Goal: Transaction & Acquisition: Purchase product/service

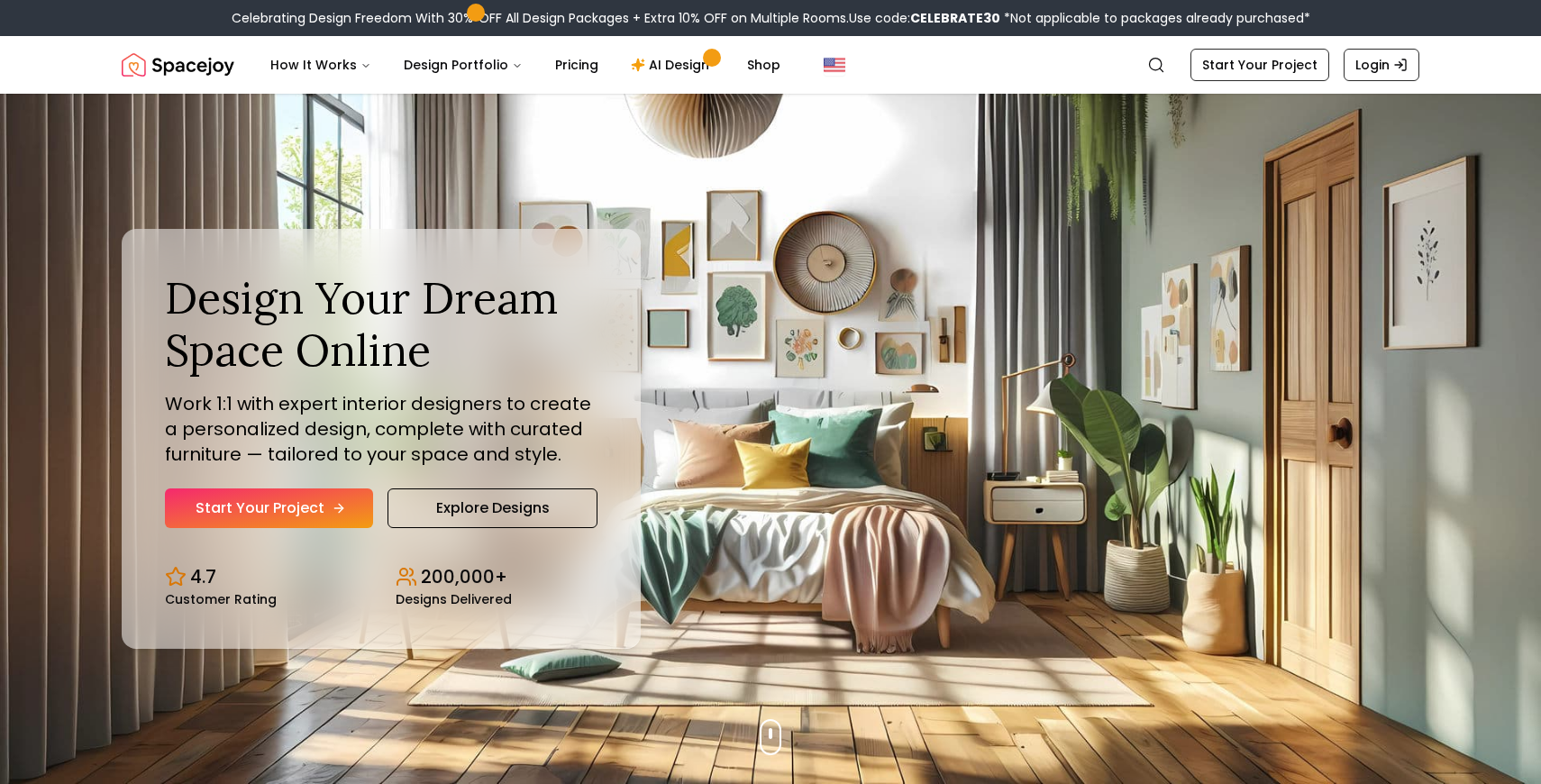
click at [313, 513] on link "Start Your Project" at bounding box center [269, 508] width 208 height 40
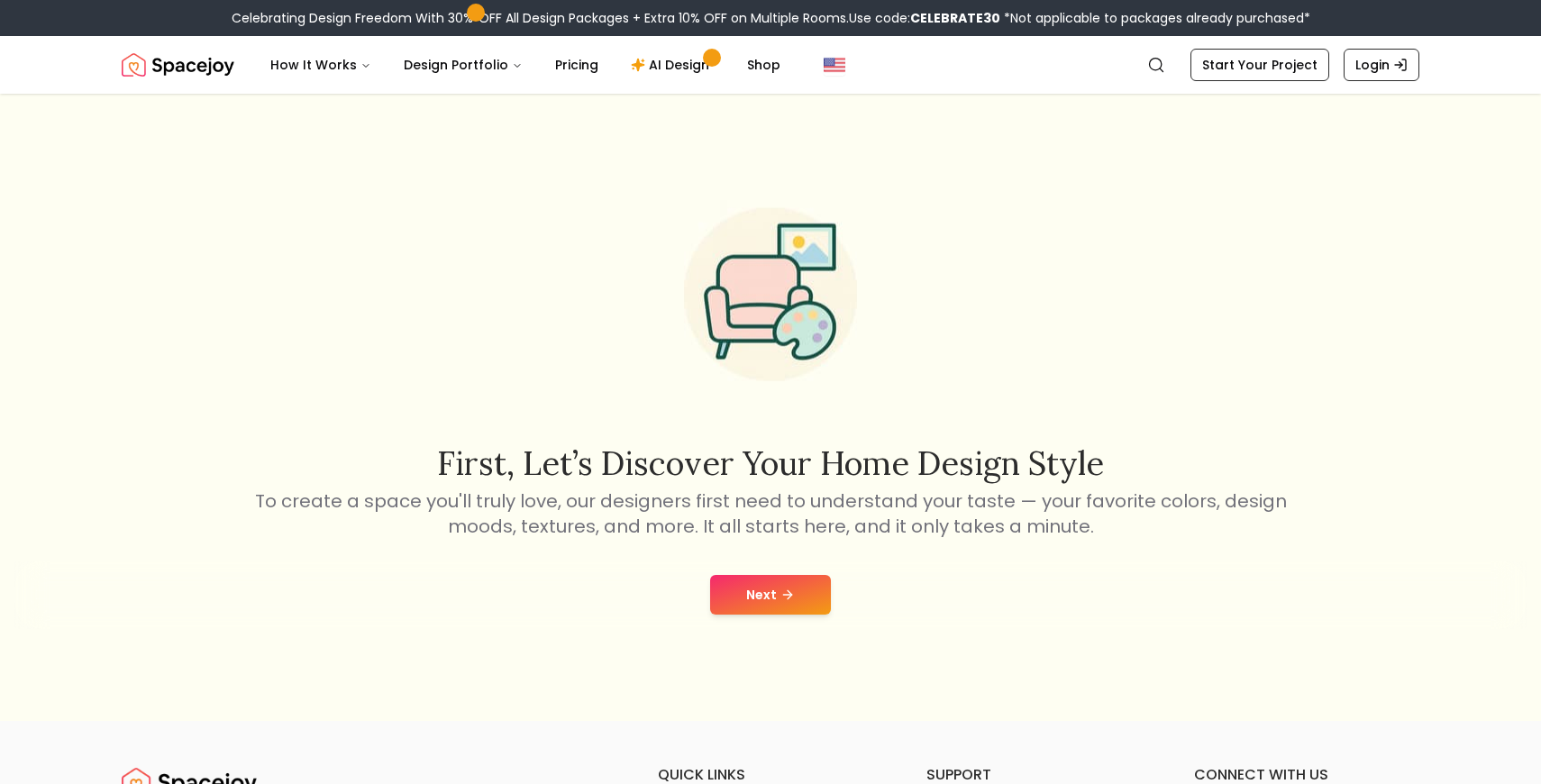
click at [788, 596] on icon at bounding box center [787, 595] width 15 height 15
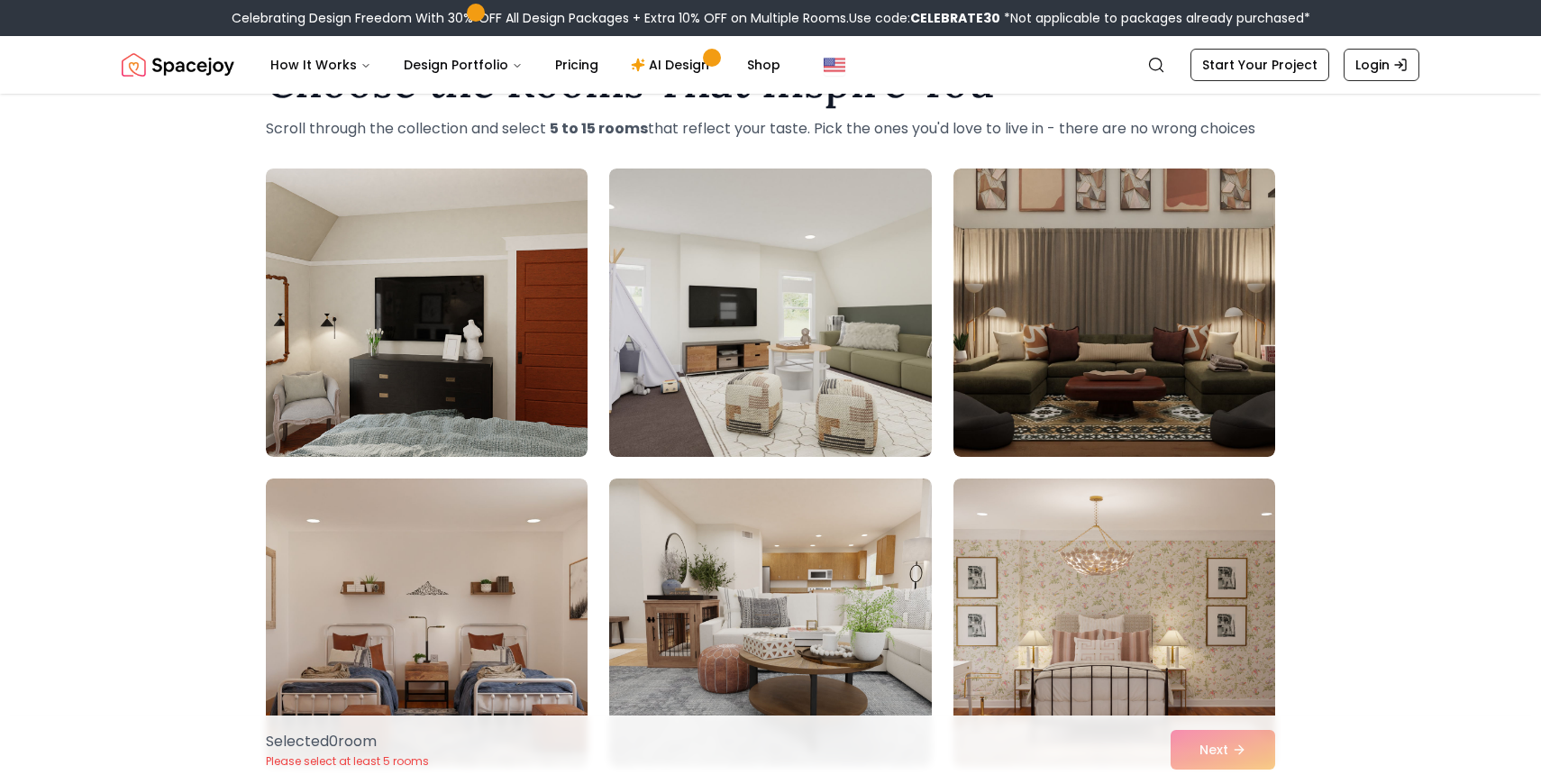
scroll to position [78, 0]
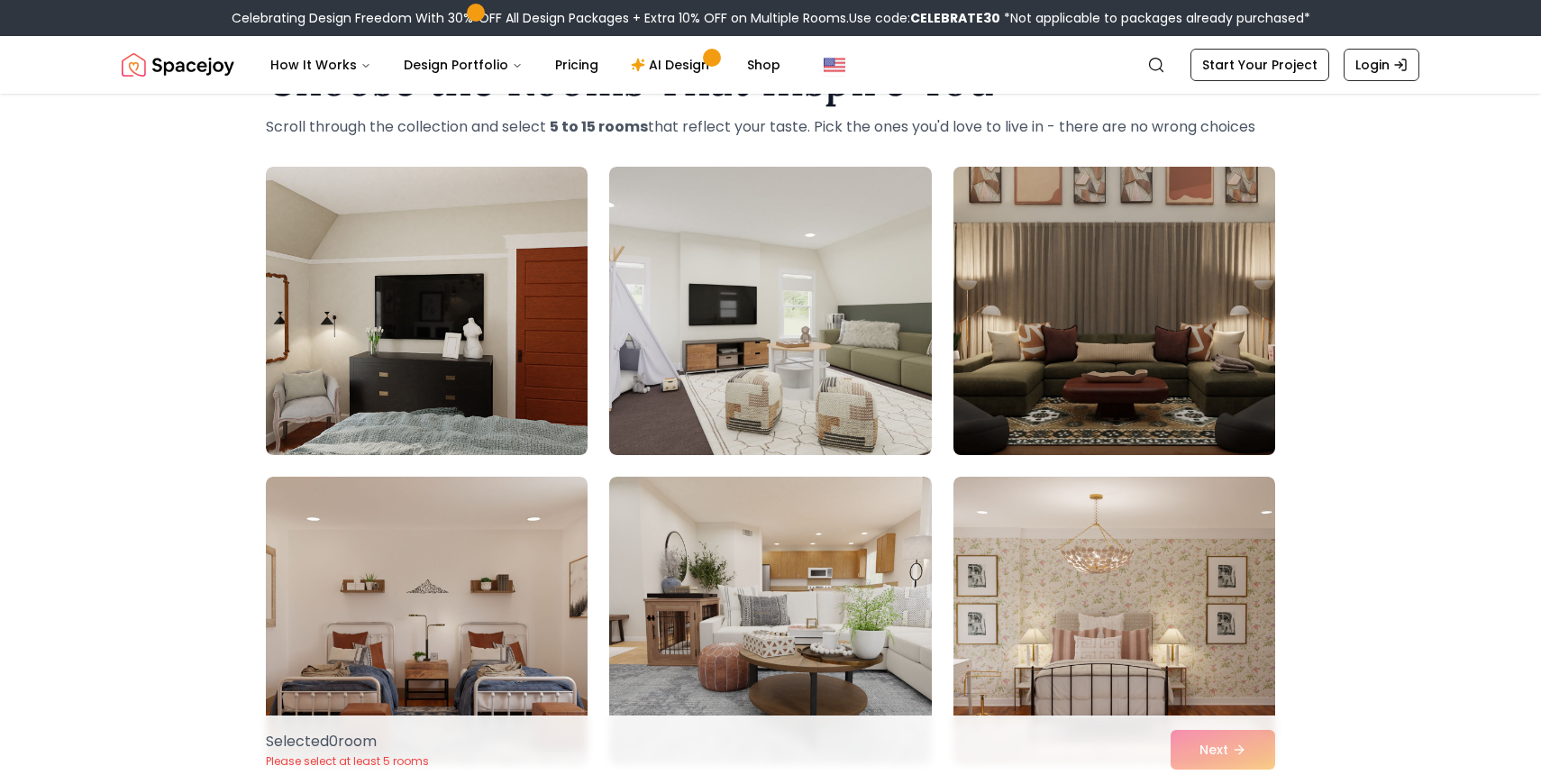
click at [1254, 349] on img at bounding box center [1115, 310] width 338 height 303
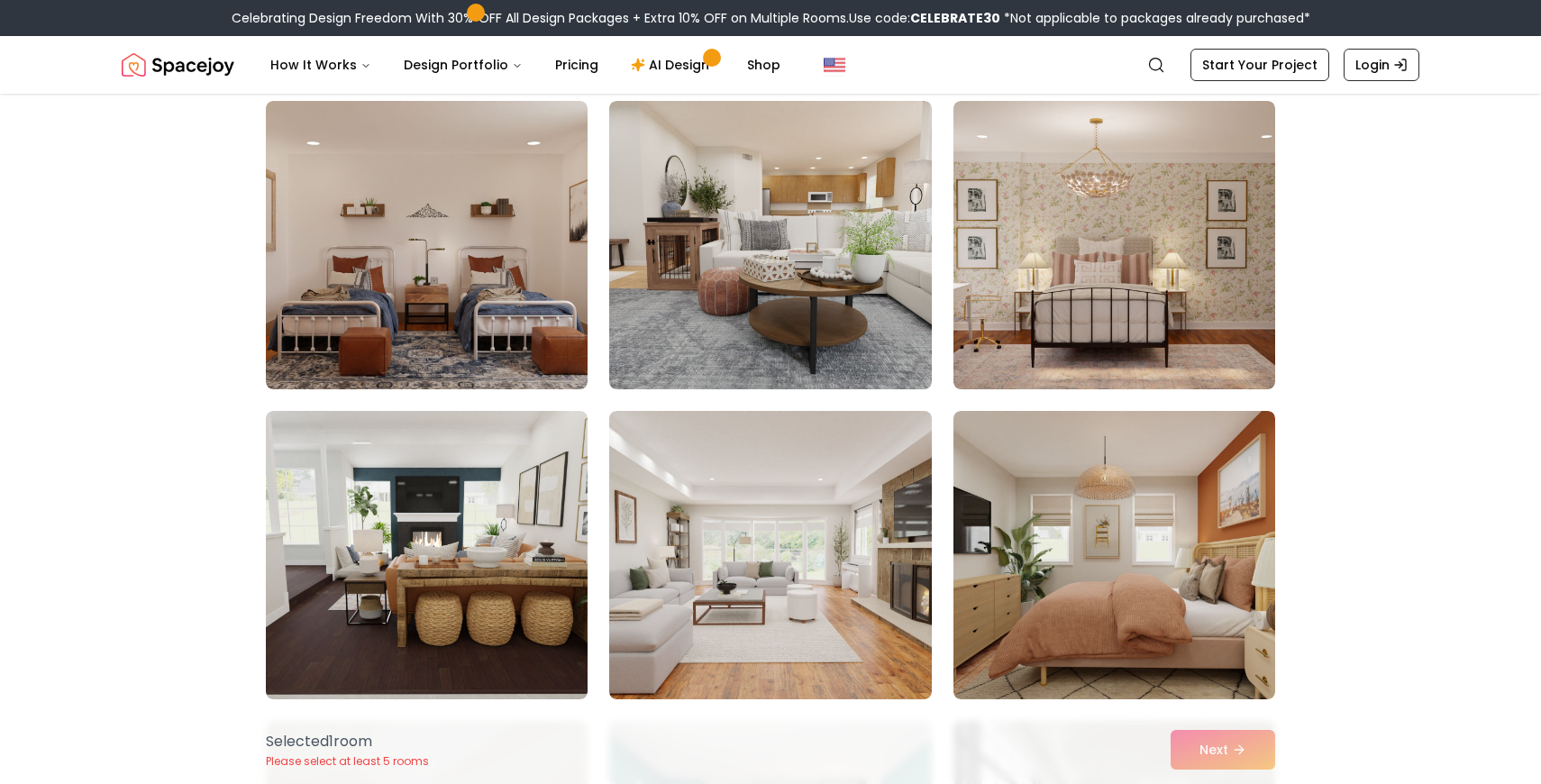
scroll to position [456, 0]
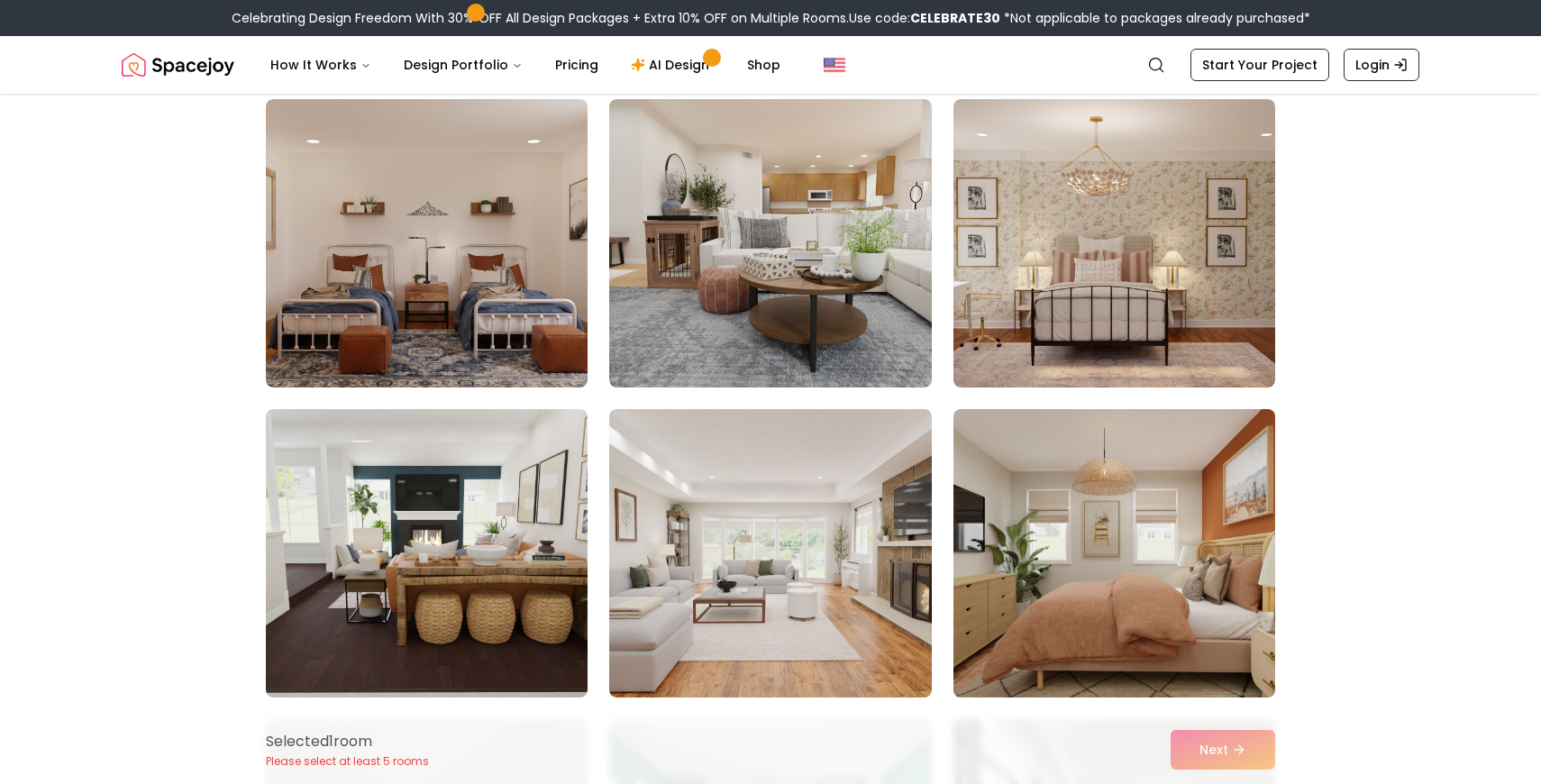
click at [1090, 638] on img at bounding box center [1115, 553] width 338 height 303
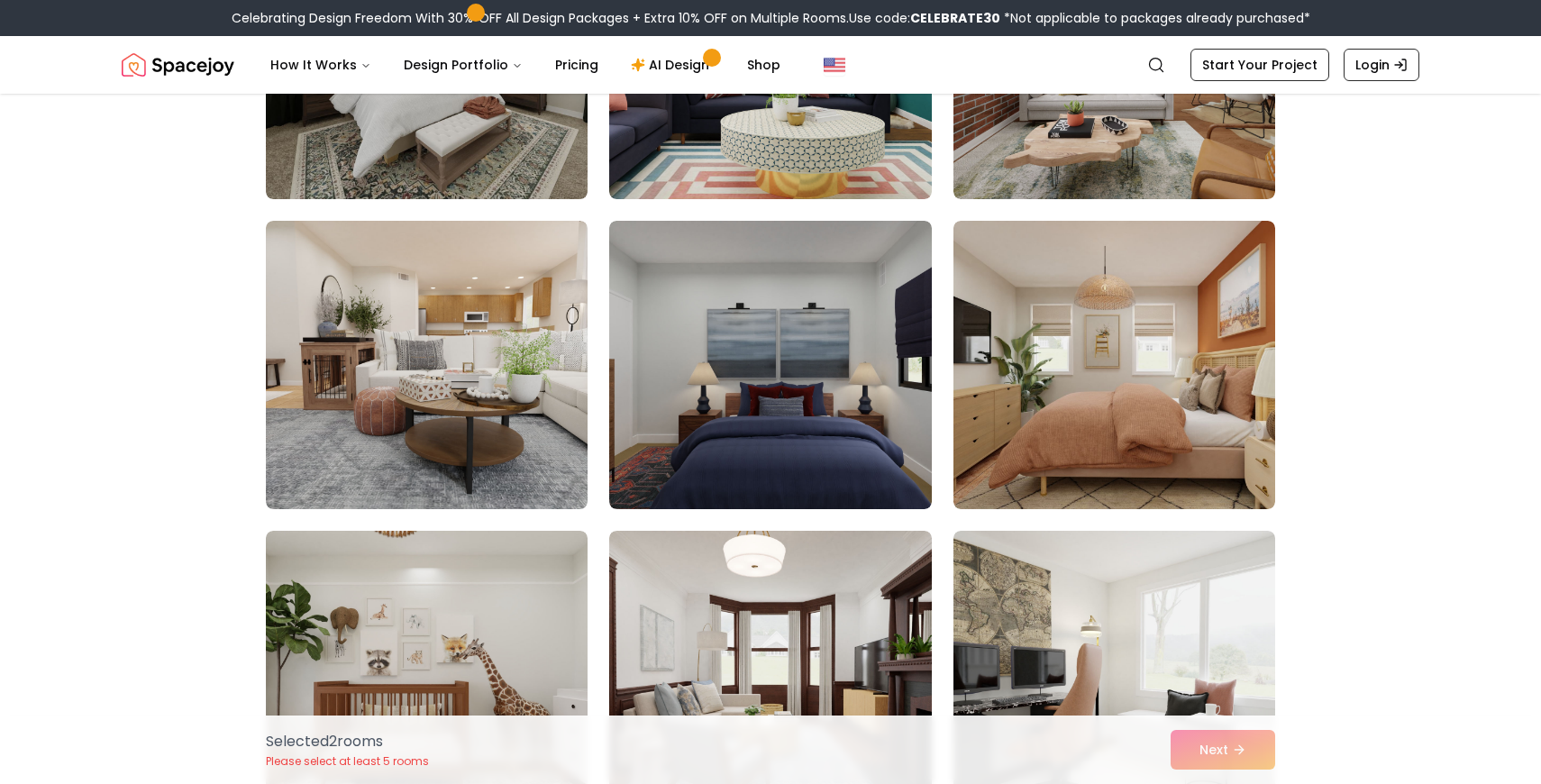
scroll to position [1271, 0]
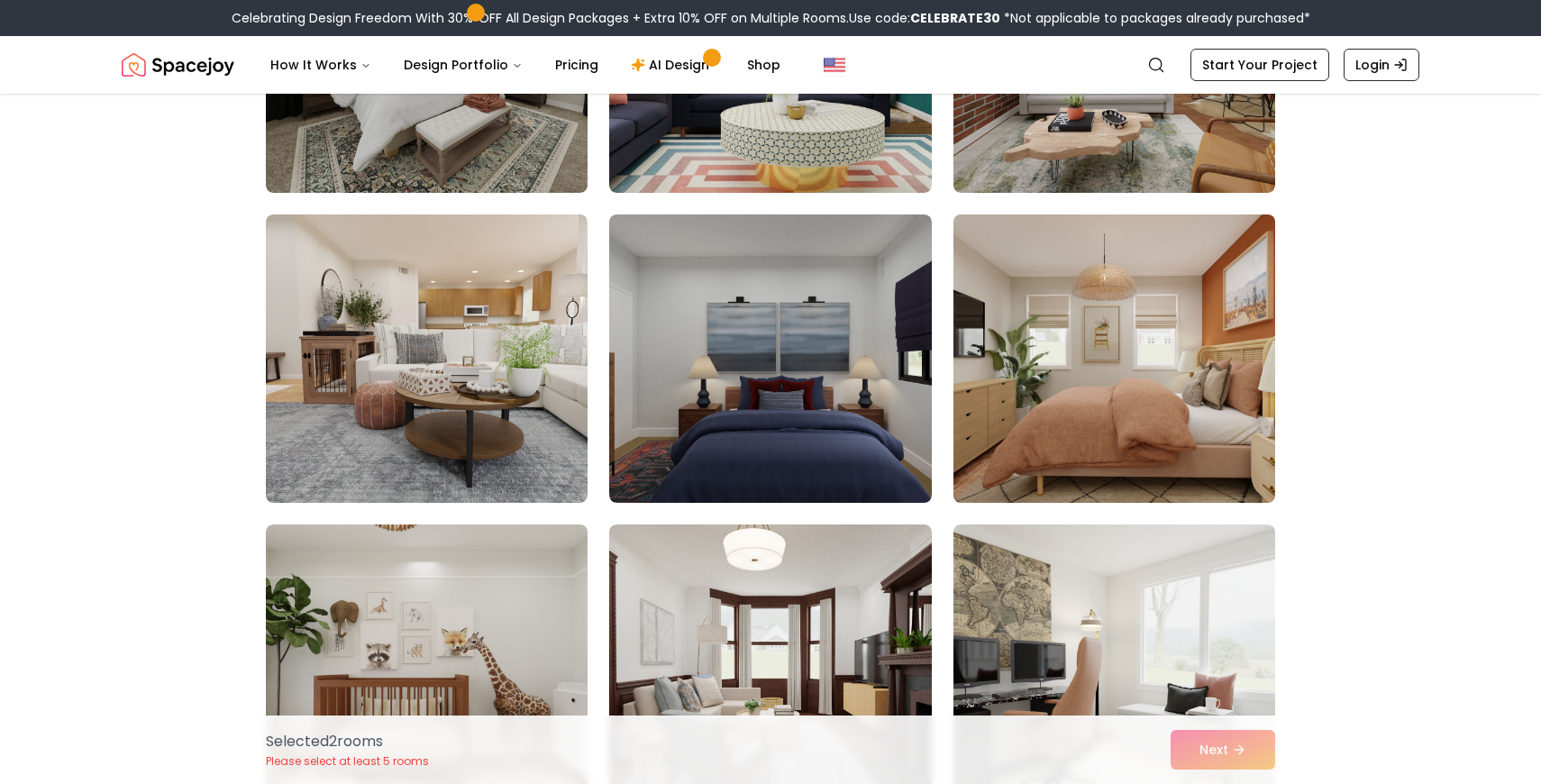
click at [1207, 425] on img at bounding box center [1115, 358] width 338 height 303
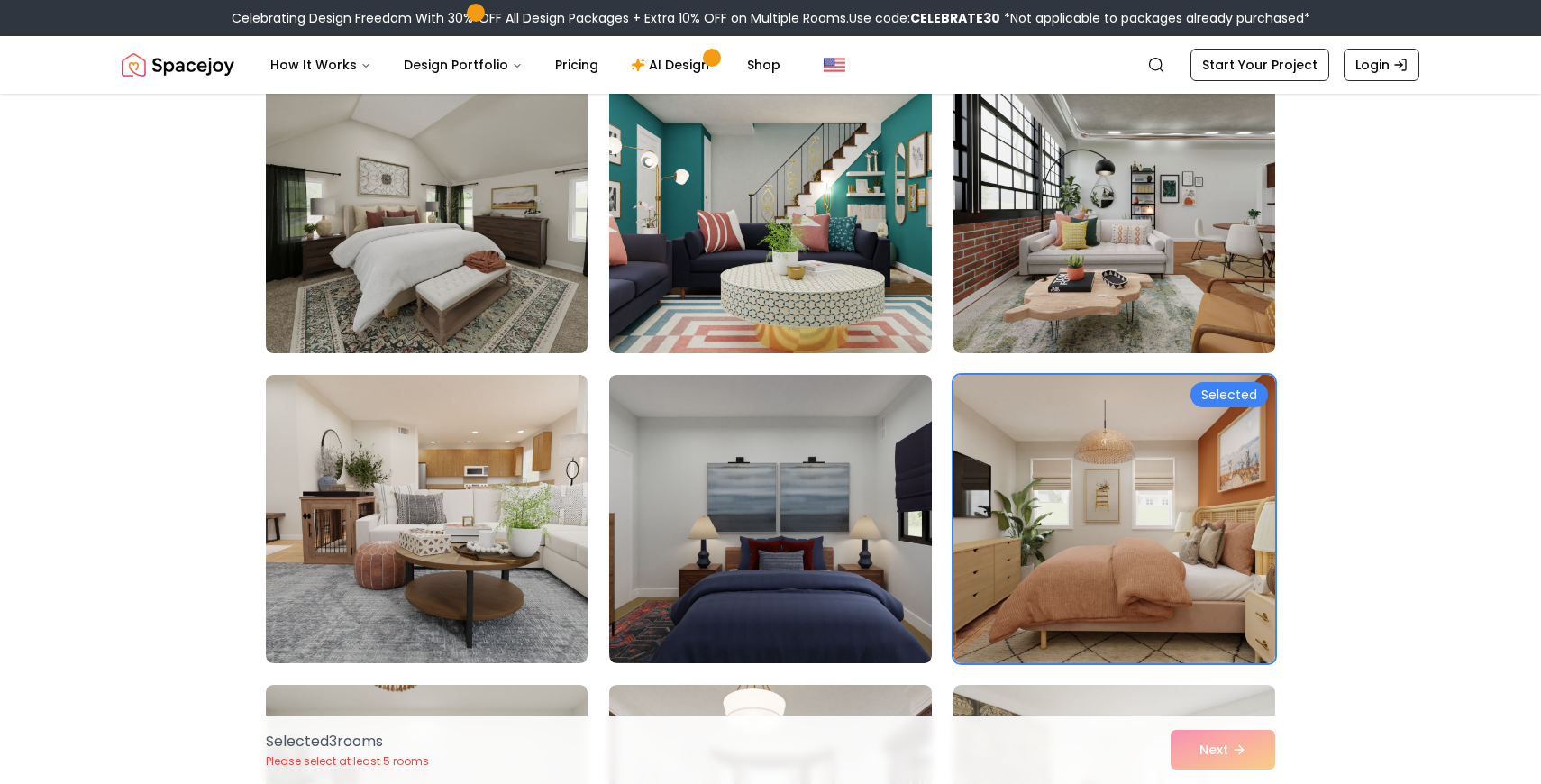
scroll to position [1163, 0]
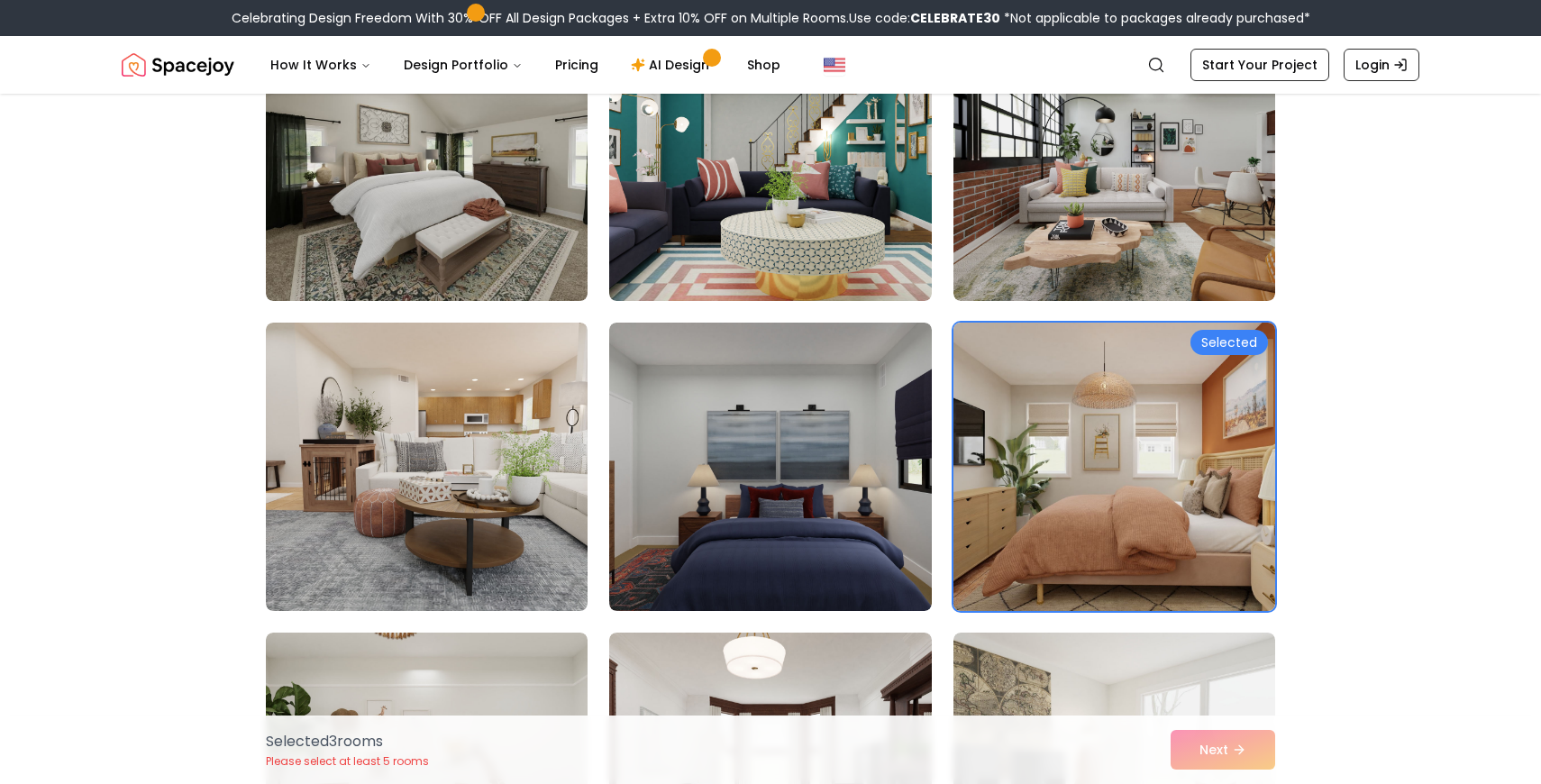
click at [1174, 473] on img at bounding box center [1115, 466] width 338 height 303
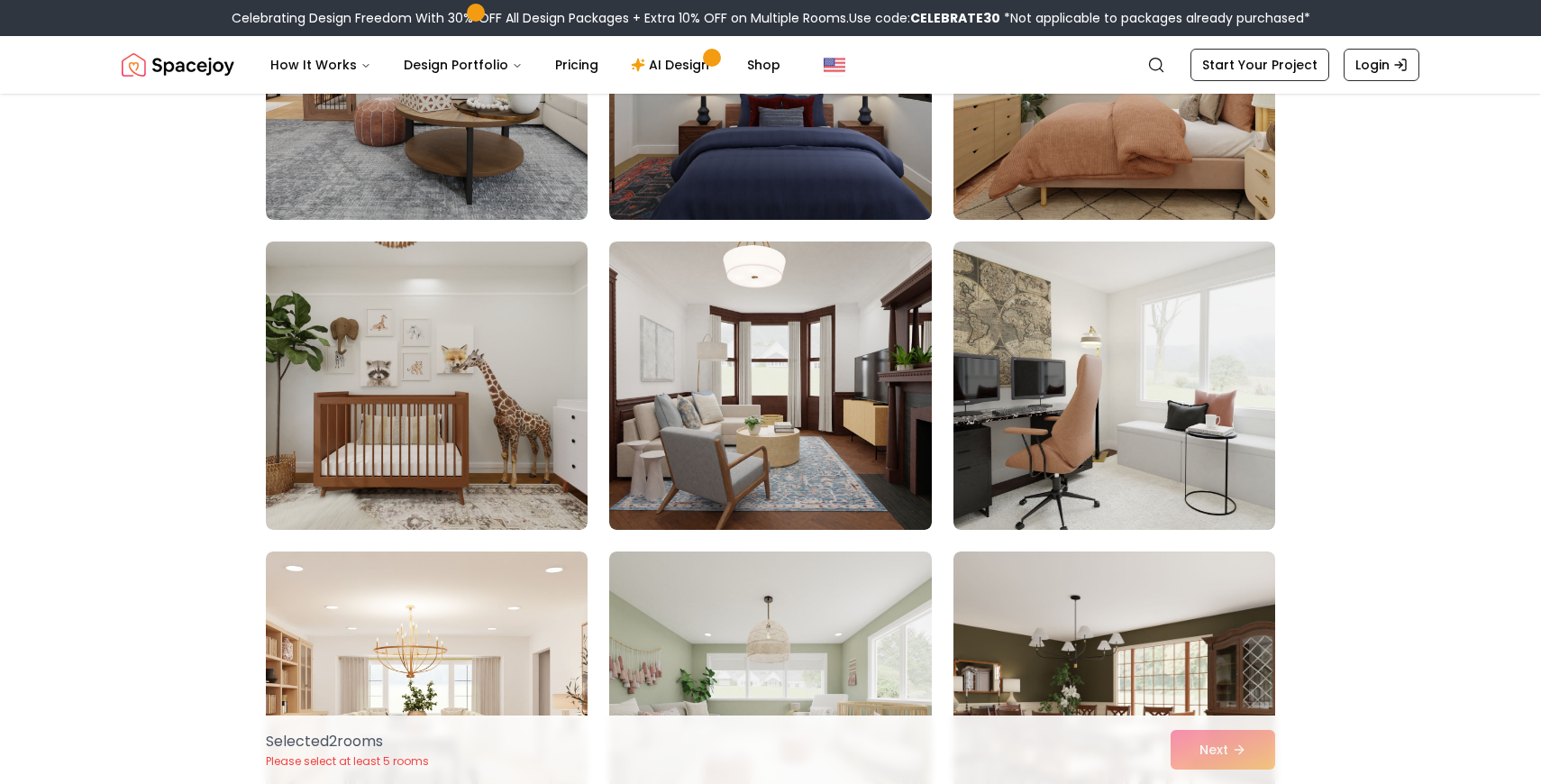
scroll to position [1556, 0]
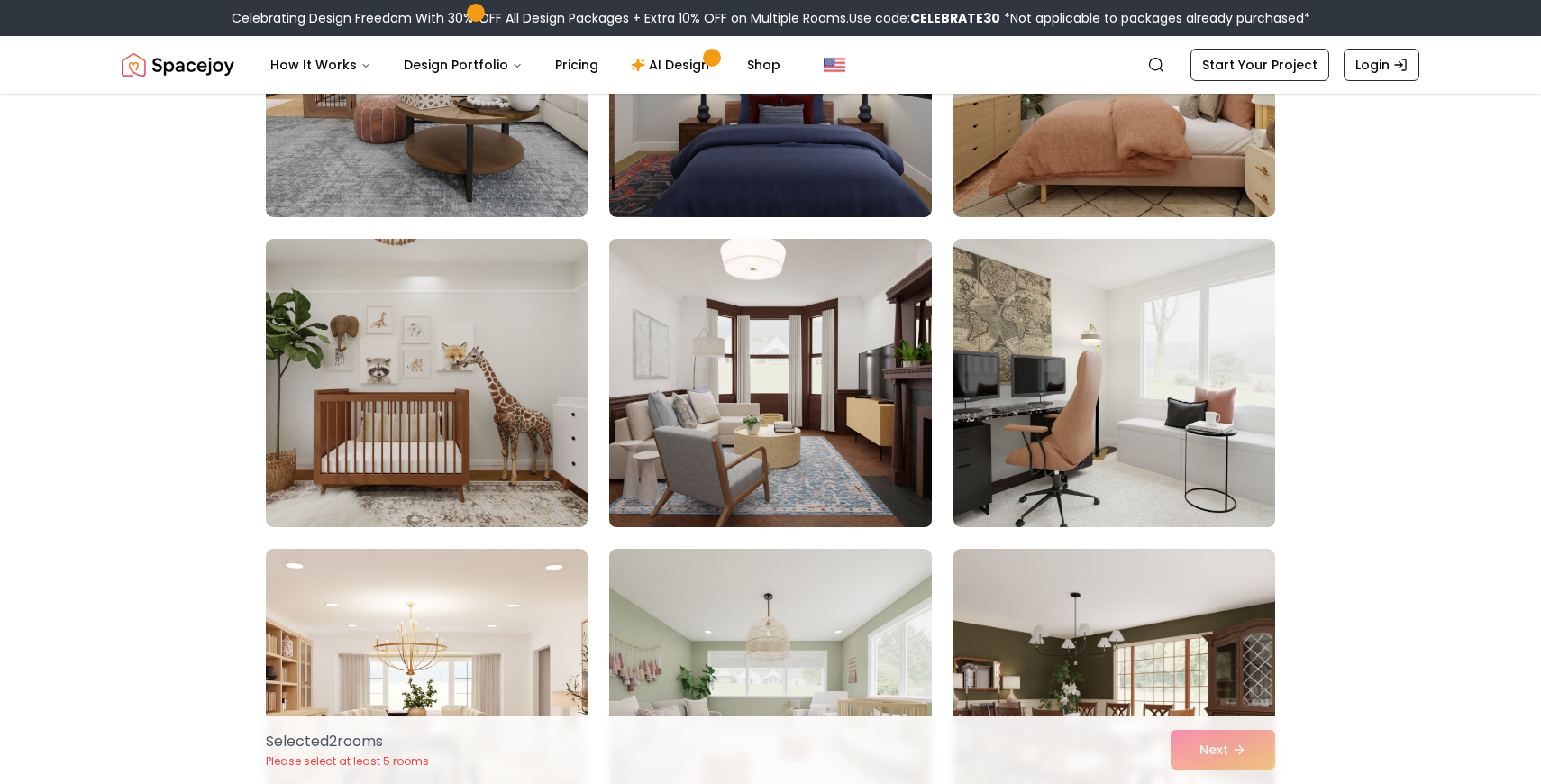
click at [820, 424] on img at bounding box center [770, 383] width 338 height 303
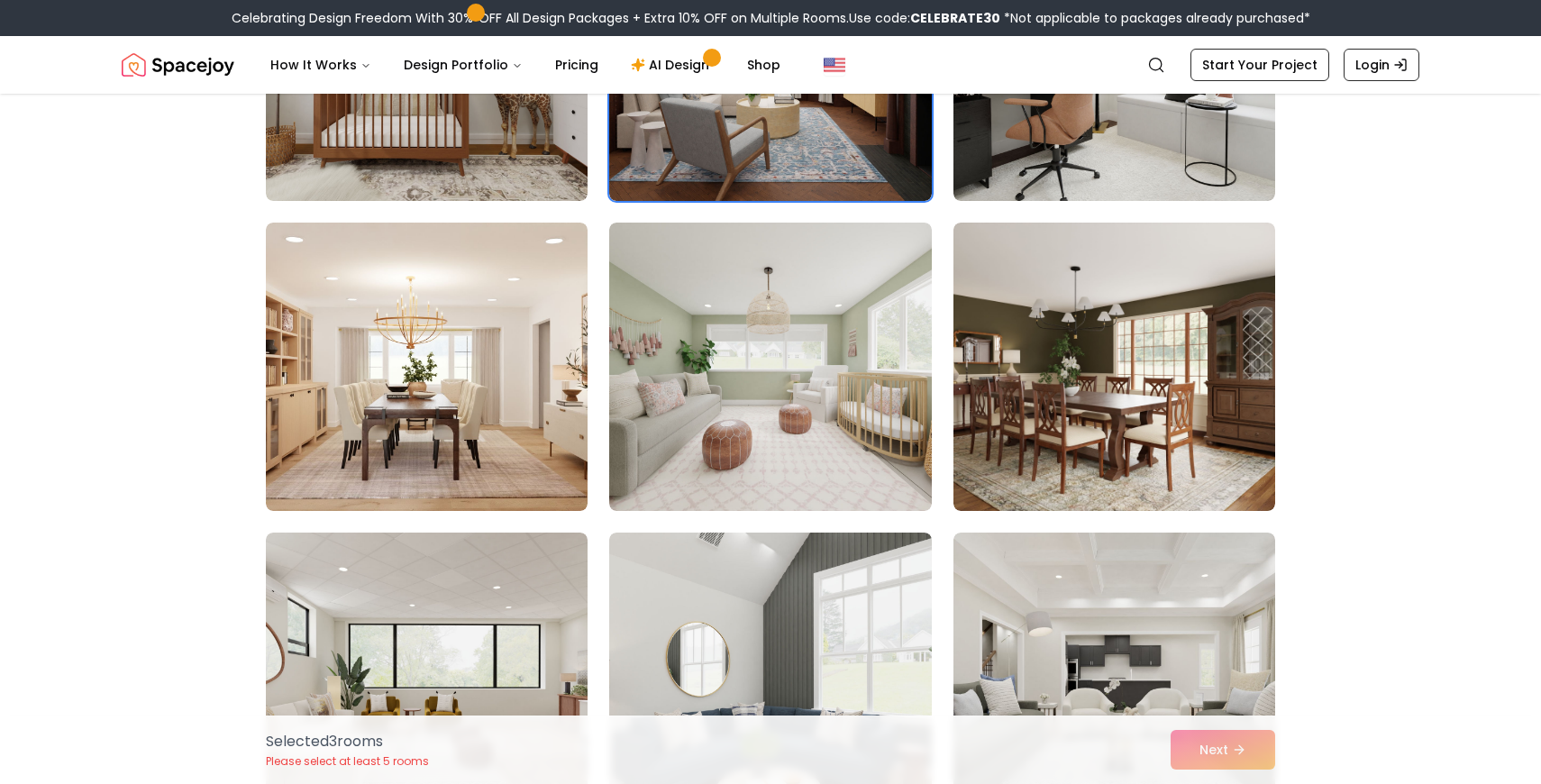
scroll to position [1885, 0]
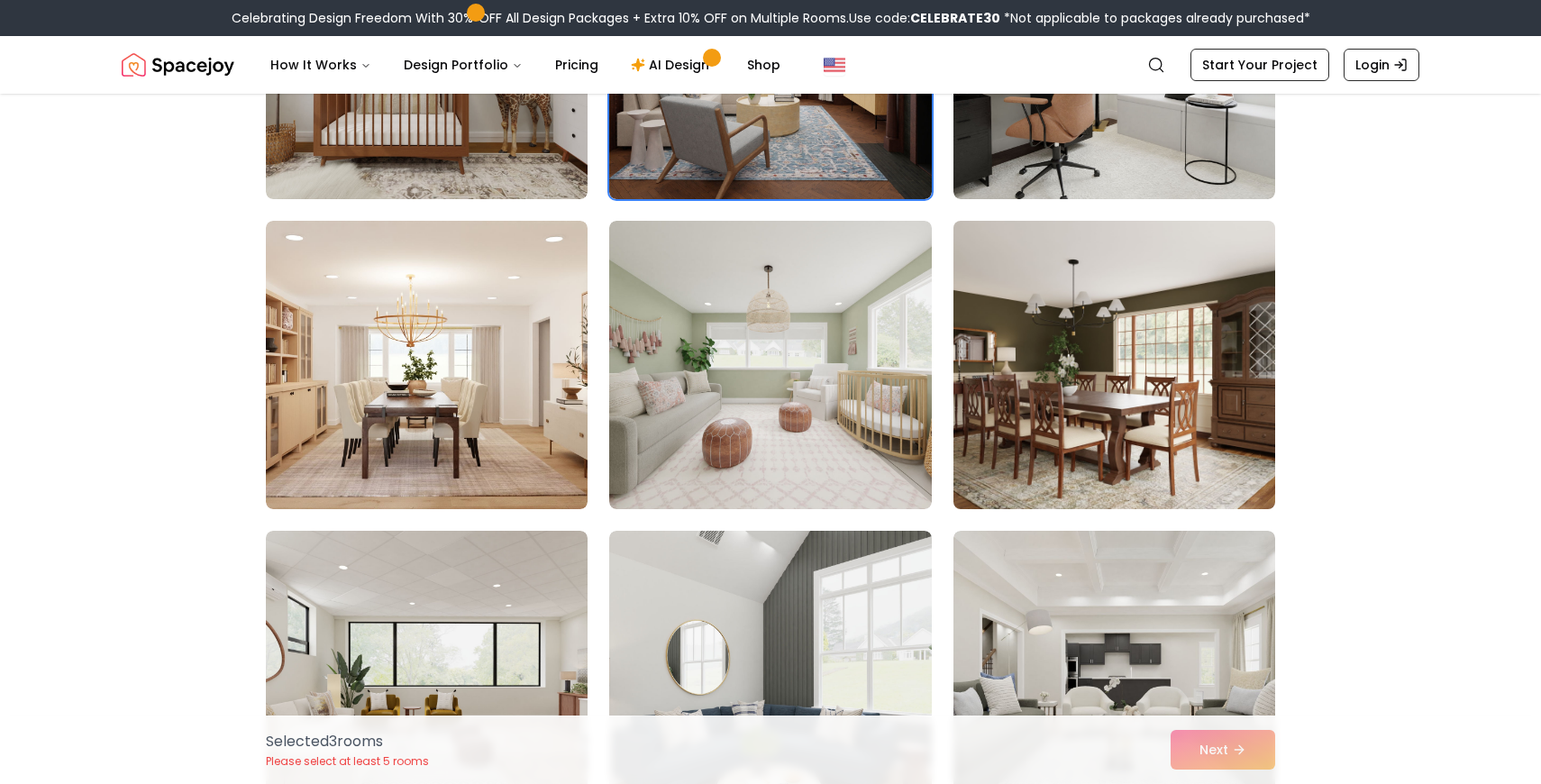
click at [1134, 463] on img at bounding box center [1115, 364] width 338 height 303
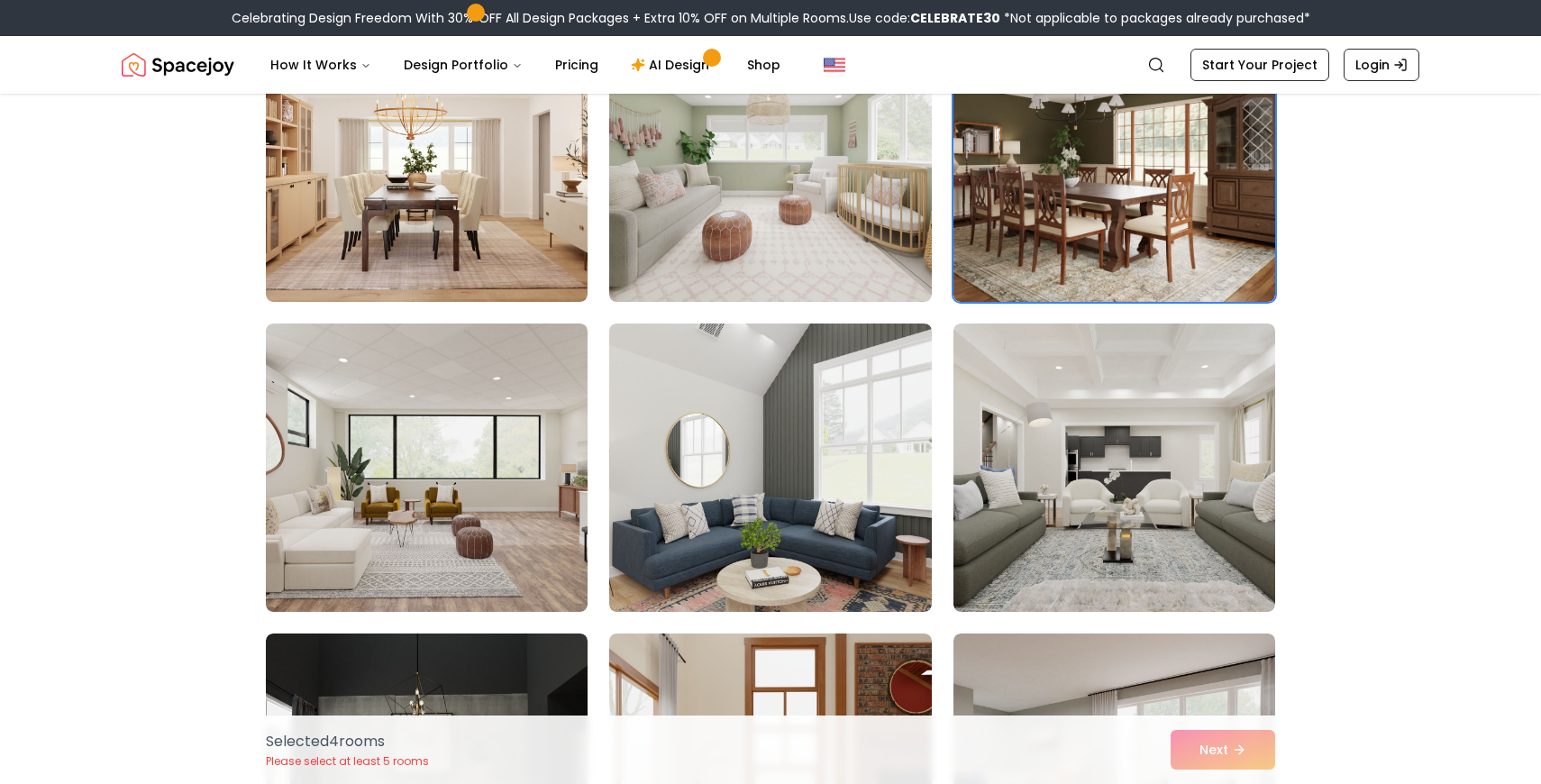
scroll to position [2149, 0]
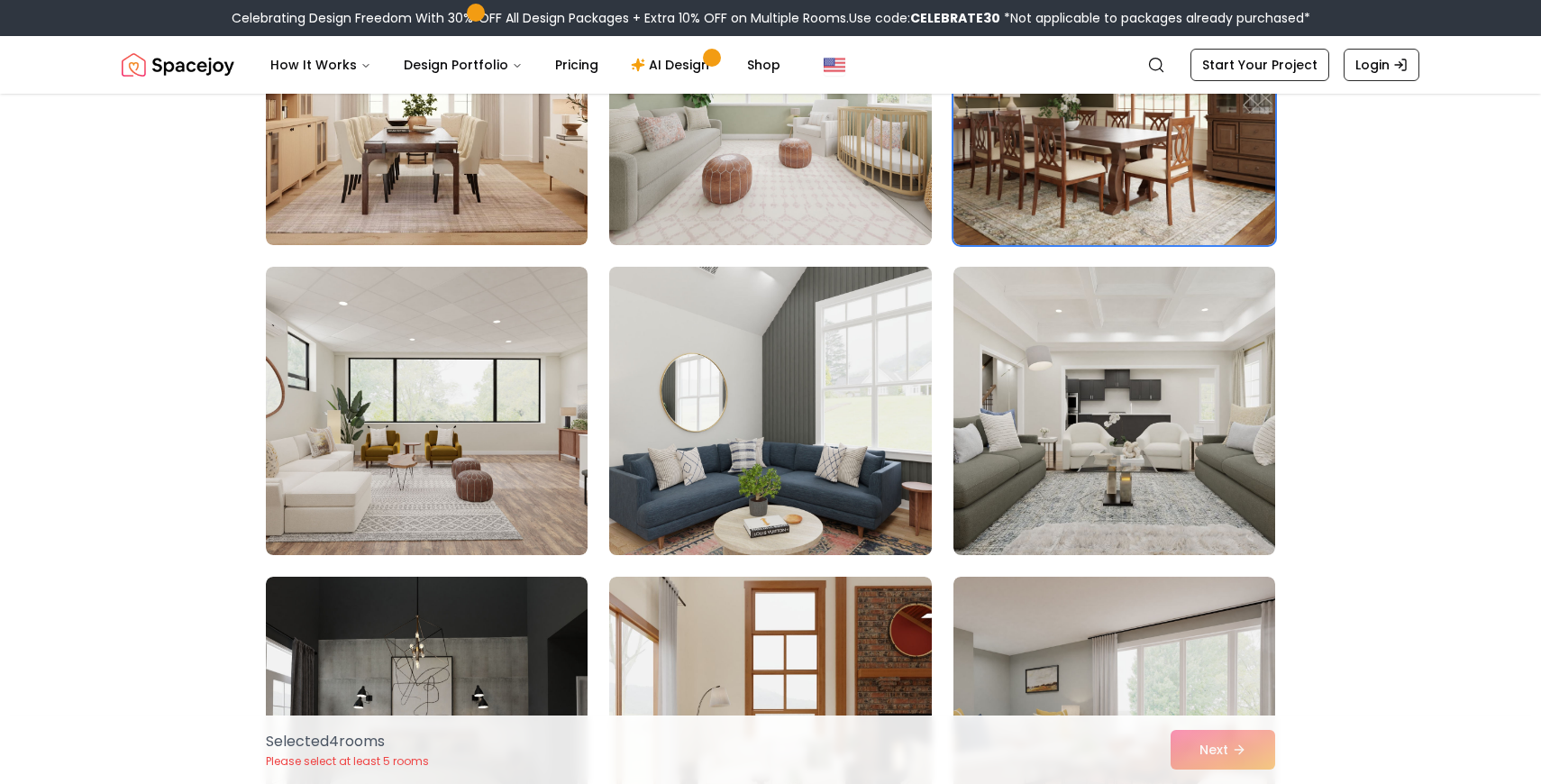
click at [846, 447] on img at bounding box center [770, 411] width 338 height 303
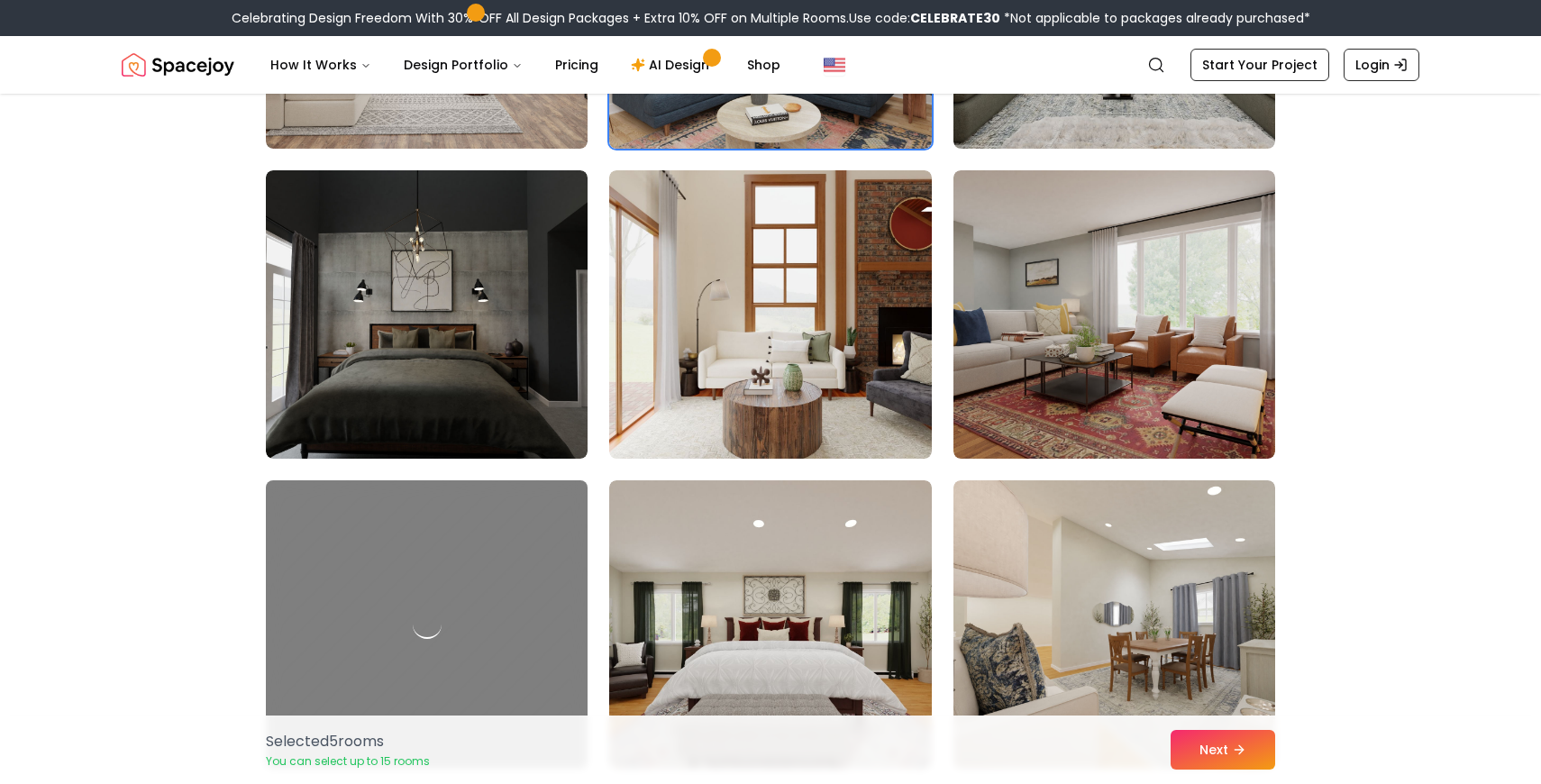
scroll to position [2629, 0]
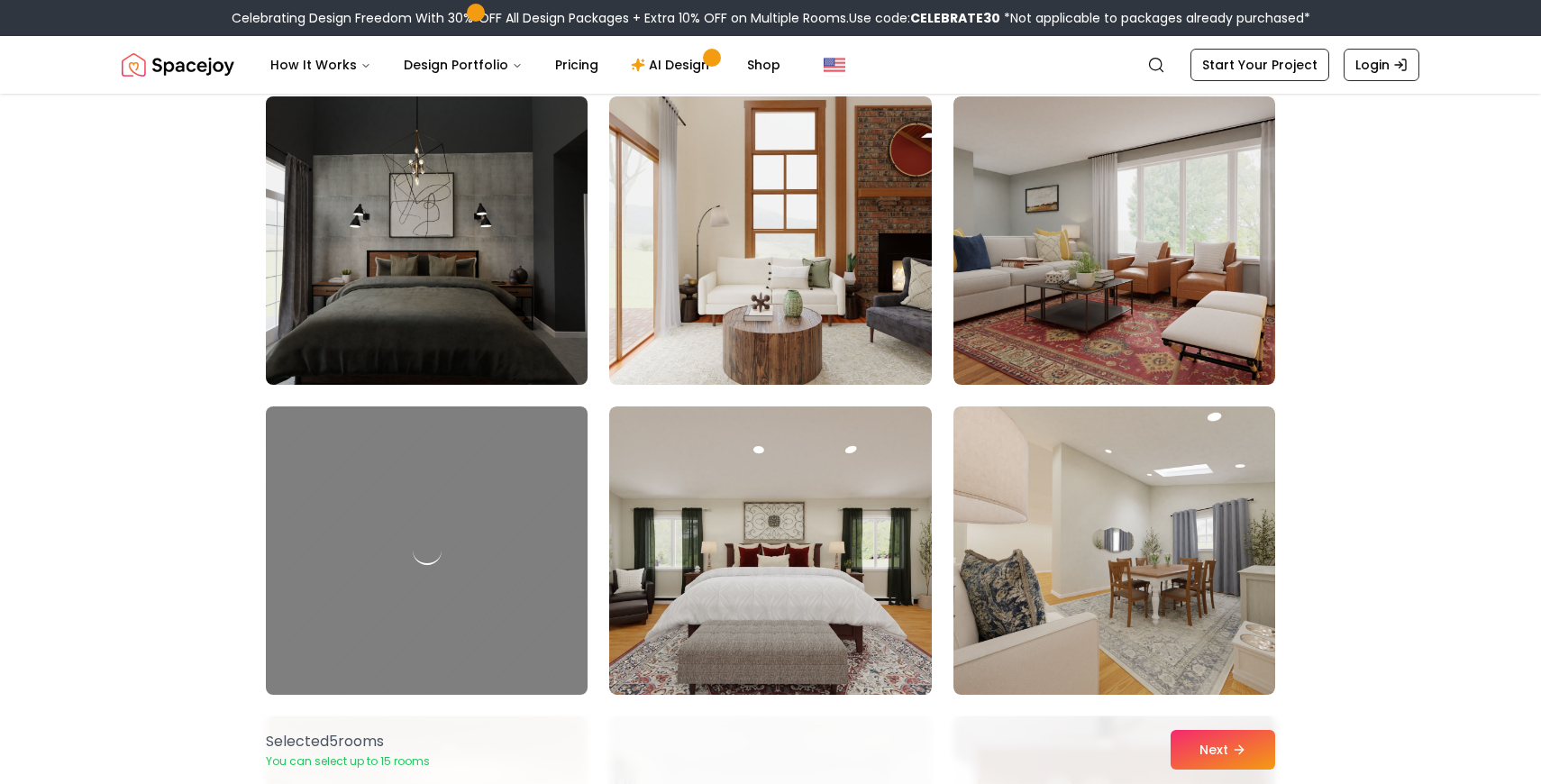
click at [393, 219] on img at bounding box center [427, 240] width 338 height 303
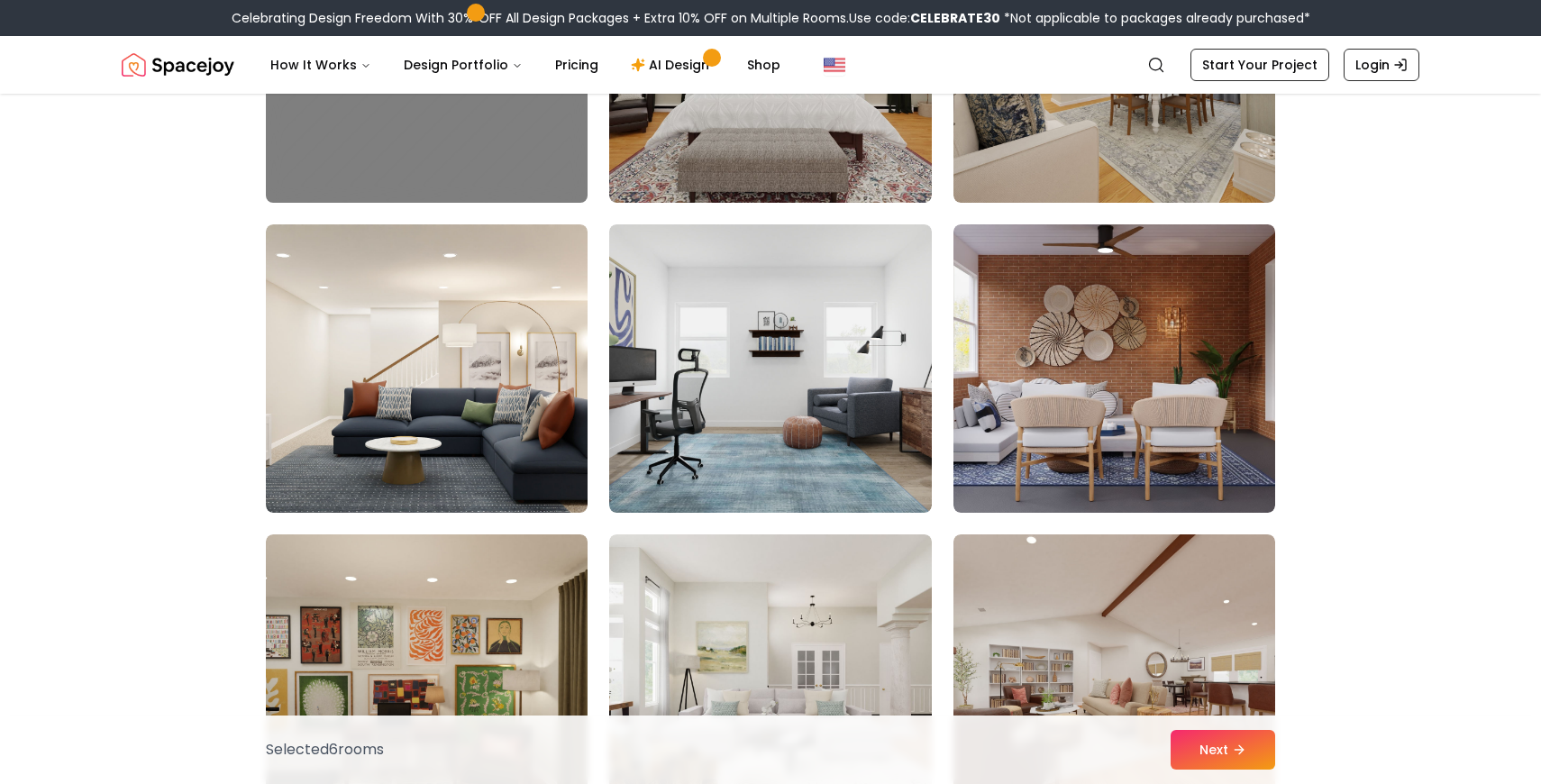
scroll to position [3123, 0]
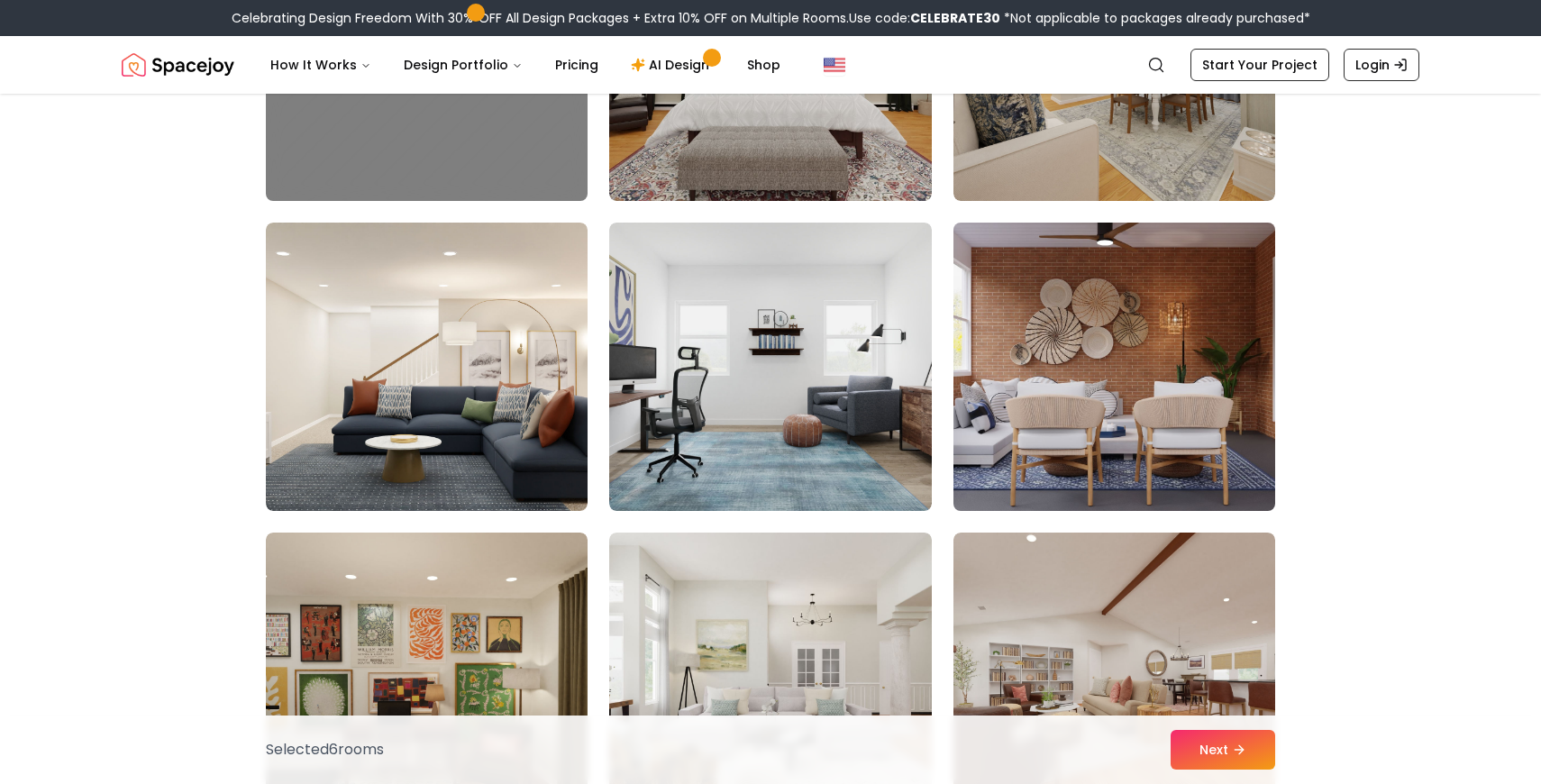
click at [1210, 430] on img at bounding box center [1115, 366] width 338 height 303
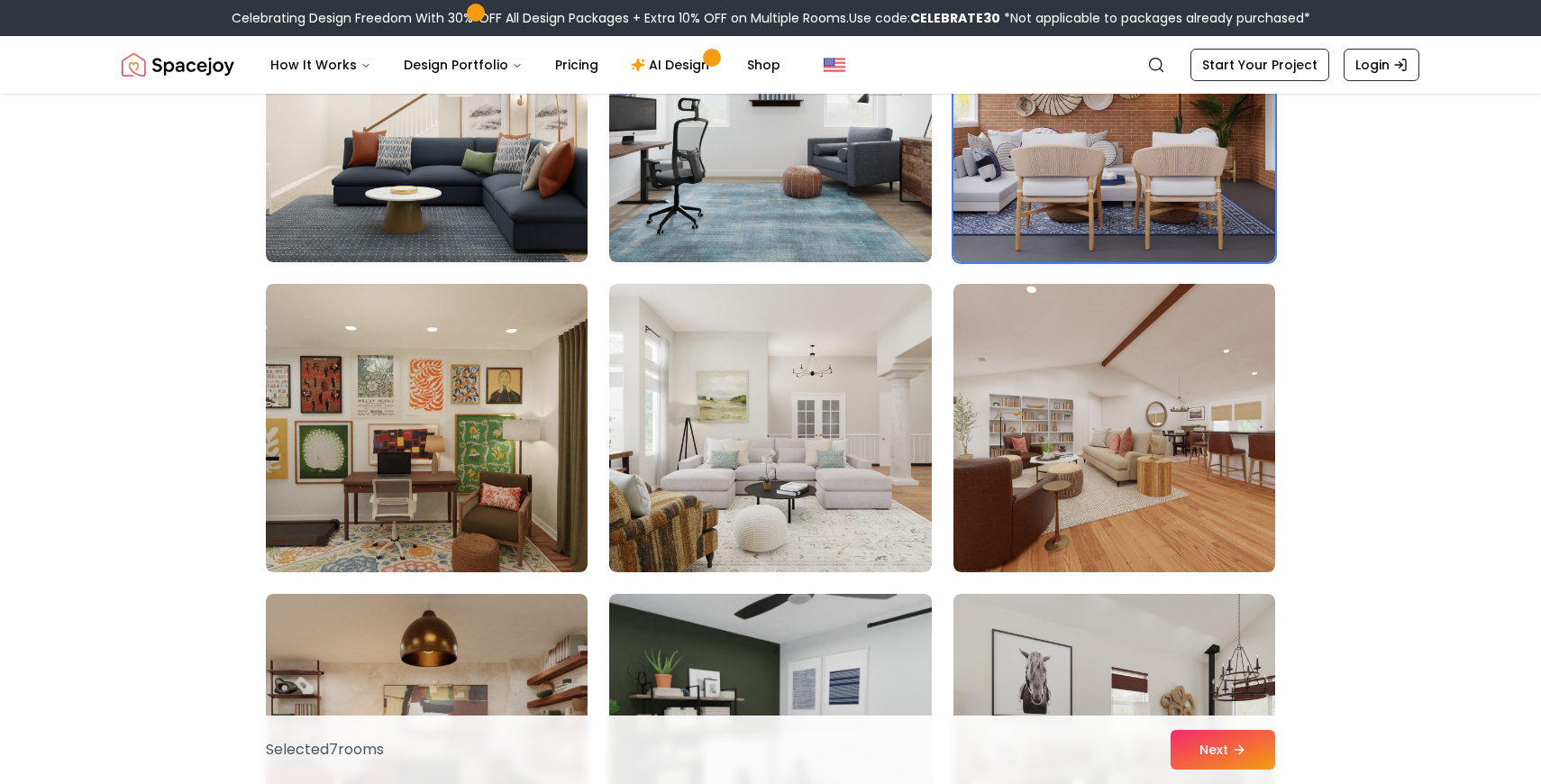
scroll to position [3399, 0]
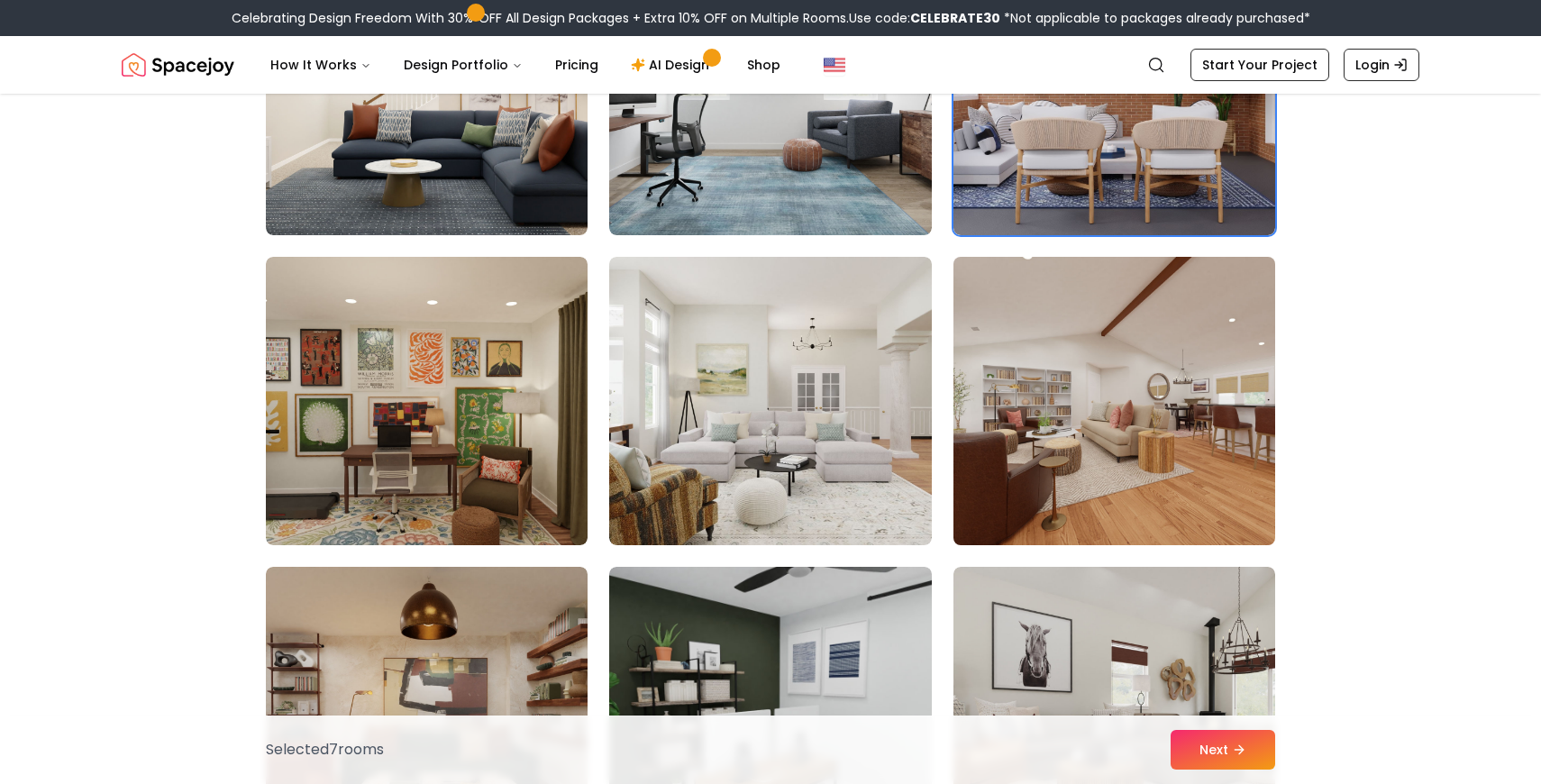
click at [1168, 425] on img at bounding box center [1115, 400] width 338 height 303
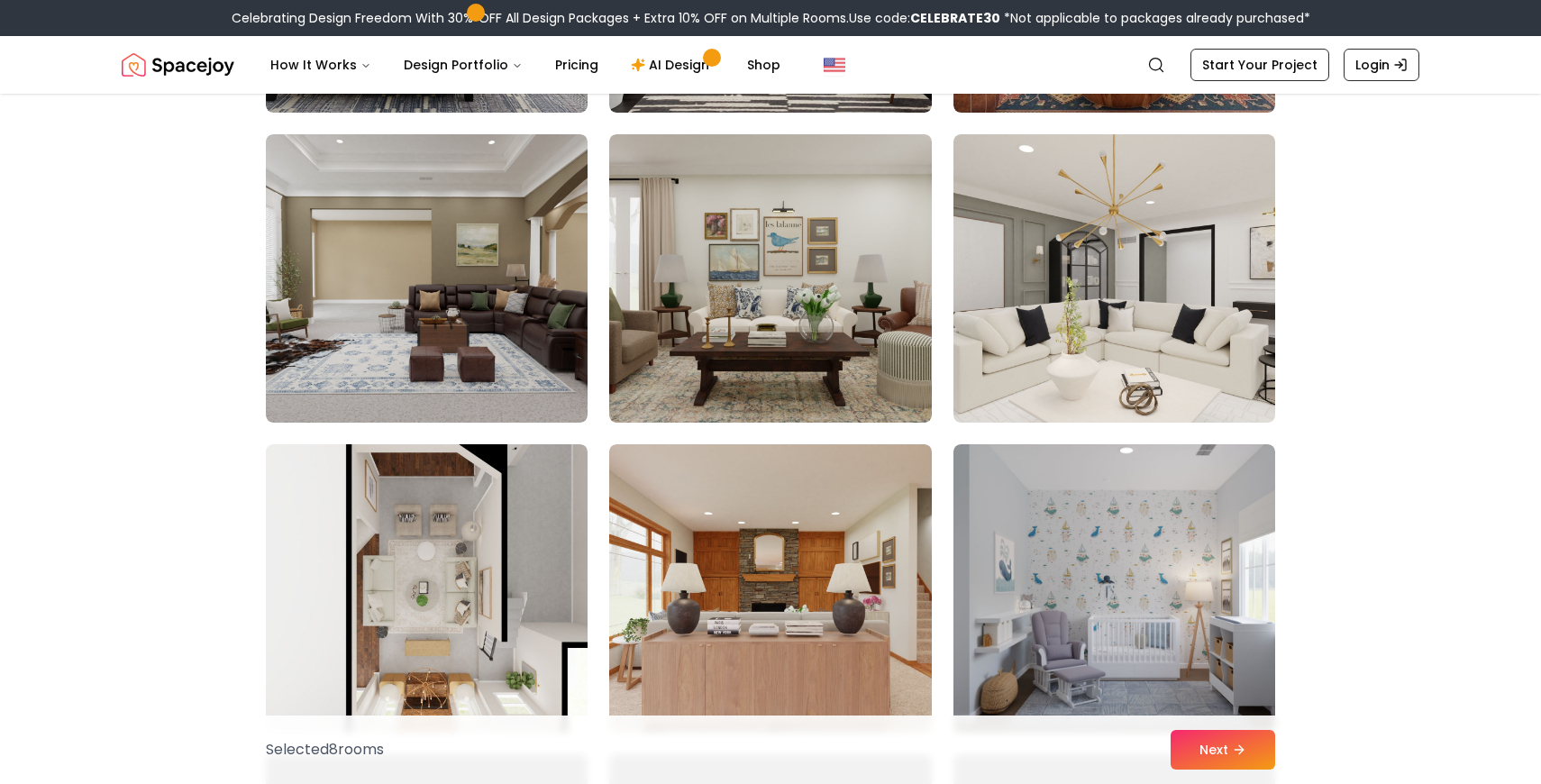
scroll to position [5694, 0]
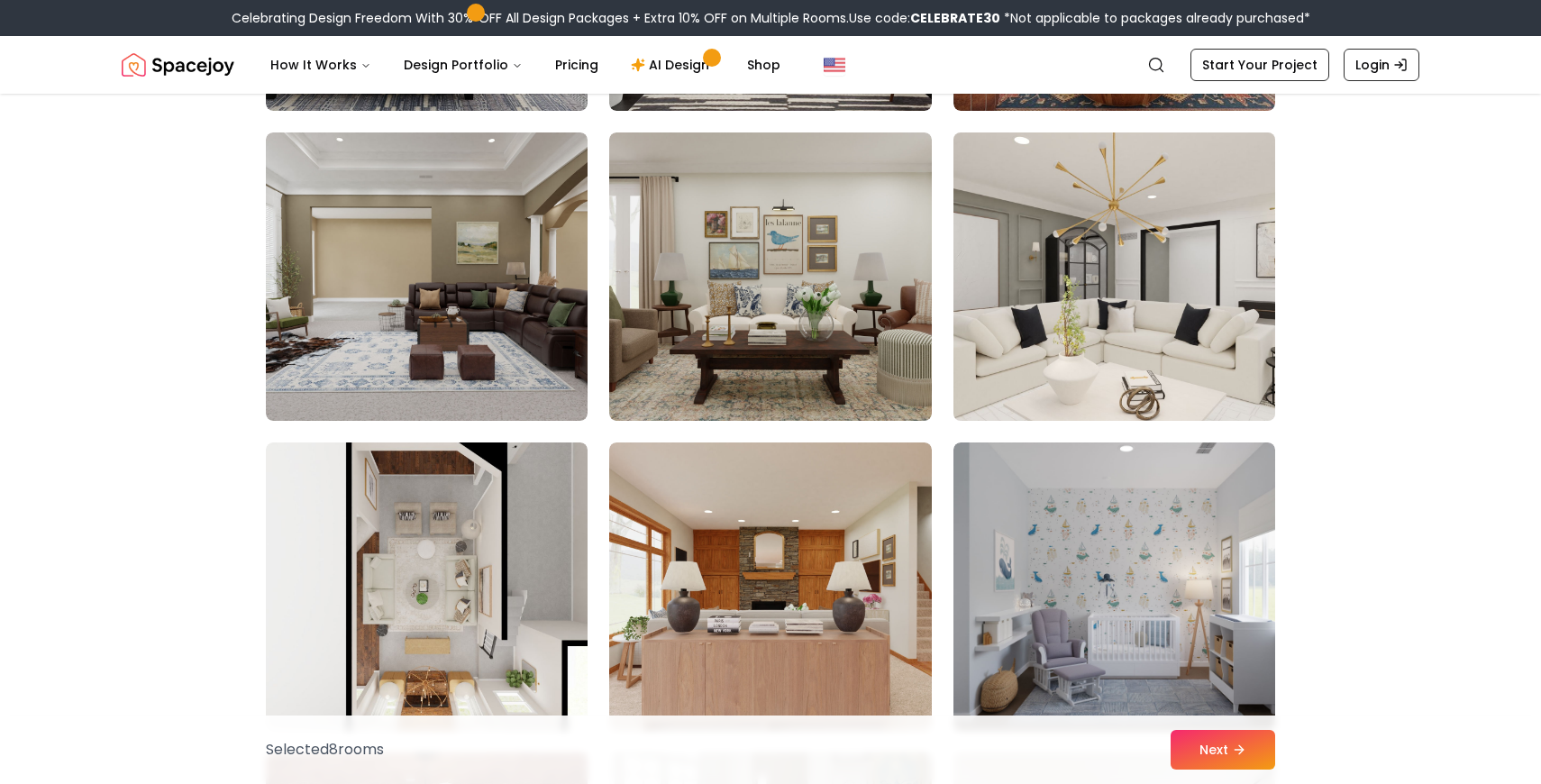
click at [1195, 334] on img at bounding box center [1115, 276] width 338 height 303
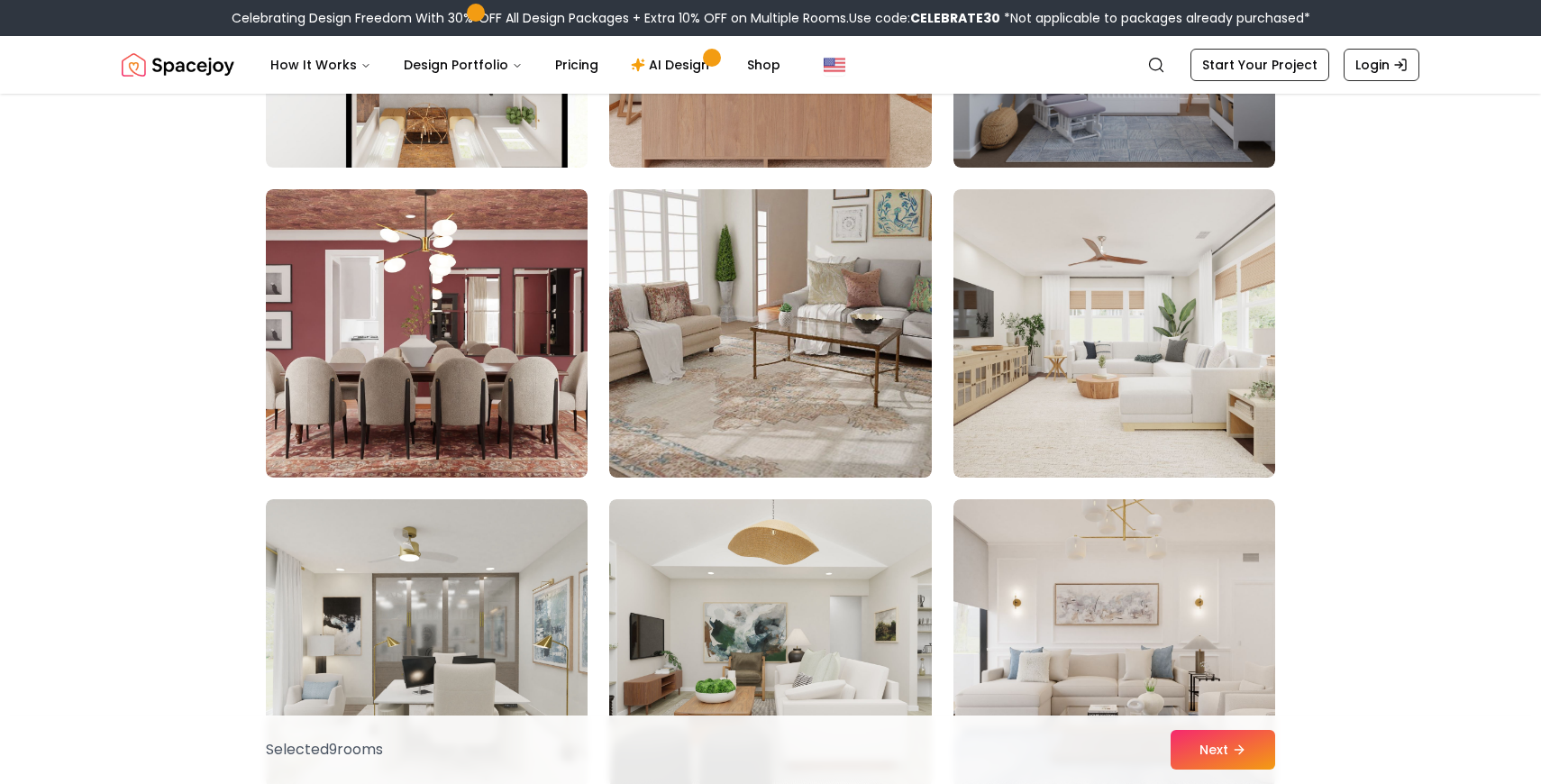
scroll to position [6261, 0]
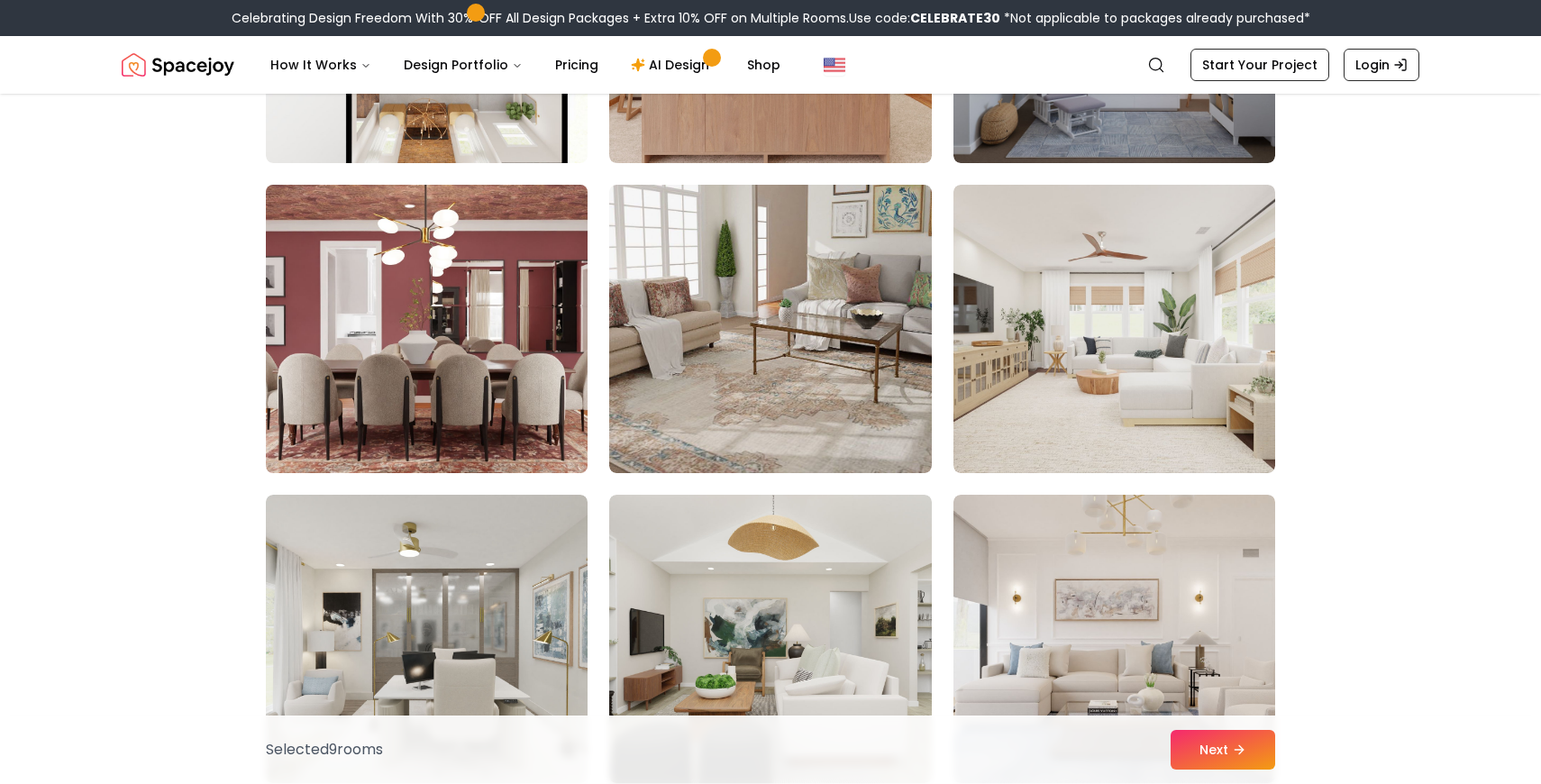
click at [434, 379] on img at bounding box center [427, 329] width 338 height 303
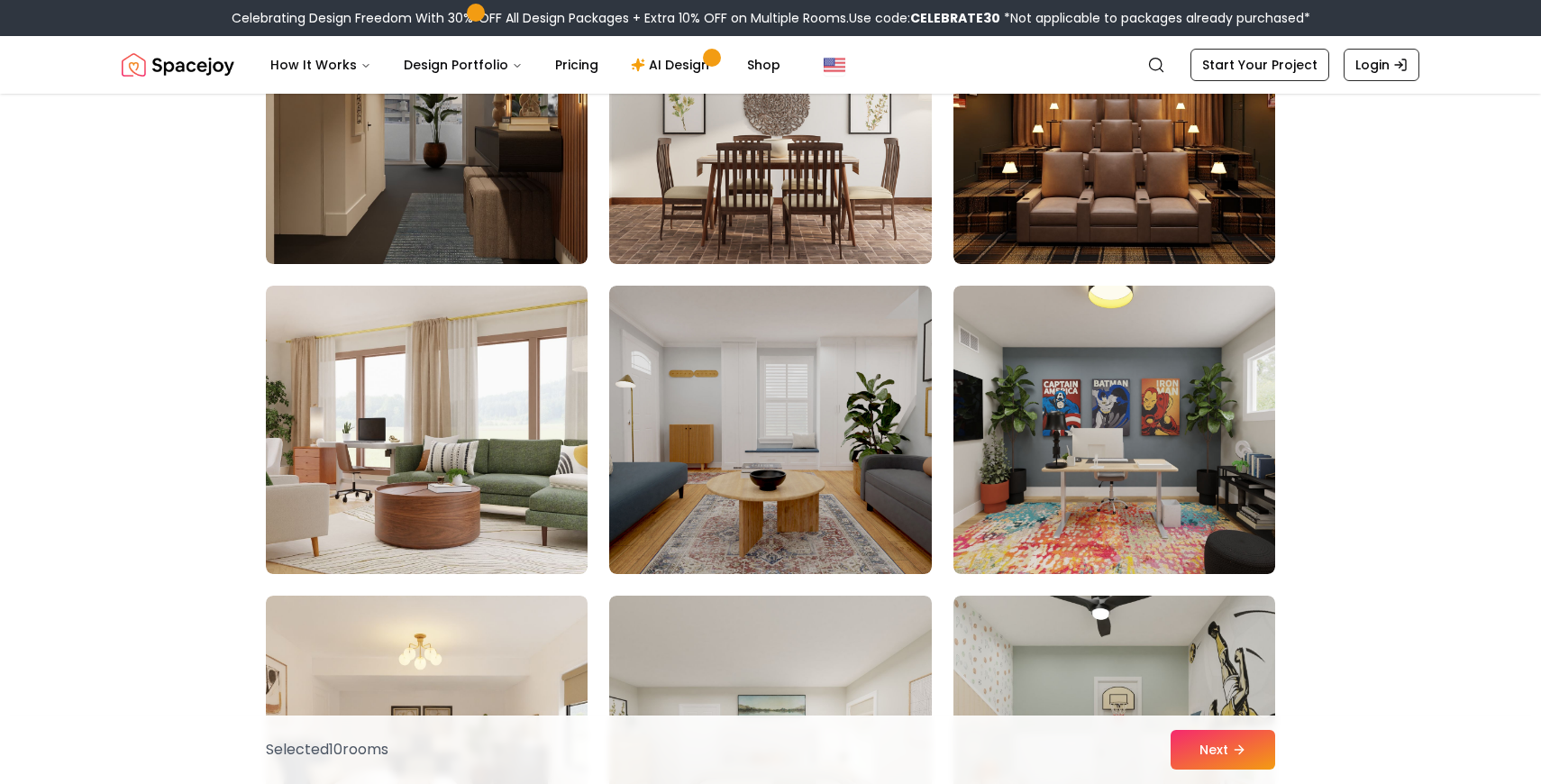
scroll to position [8958, 0]
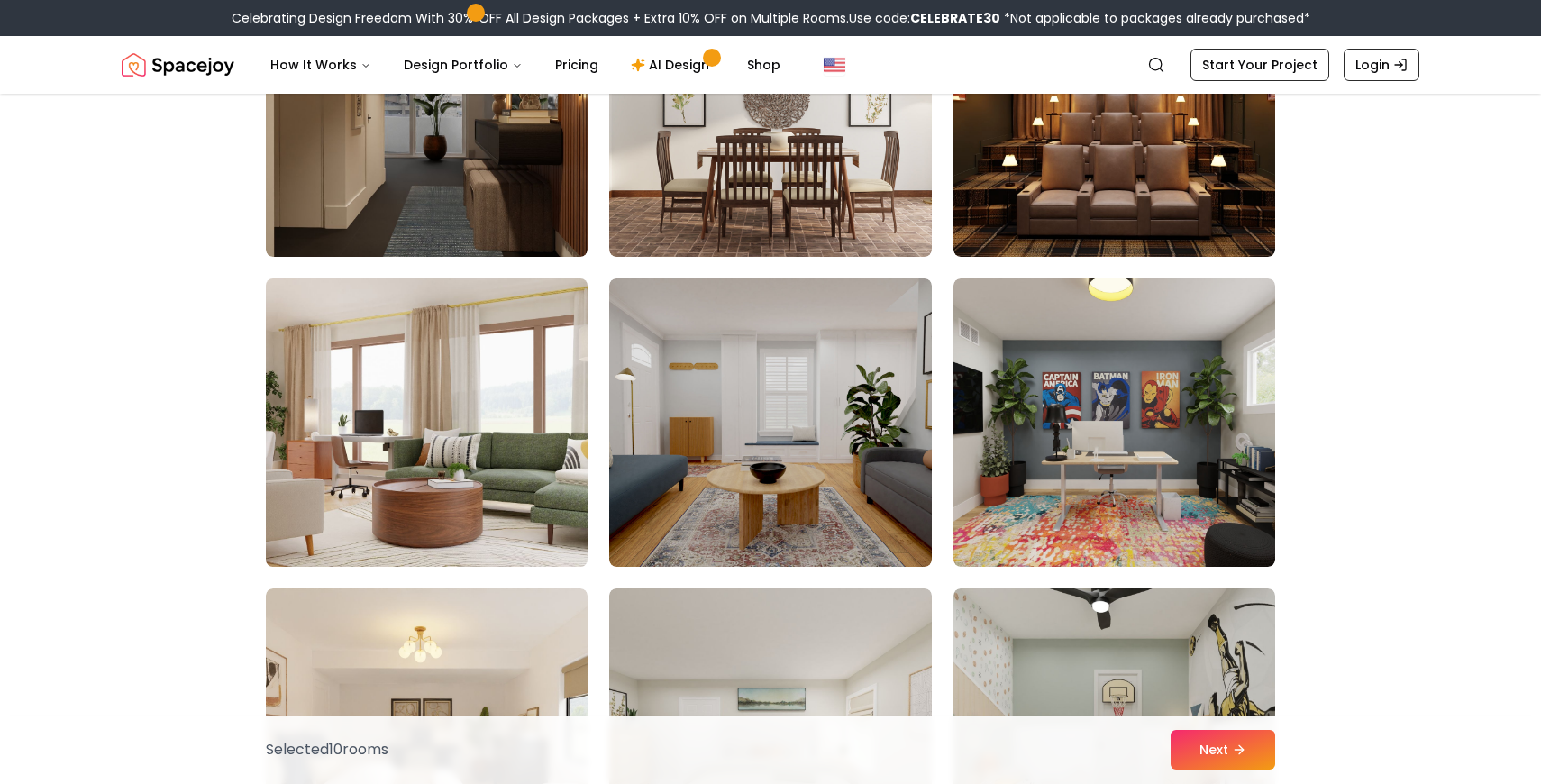
click at [519, 442] on img at bounding box center [427, 422] width 338 height 303
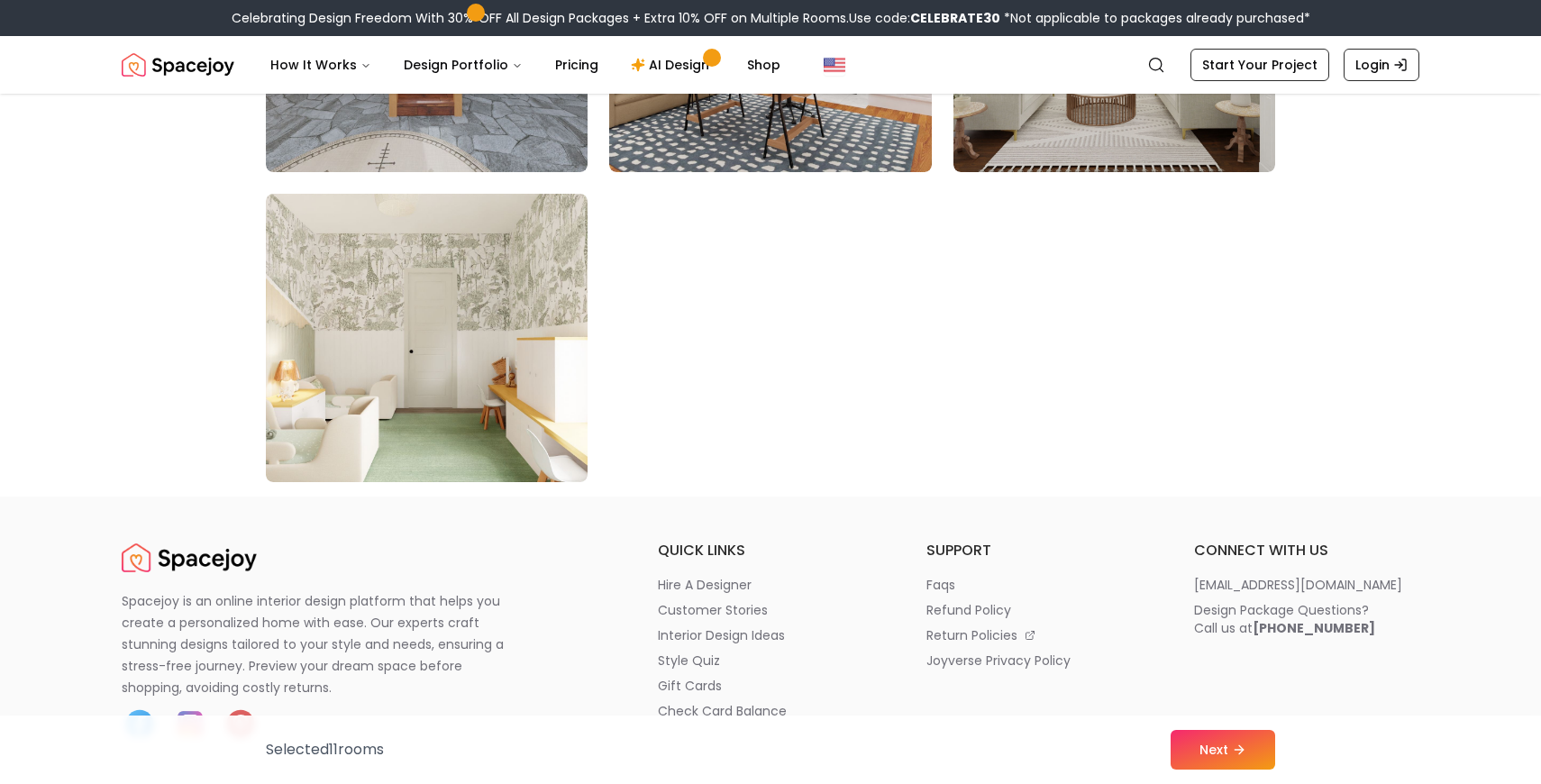
scroll to position [10253, 0]
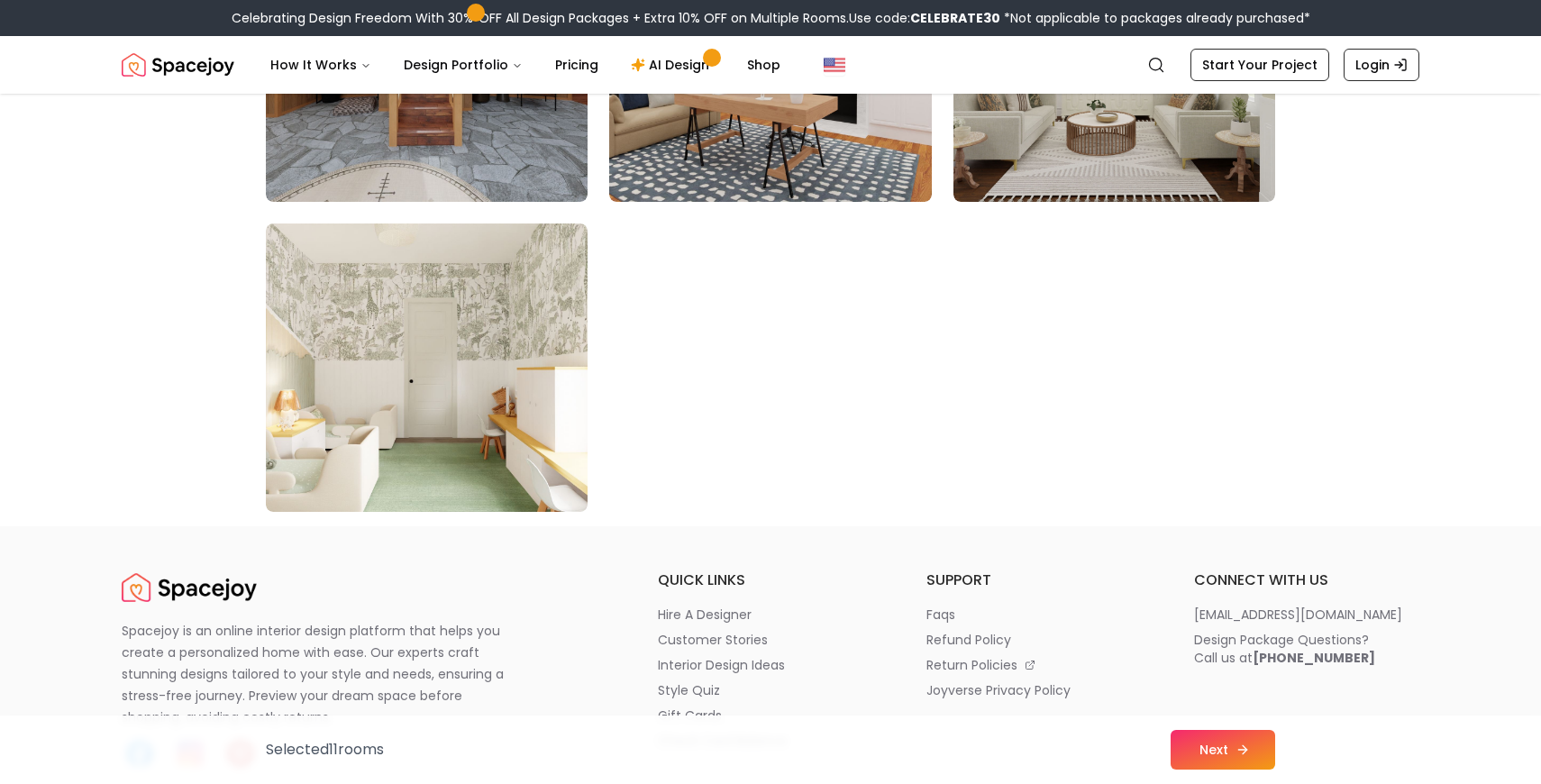
click at [1209, 750] on button "Next" at bounding box center [1223, 749] width 104 height 40
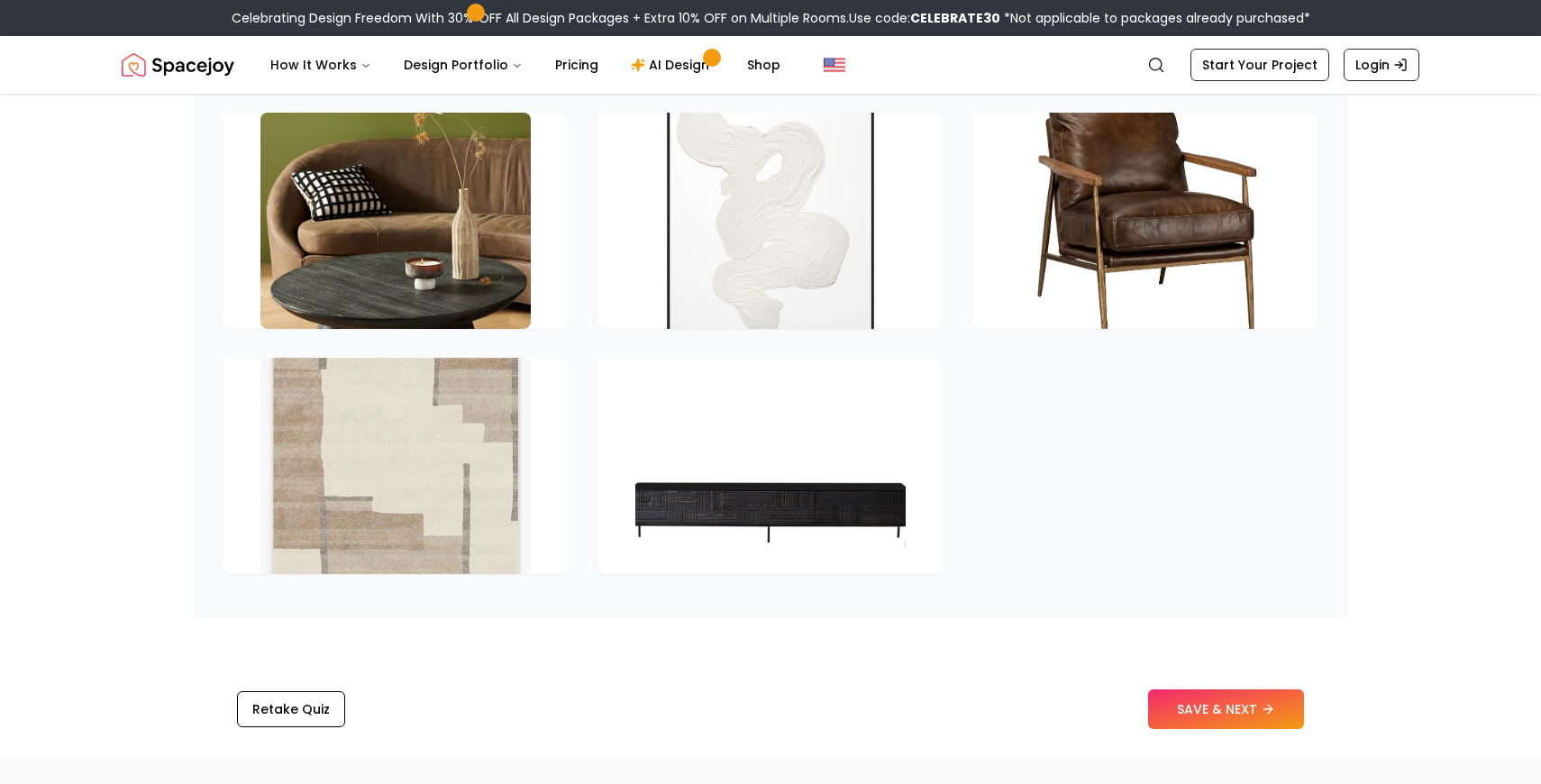
scroll to position [2525, 0]
click at [1256, 721] on button "SAVE & NEXT" at bounding box center [1226, 710] width 156 height 40
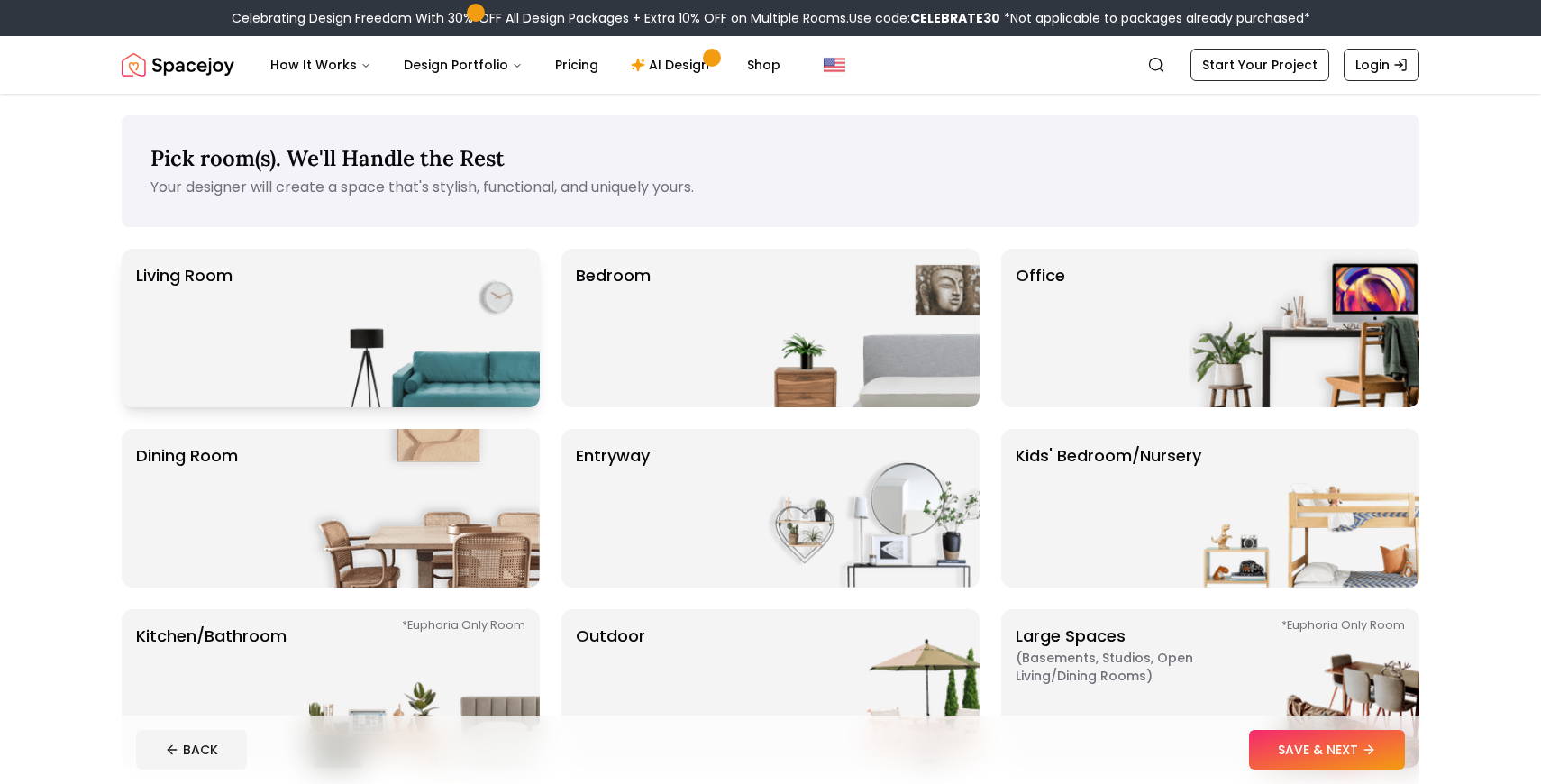
click at [440, 351] on img at bounding box center [424, 328] width 231 height 159
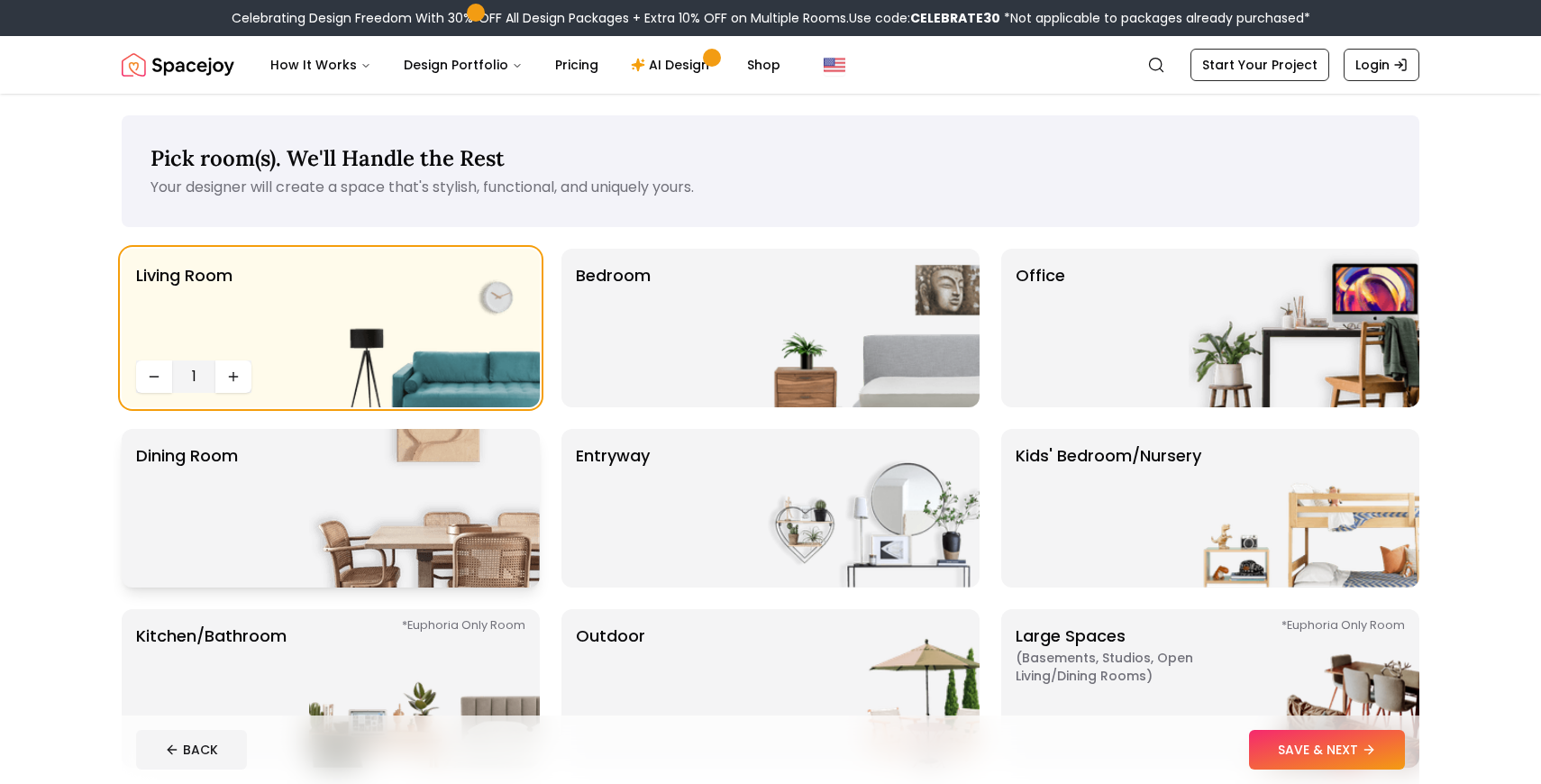
click at [402, 540] on img at bounding box center [424, 508] width 231 height 159
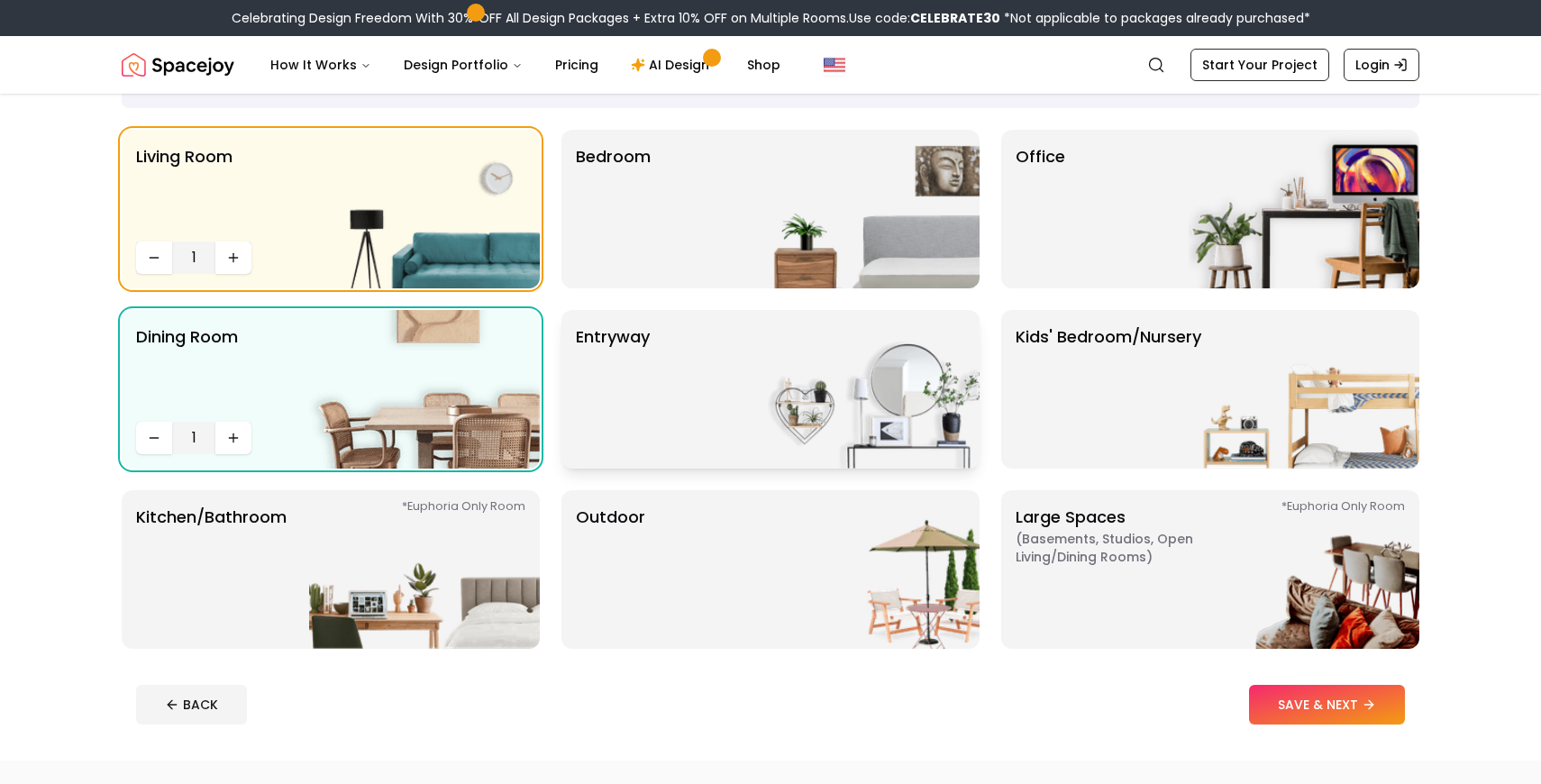
scroll to position [121, 0]
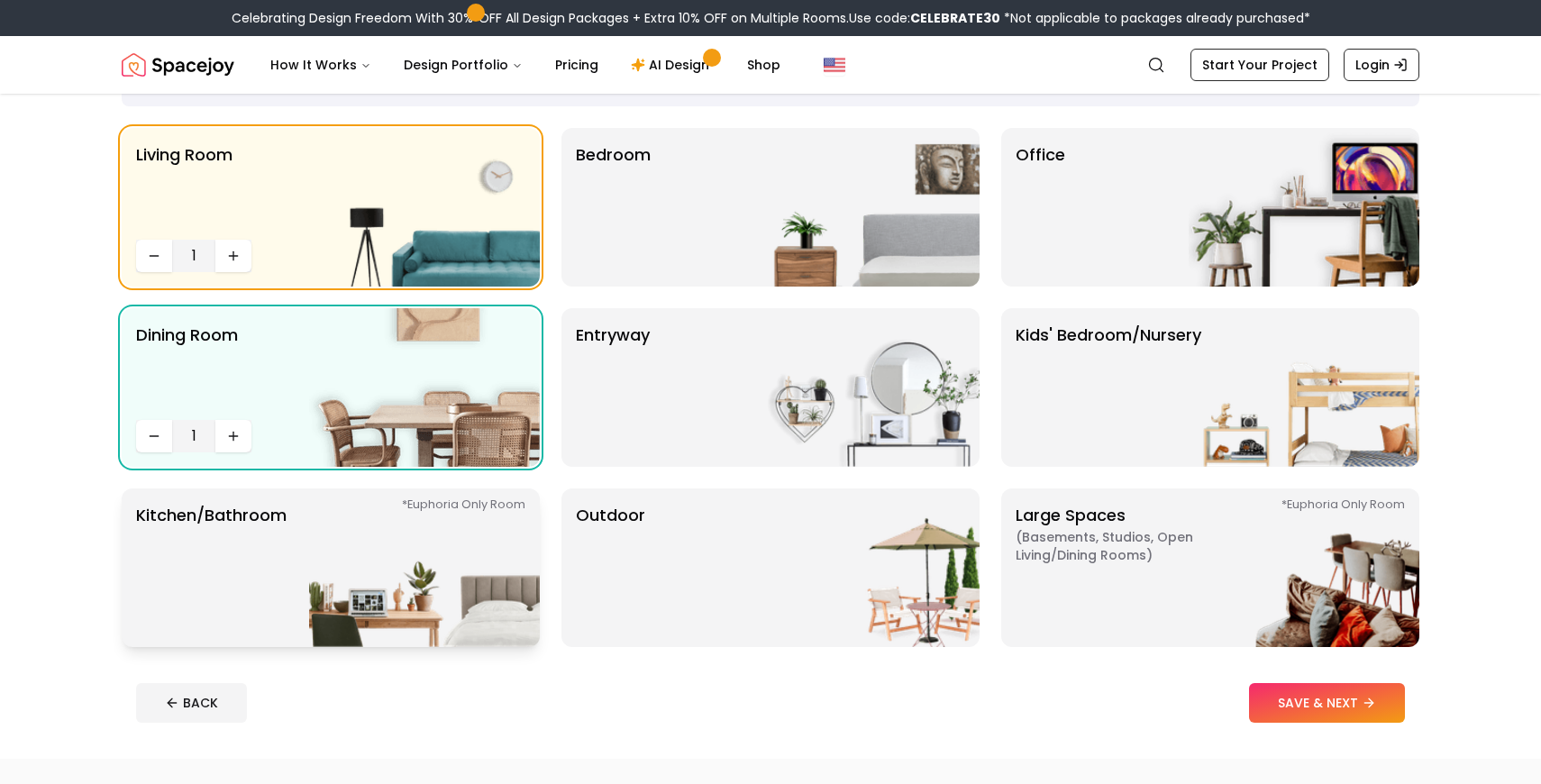
click at [494, 573] on img at bounding box center [424, 567] width 231 height 159
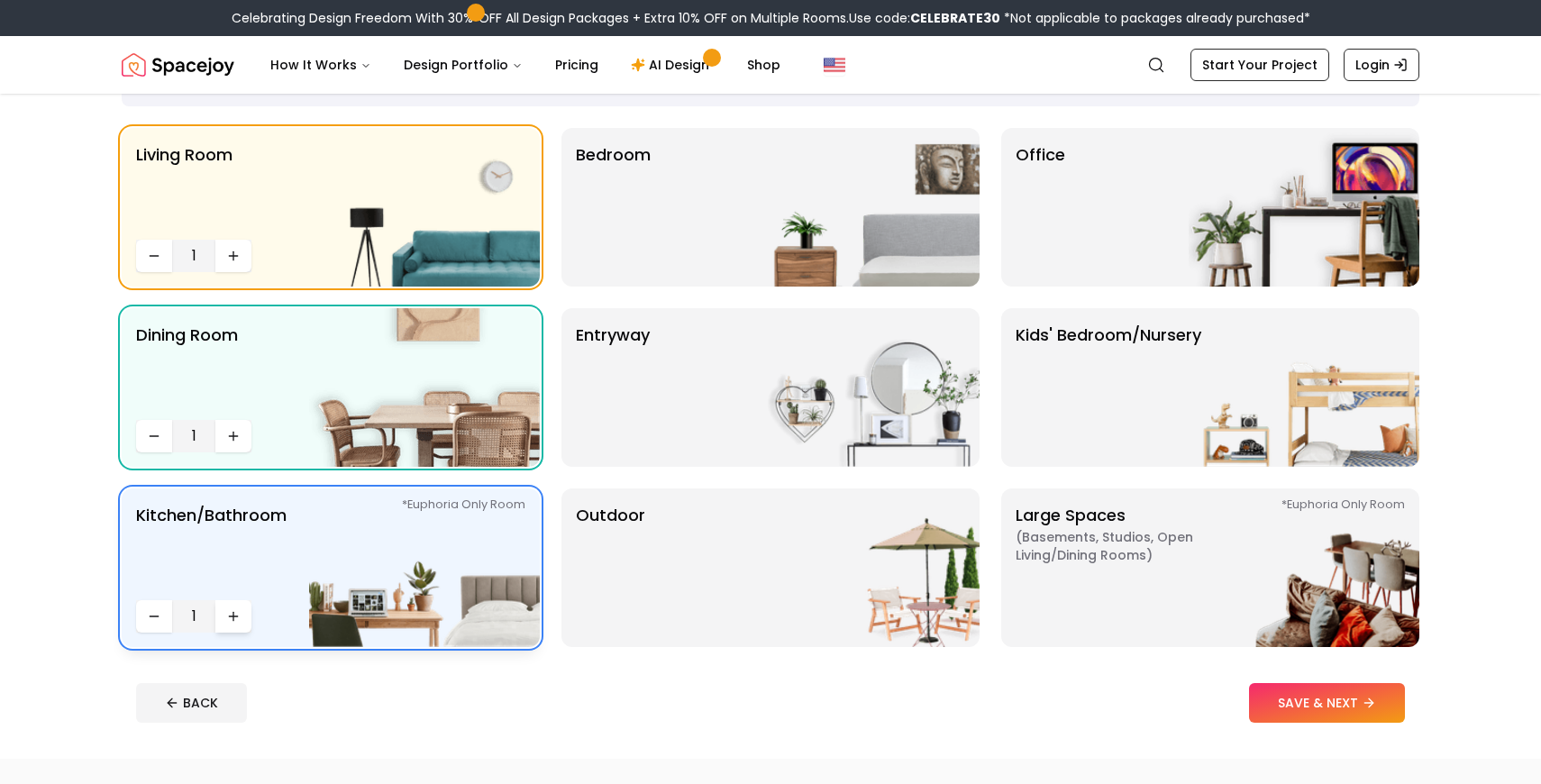
click at [239, 619] on icon "Increase quantity" at bounding box center [233, 616] width 15 height 15
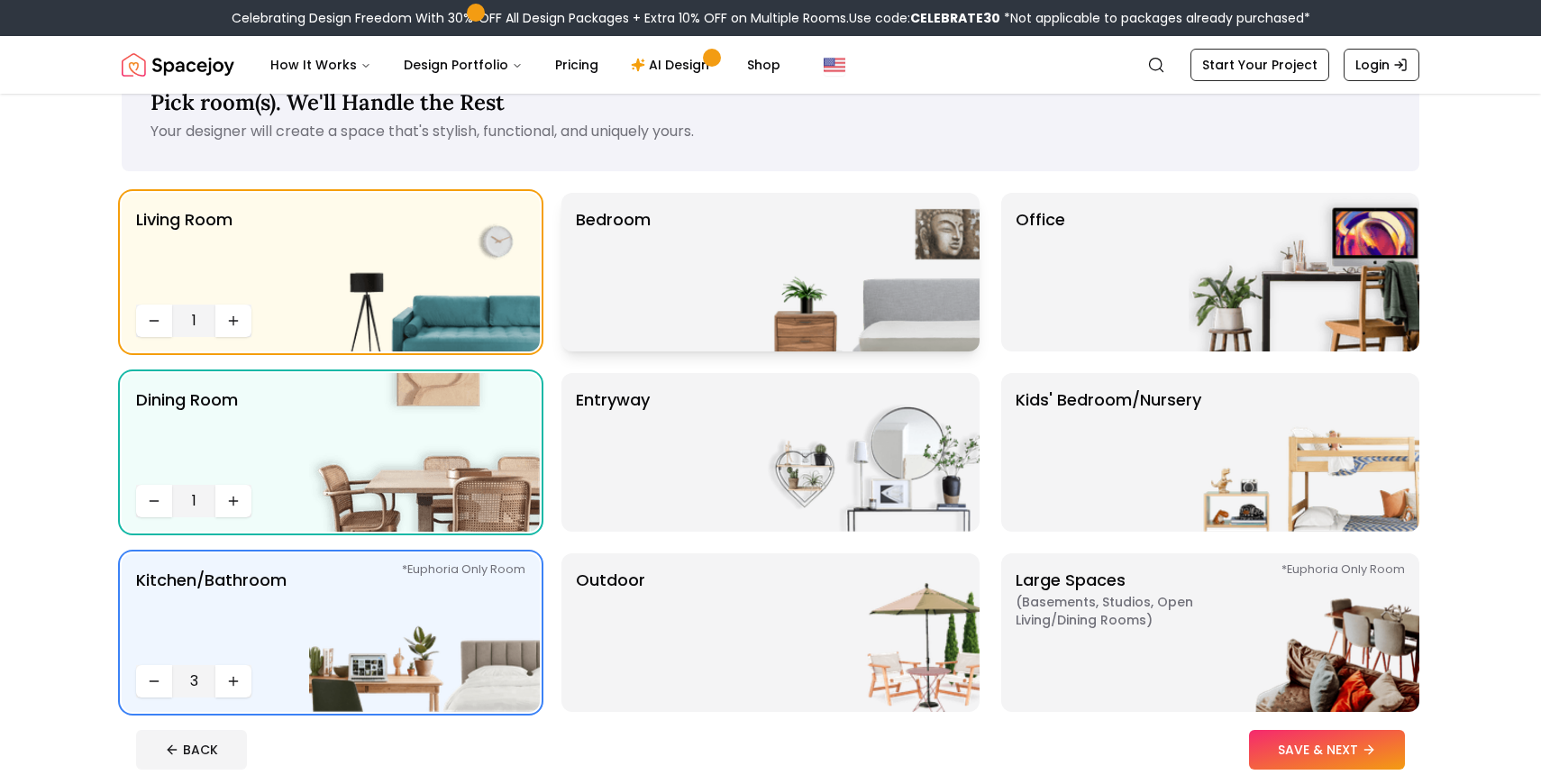
click at [833, 277] on img at bounding box center [864, 273] width 231 height 159
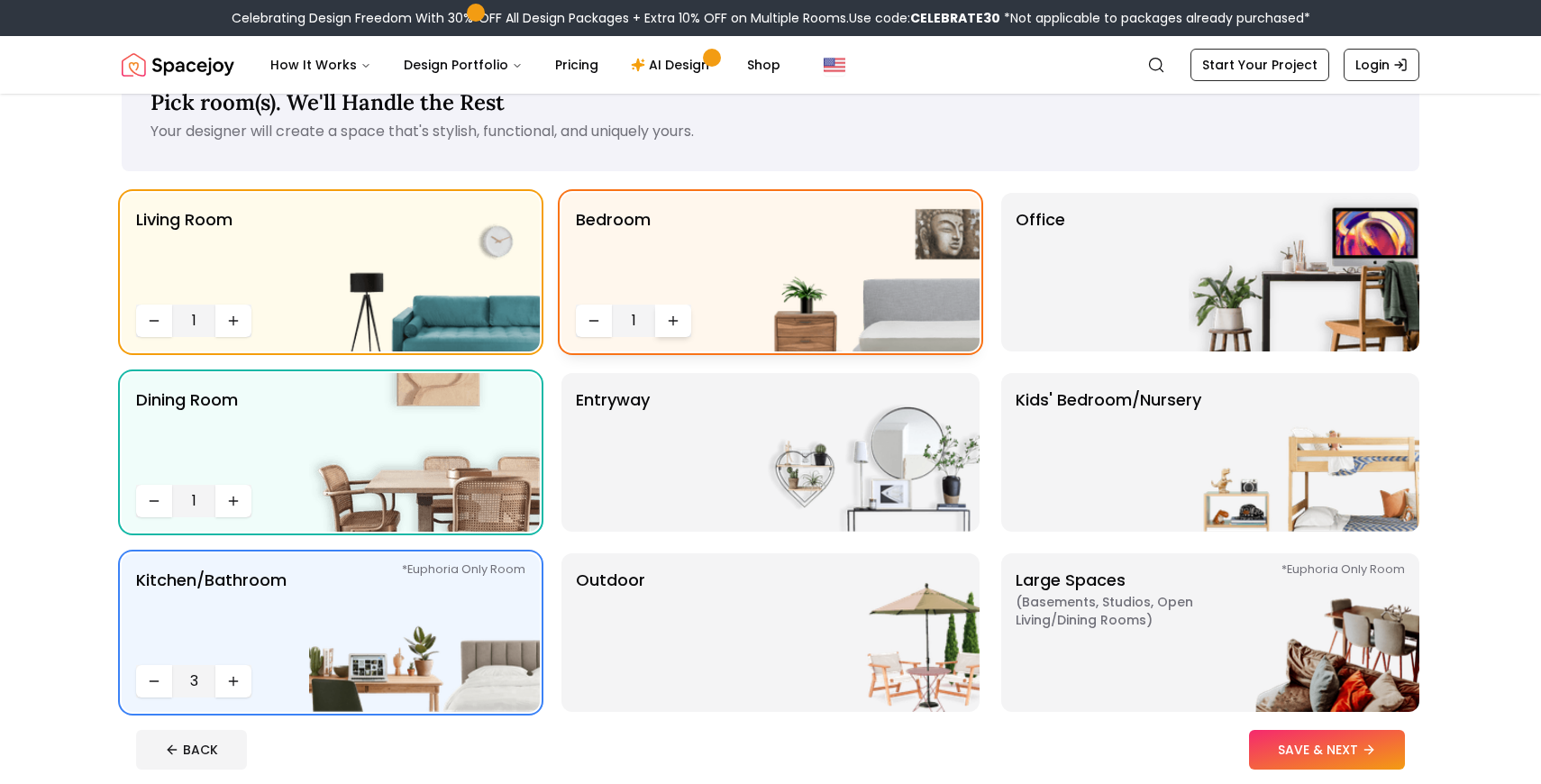
click at [683, 321] on button "Increase quantity" at bounding box center [673, 321] width 36 height 33
click at [700, 493] on div "entryway" at bounding box center [770, 452] width 419 height 159
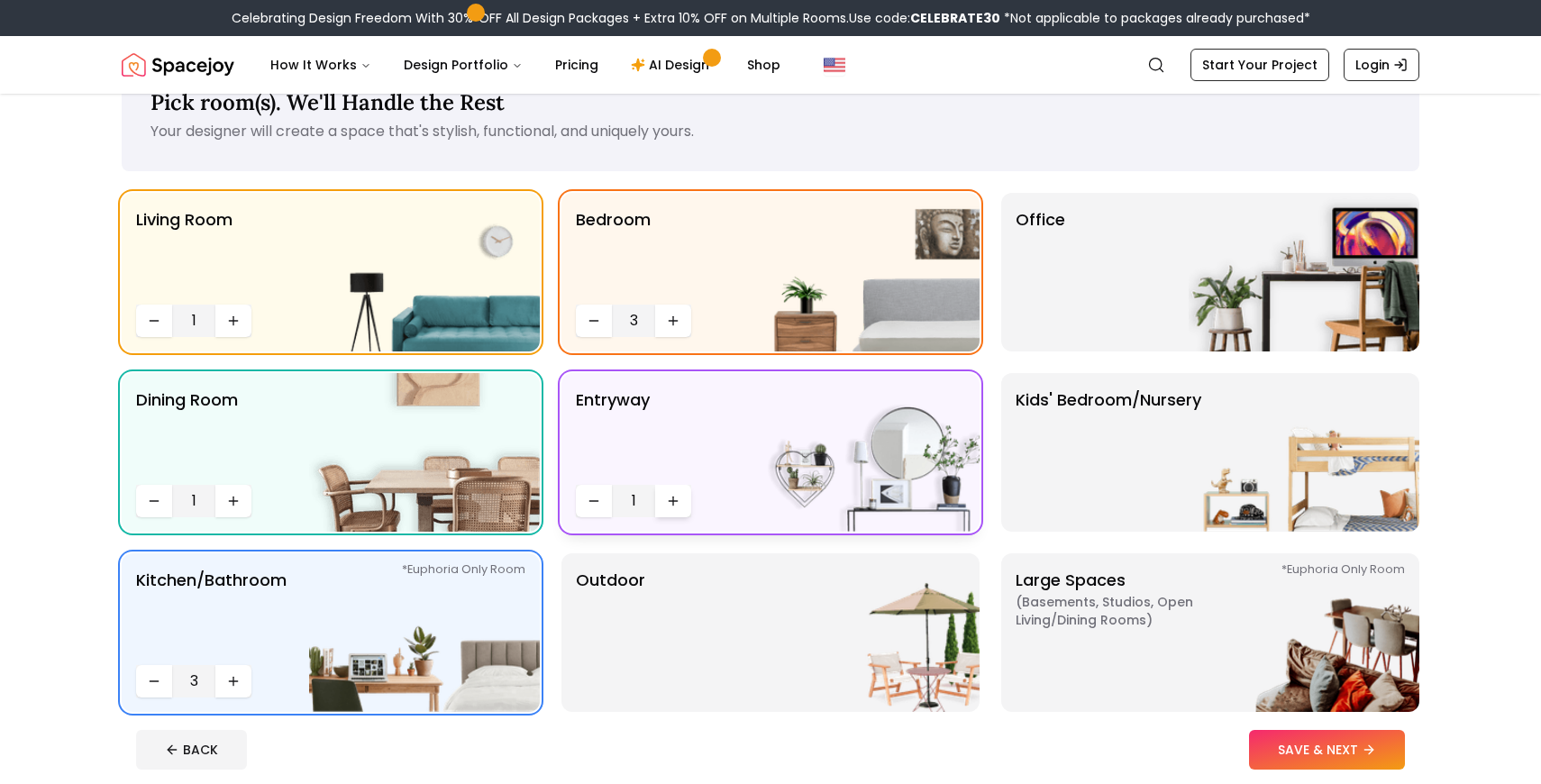
click at [668, 503] on icon "Increase quantity" at bounding box center [673, 501] width 15 height 15
click at [1206, 280] on img at bounding box center [1304, 273] width 231 height 159
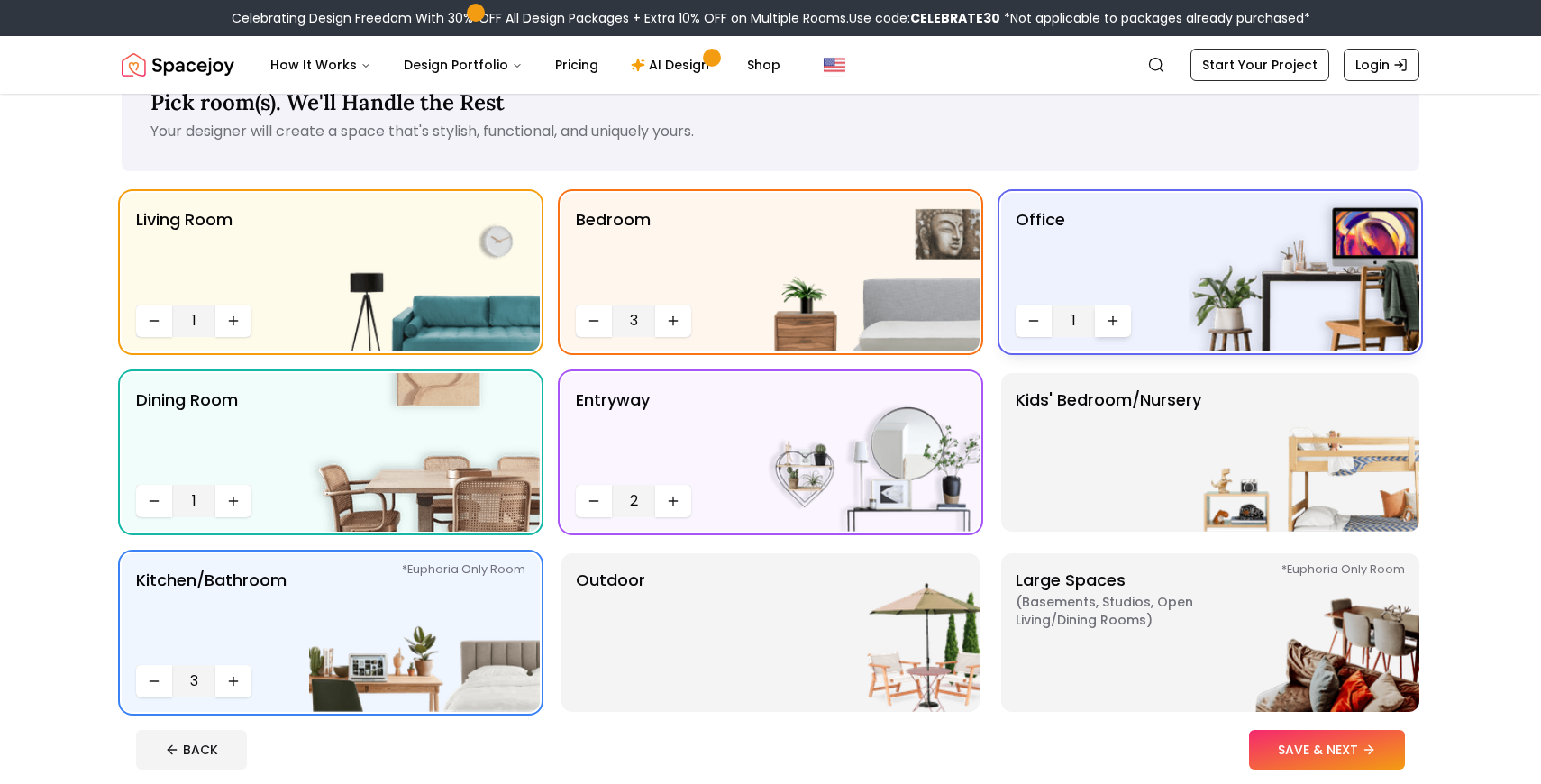
click at [1119, 317] on icon "Increase quantity" at bounding box center [1113, 320] width 15 height 15
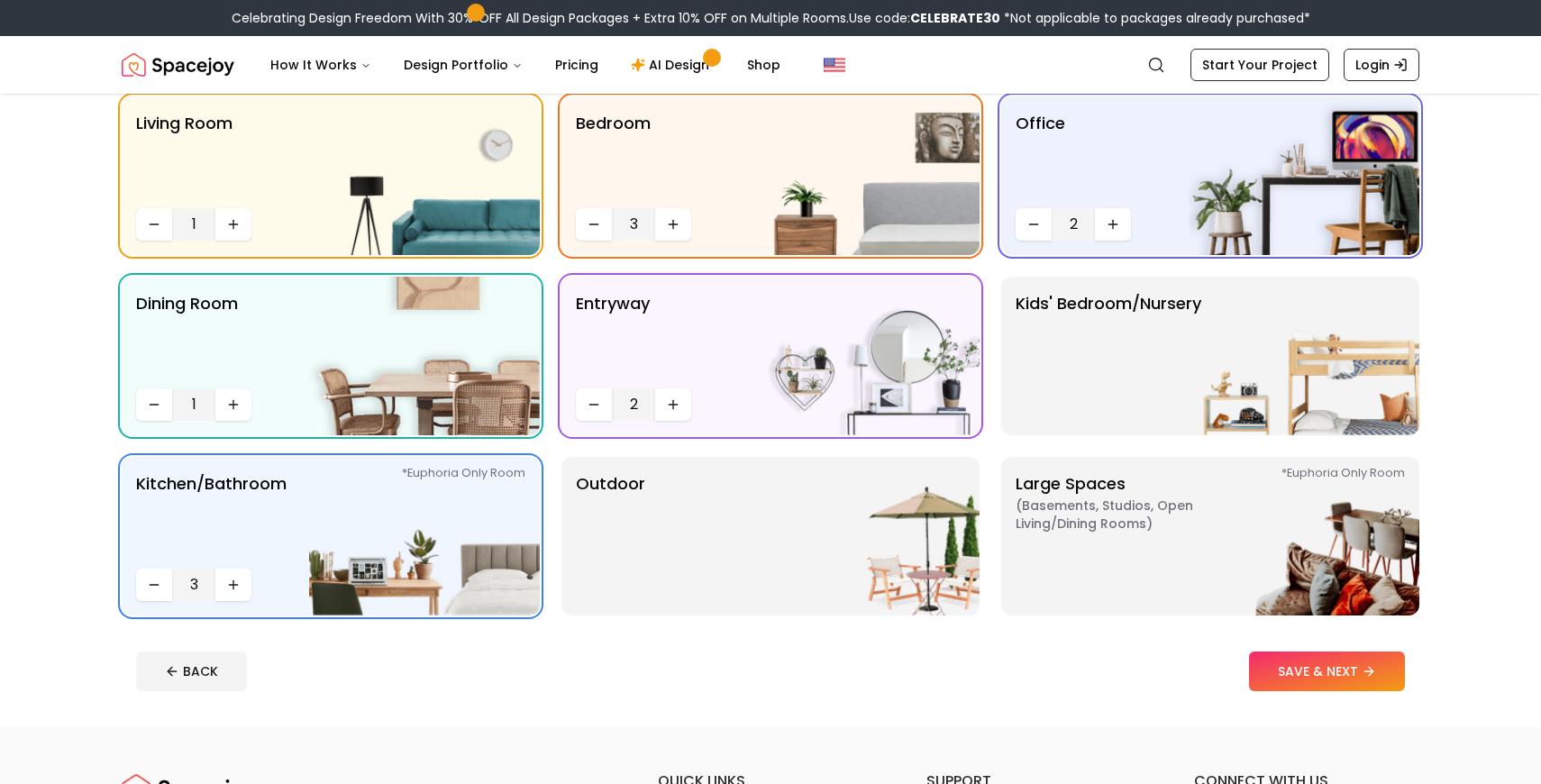
scroll to position [154, 0]
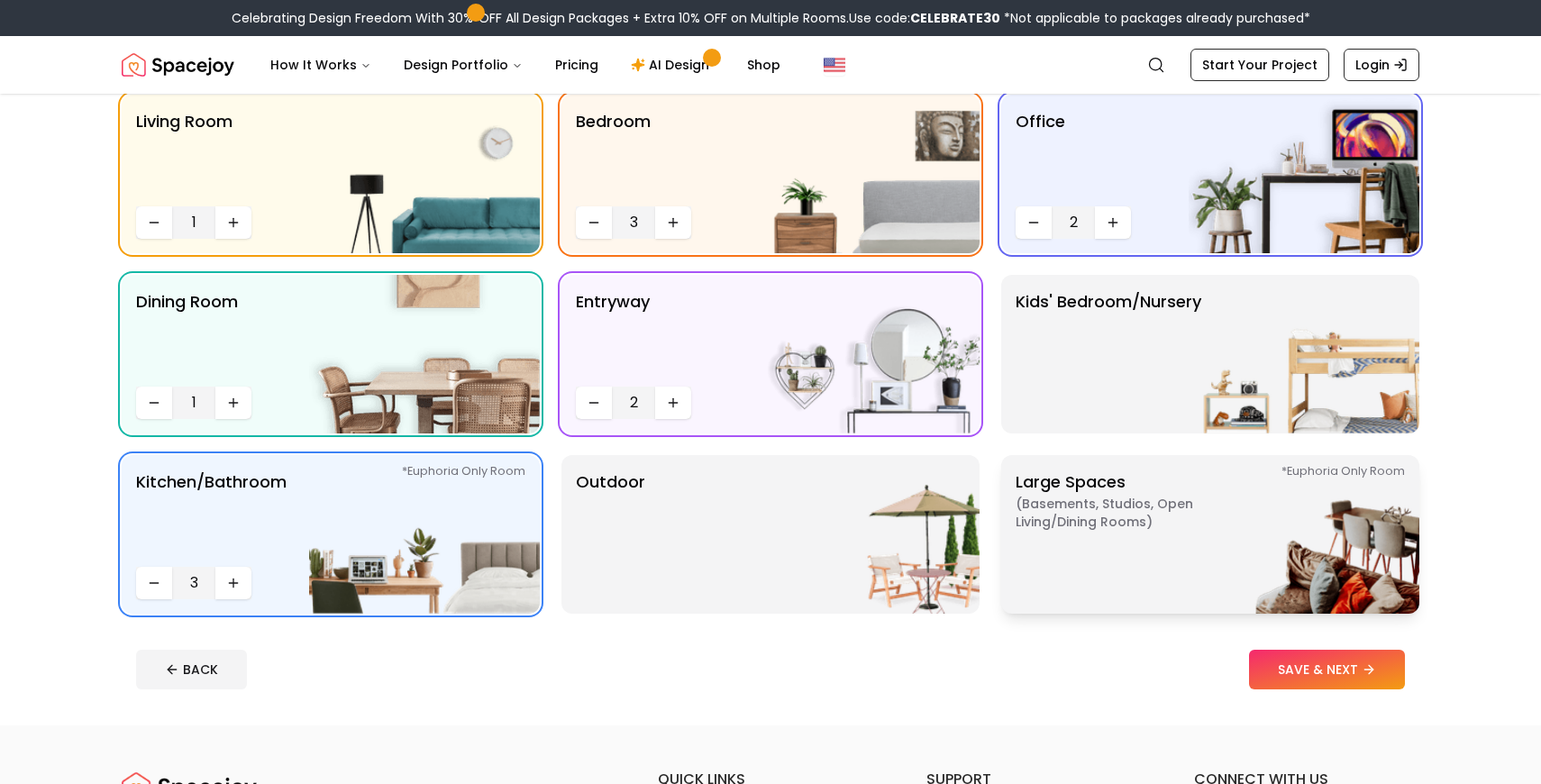
click at [1189, 565] on img at bounding box center [1304, 535] width 231 height 159
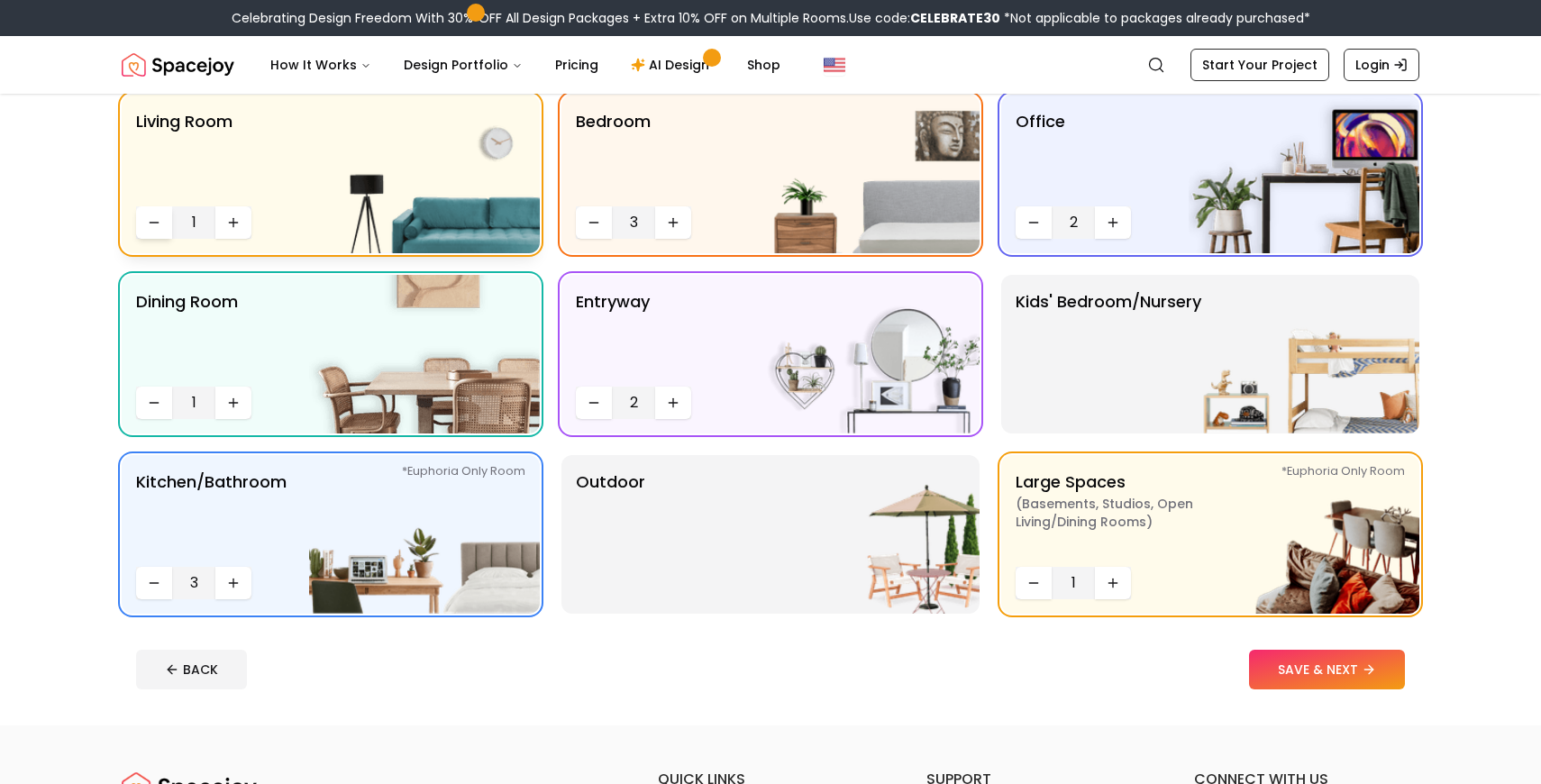
click at [153, 230] on button "Decrease quantity" at bounding box center [154, 223] width 36 height 33
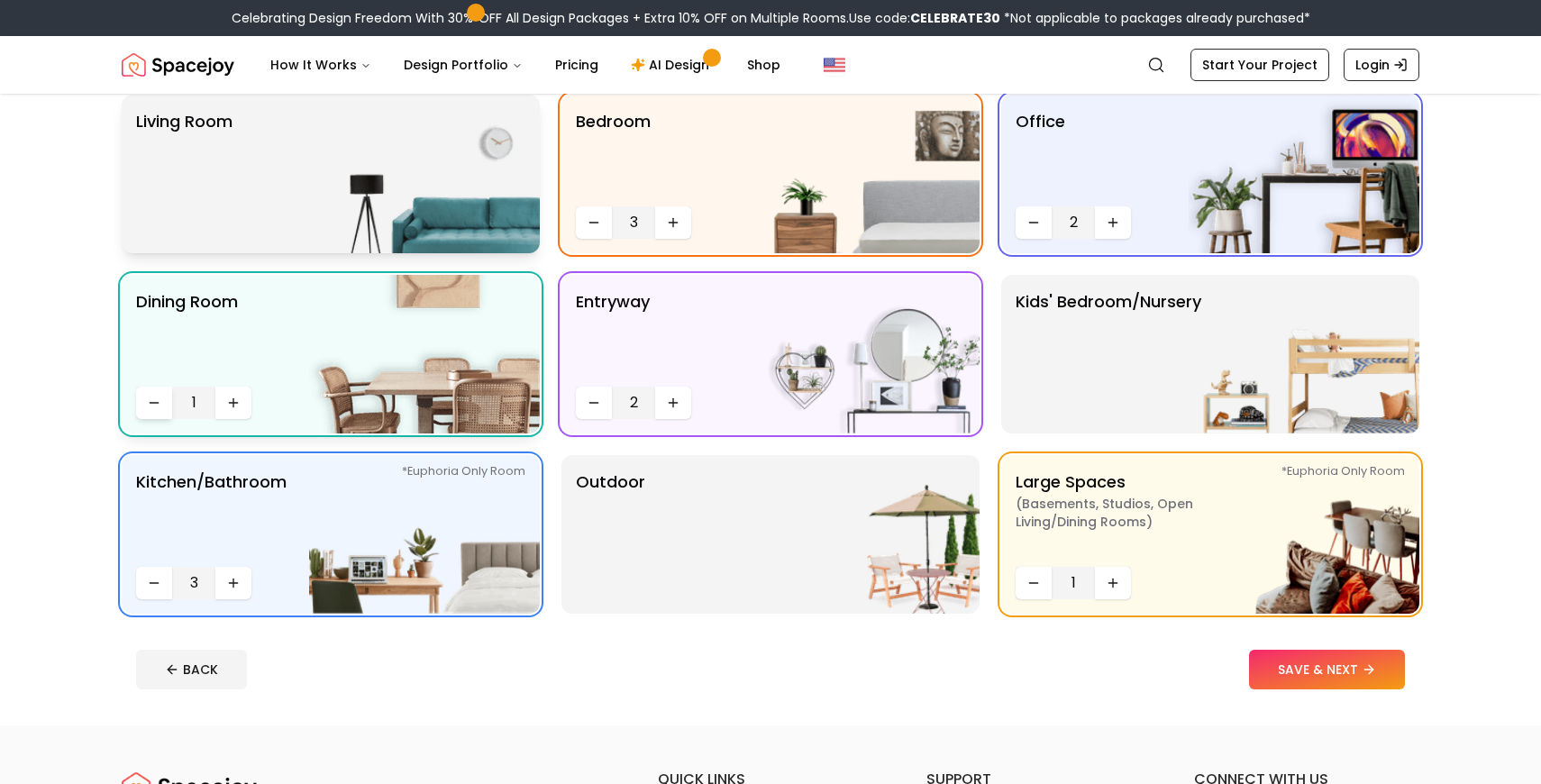
click at [151, 403] on icon "Decrease quantity" at bounding box center [154, 402] width 15 height 15
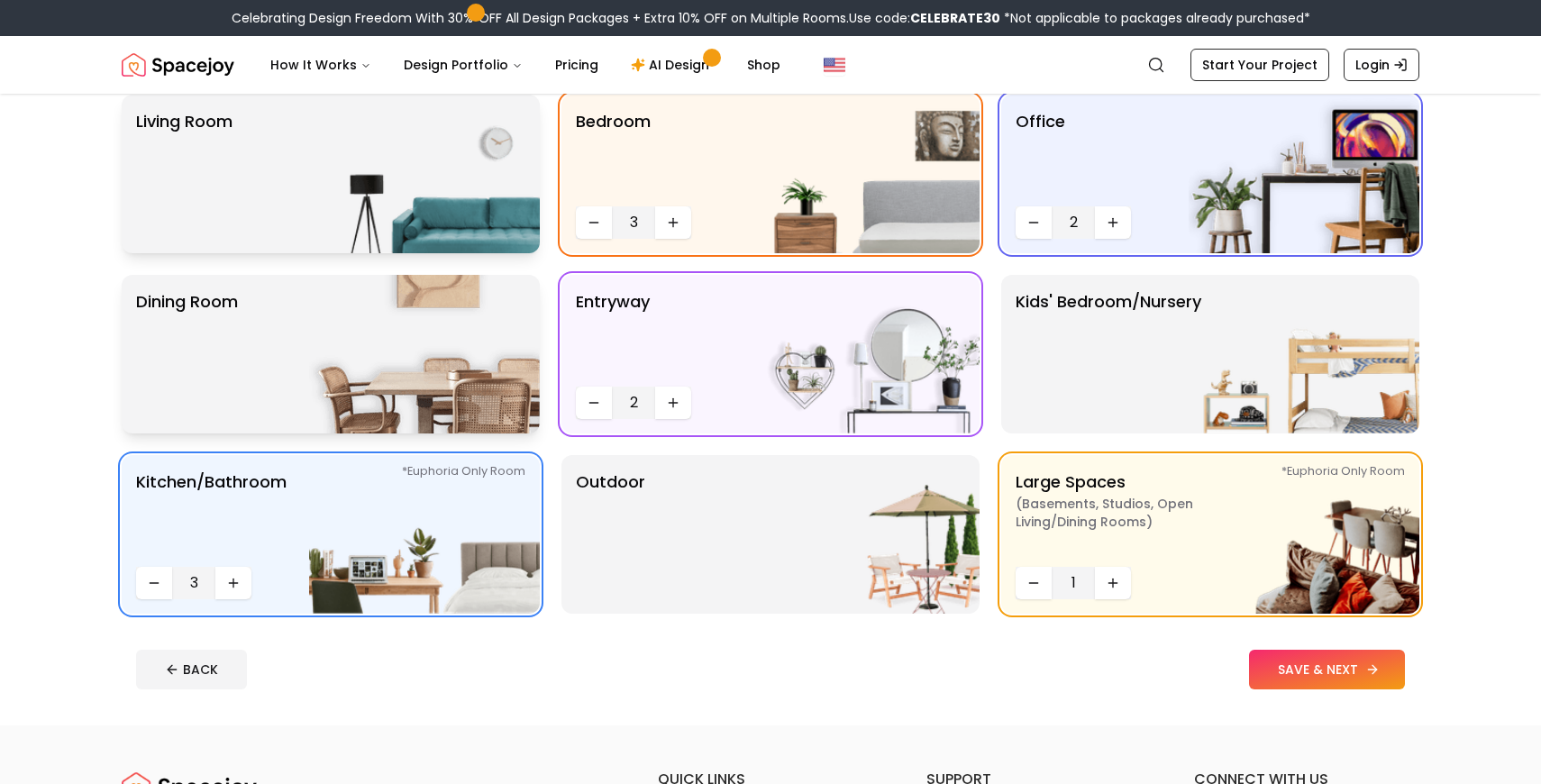
click at [1366, 675] on icon at bounding box center [1372, 669] width 15 height 15
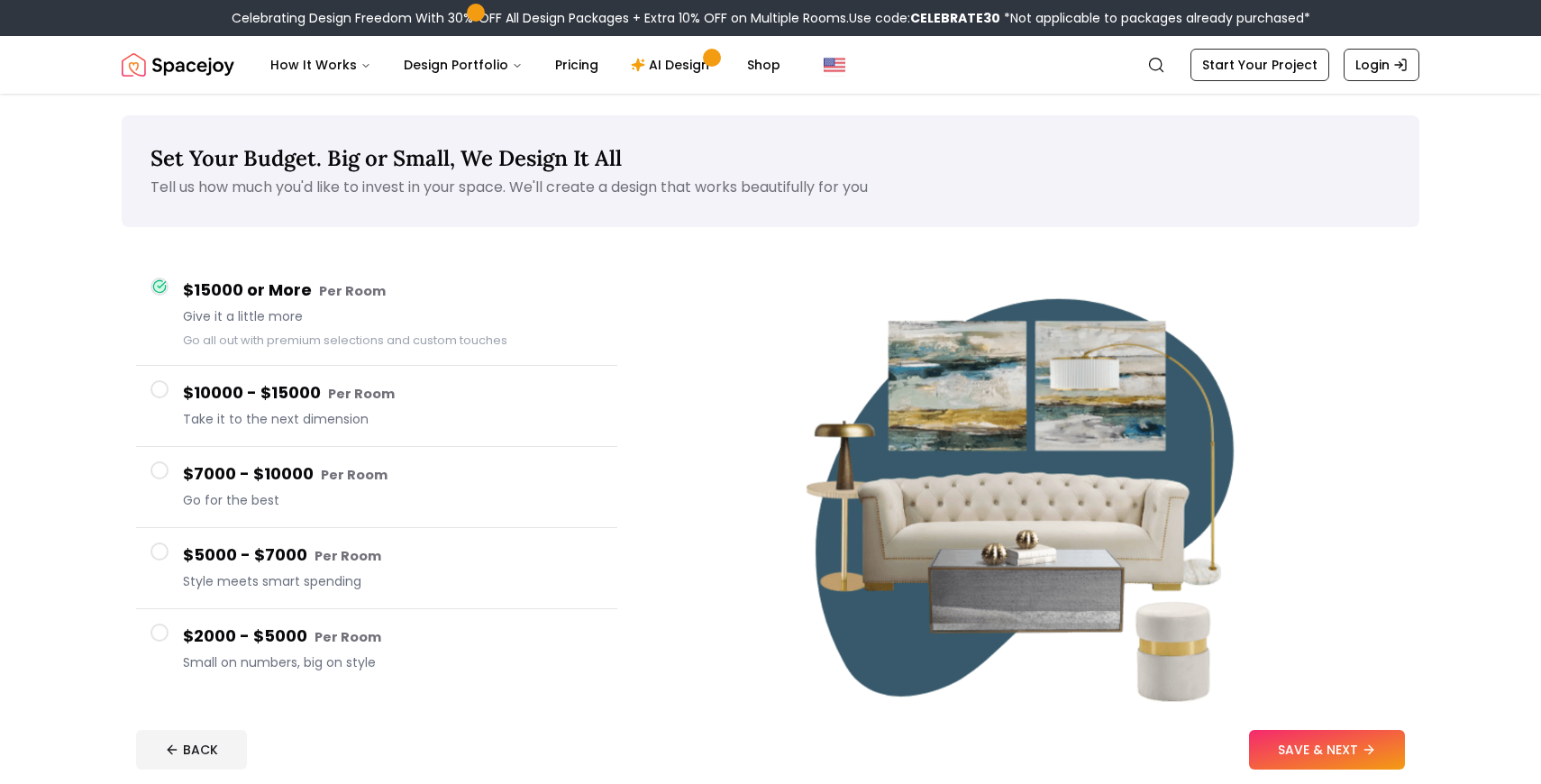
click at [261, 498] on span "Go for the best" at bounding box center [393, 500] width 420 height 18
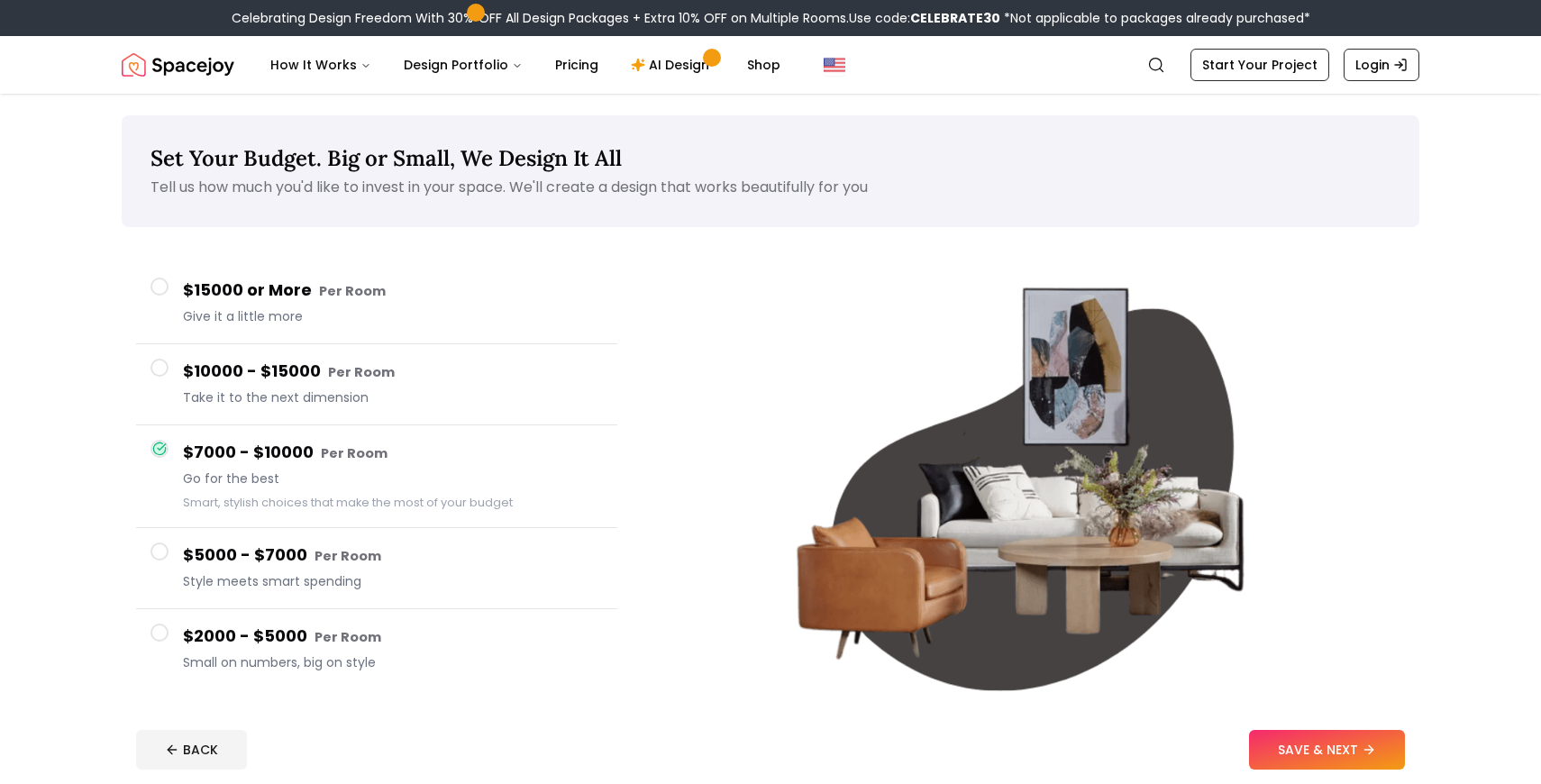
click at [254, 557] on h4 "$5000 - $7000 Per Room" at bounding box center [393, 555] width 420 height 26
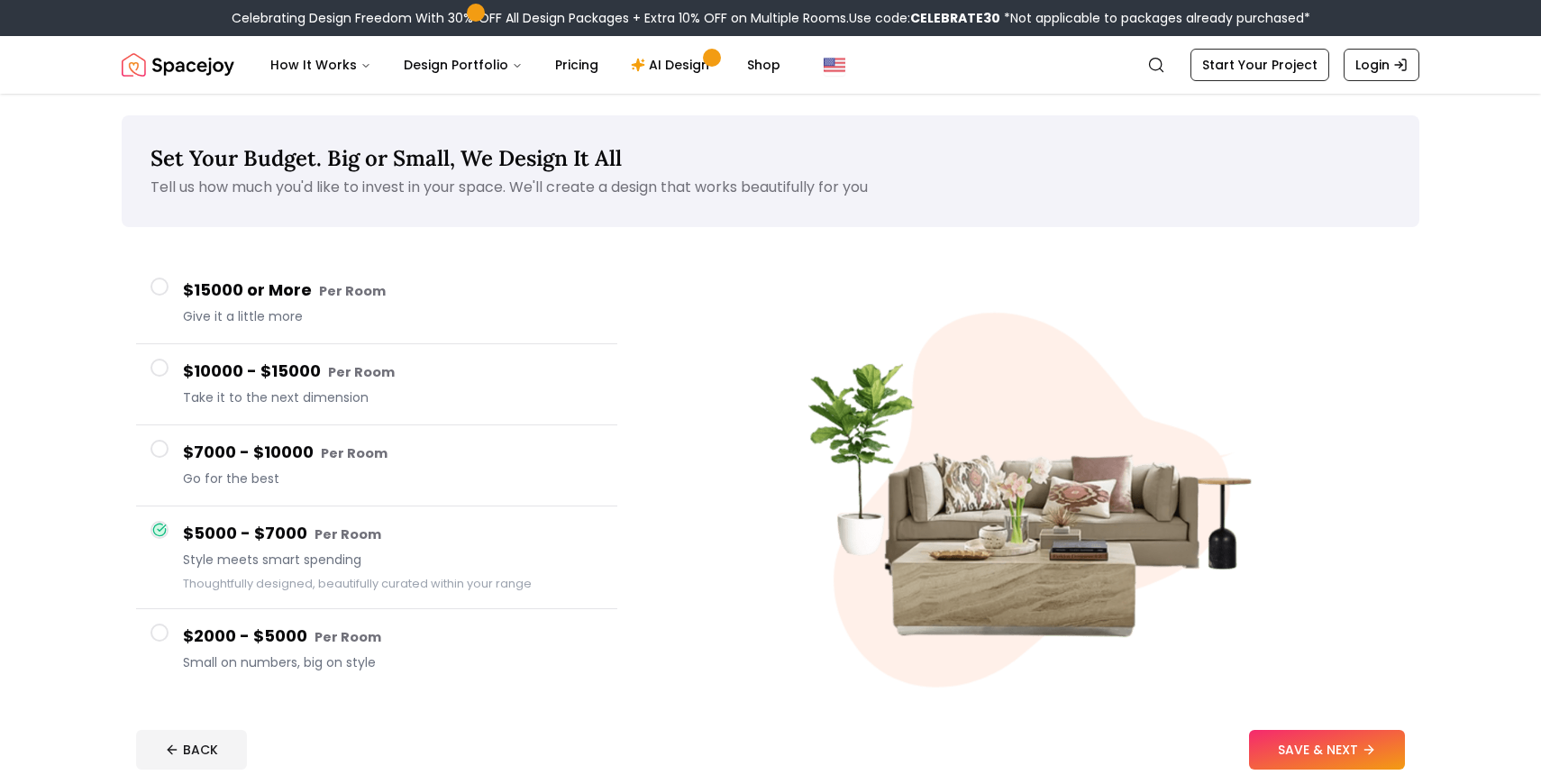
click at [282, 469] on div "$7000 - $10000 Per Room Go for the best" at bounding box center [393, 465] width 420 height 51
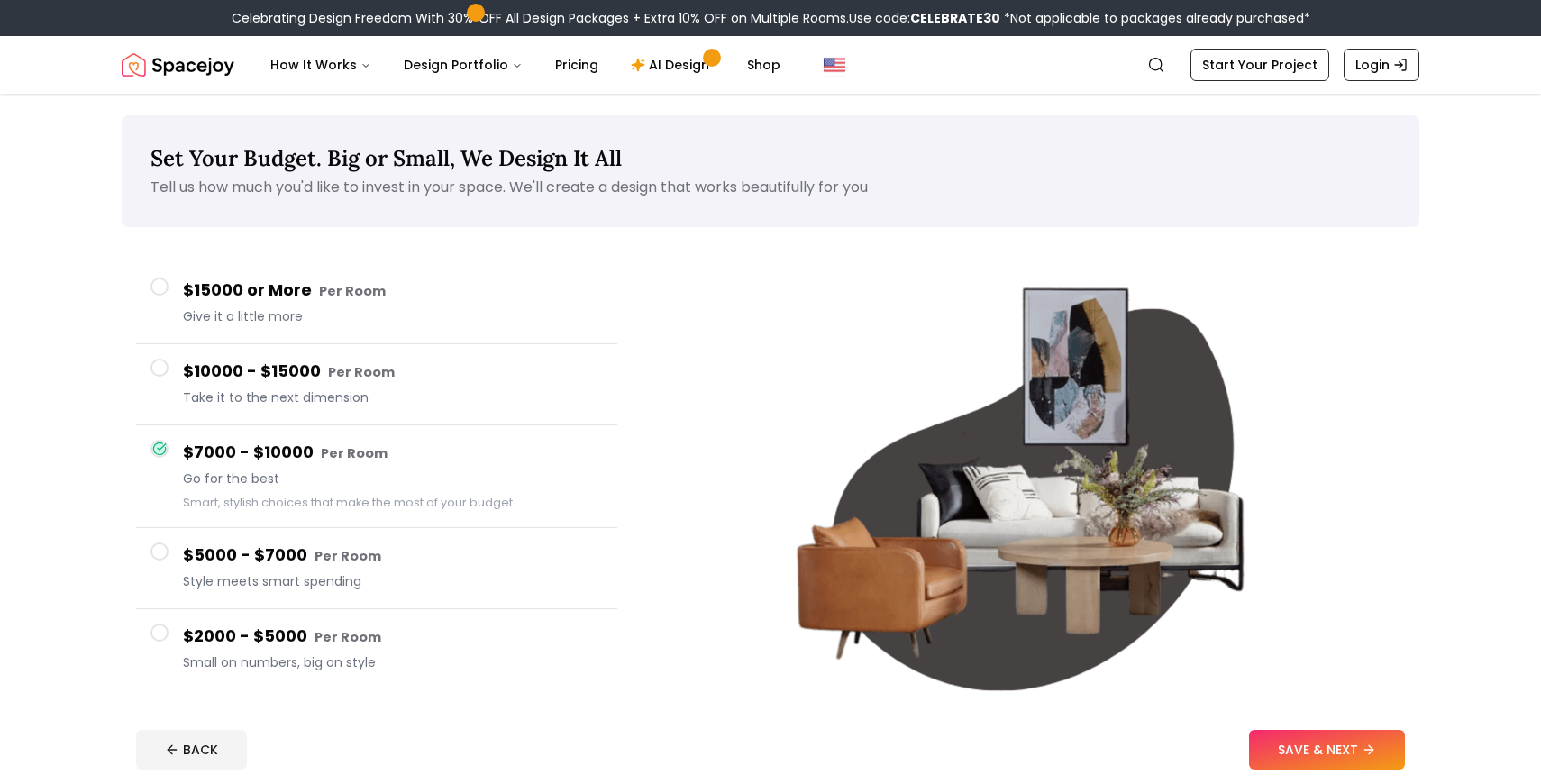
click at [250, 644] on h4 "$2000 - $5000 Per Room" at bounding box center [393, 636] width 420 height 26
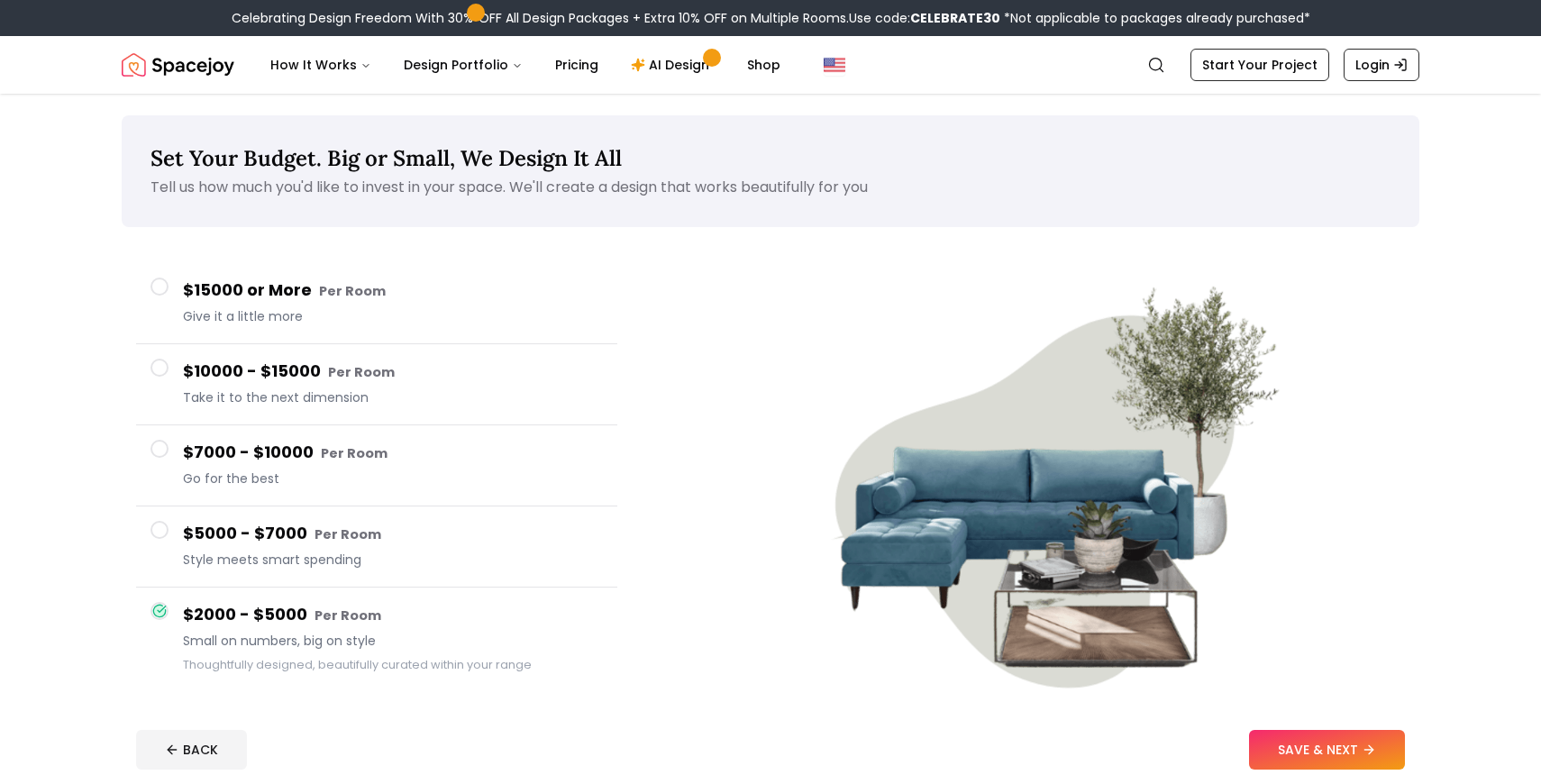
click at [283, 415] on button "$10000 - $15000 Per Room Take it to the next dimension" at bounding box center [377, 385] width 481 height 81
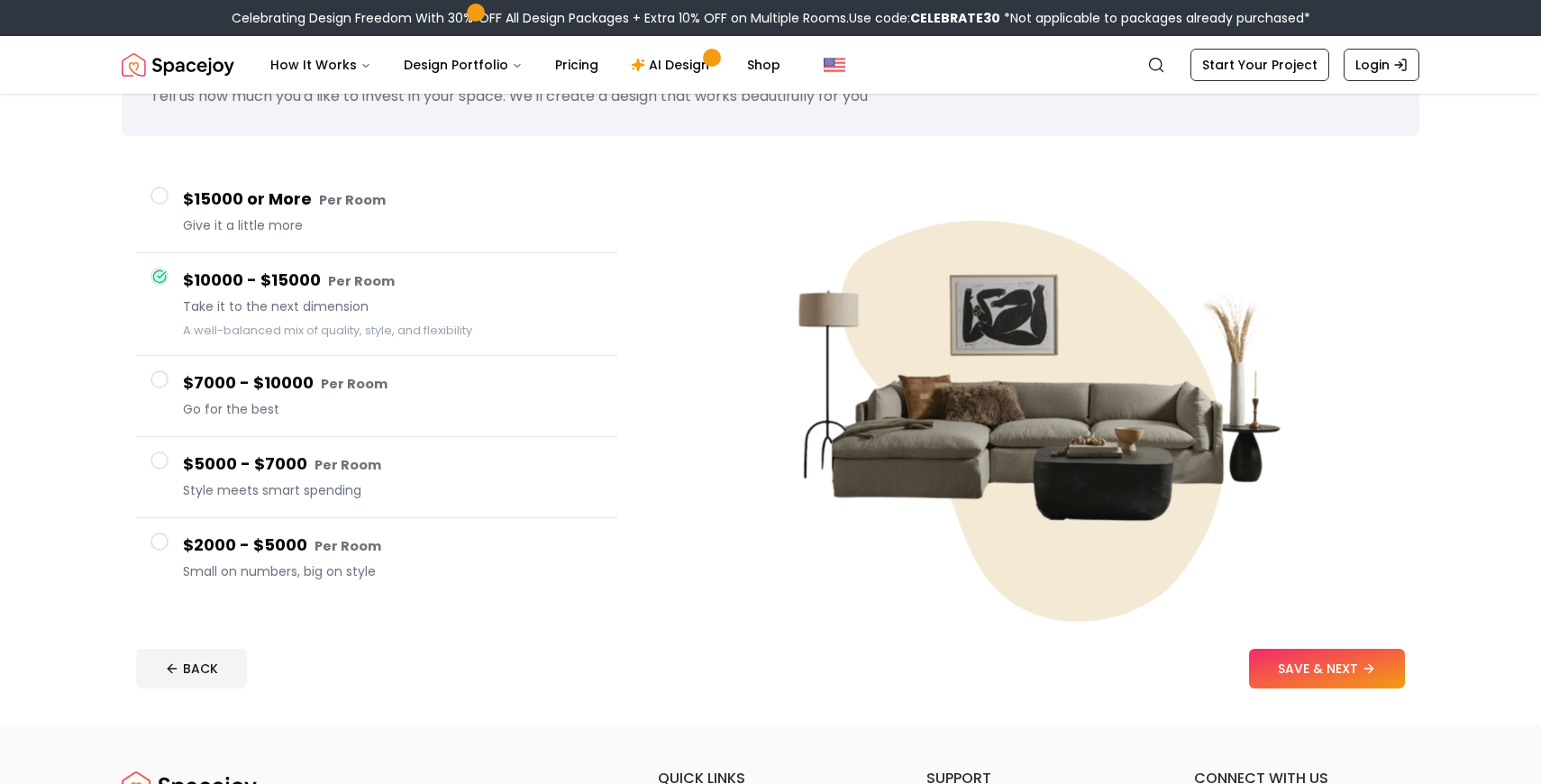
scroll to position [113, 0]
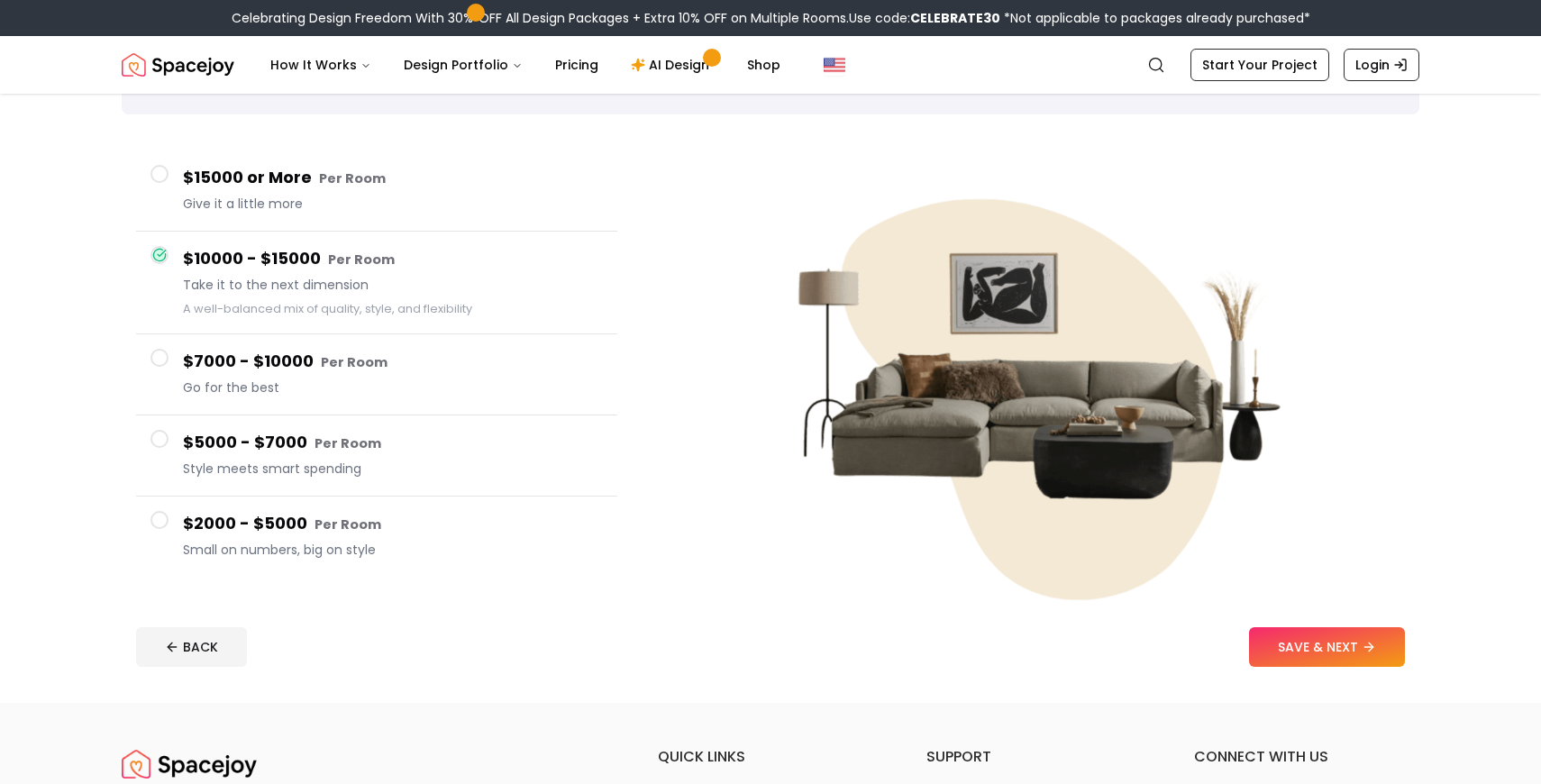
click at [1311, 668] on footer "BACK SAVE & NEXT" at bounding box center [770, 647] width 1298 height 69
click at [1346, 658] on button "SAVE & NEXT" at bounding box center [1326, 647] width 156 height 40
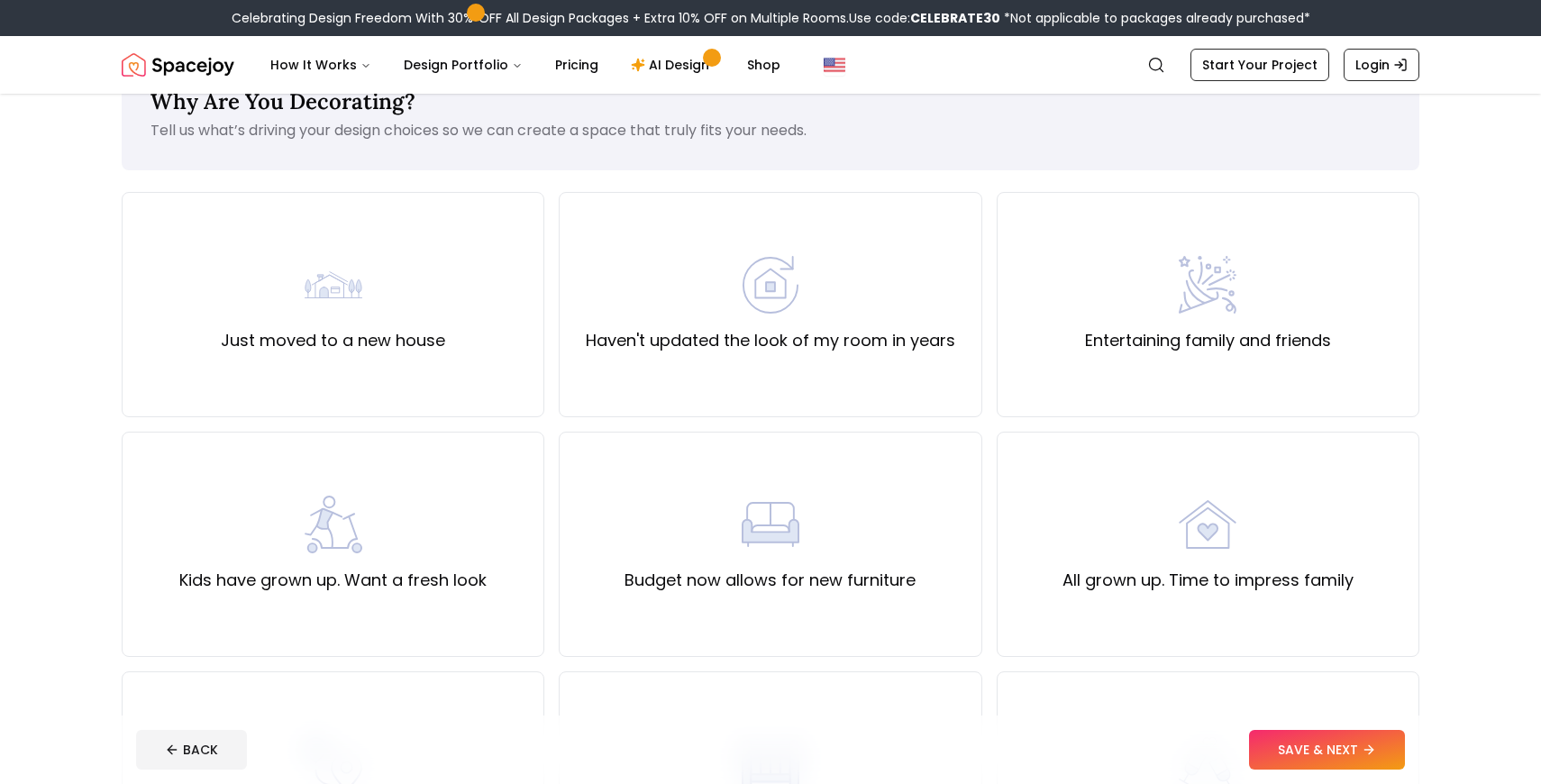
scroll to position [64, 0]
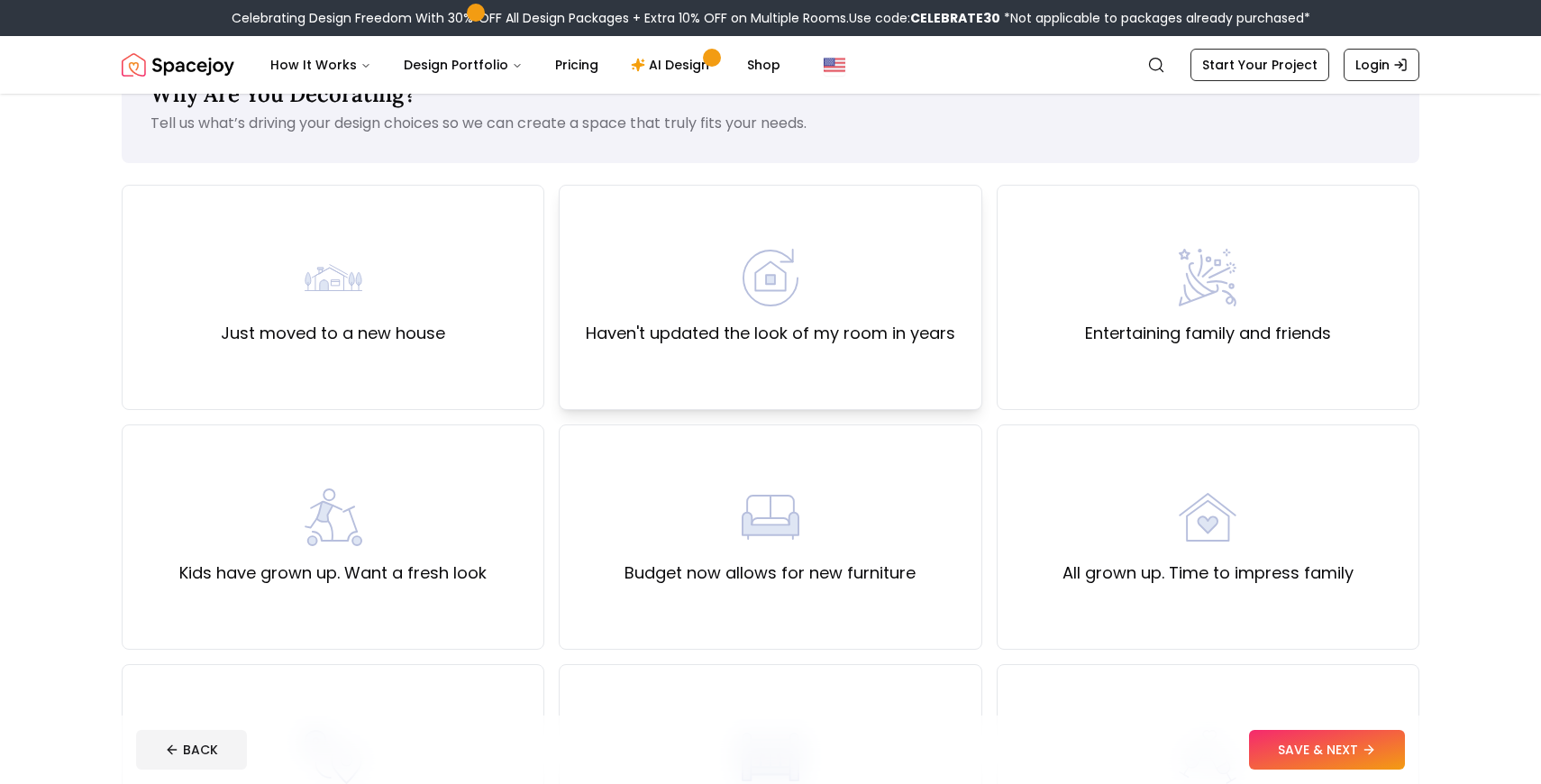
click at [966, 335] on div "Haven't updated the look of my room in years" at bounding box center [770, 297] width 422 height 225
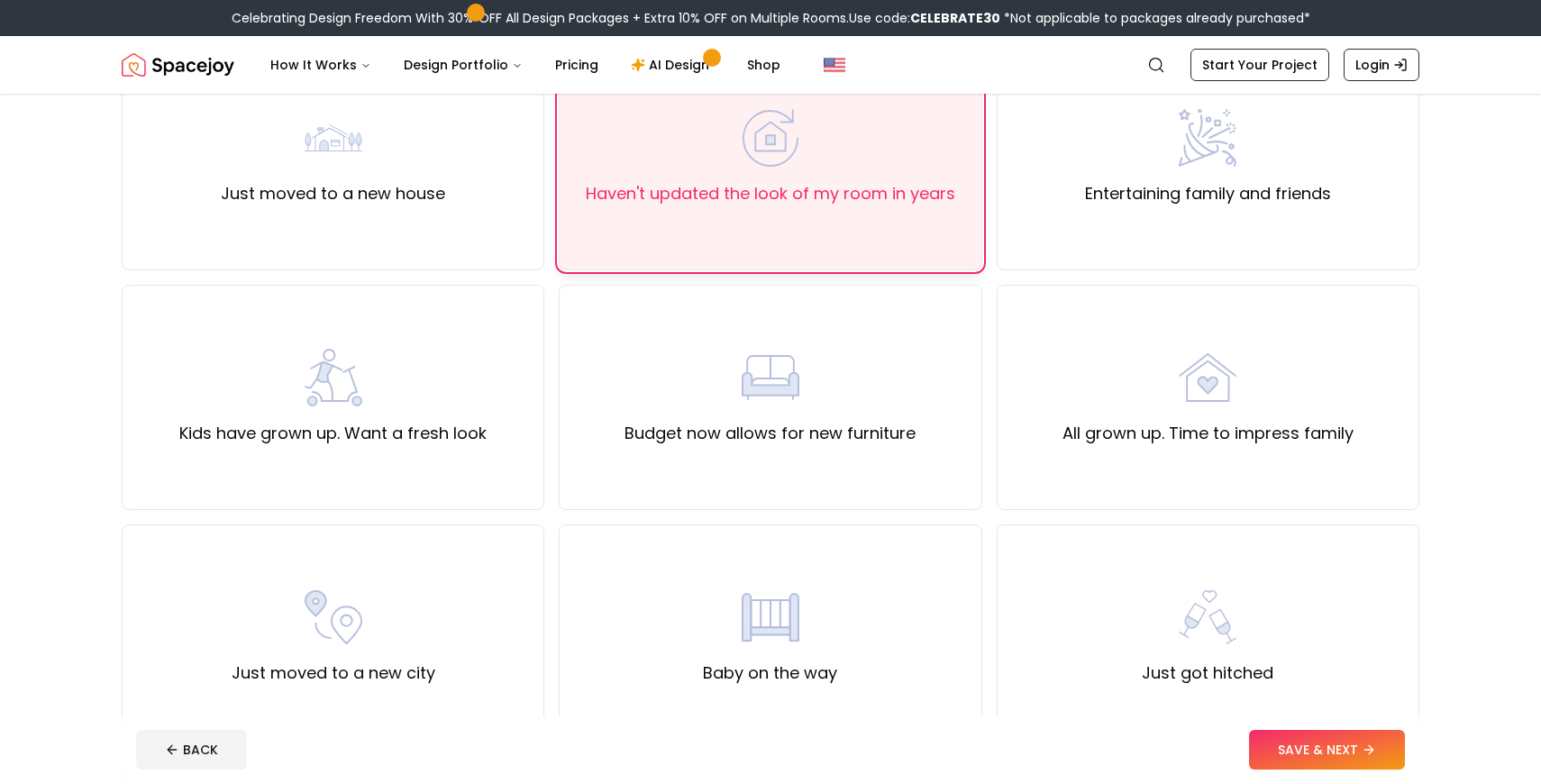
scroll to position [131, 0]
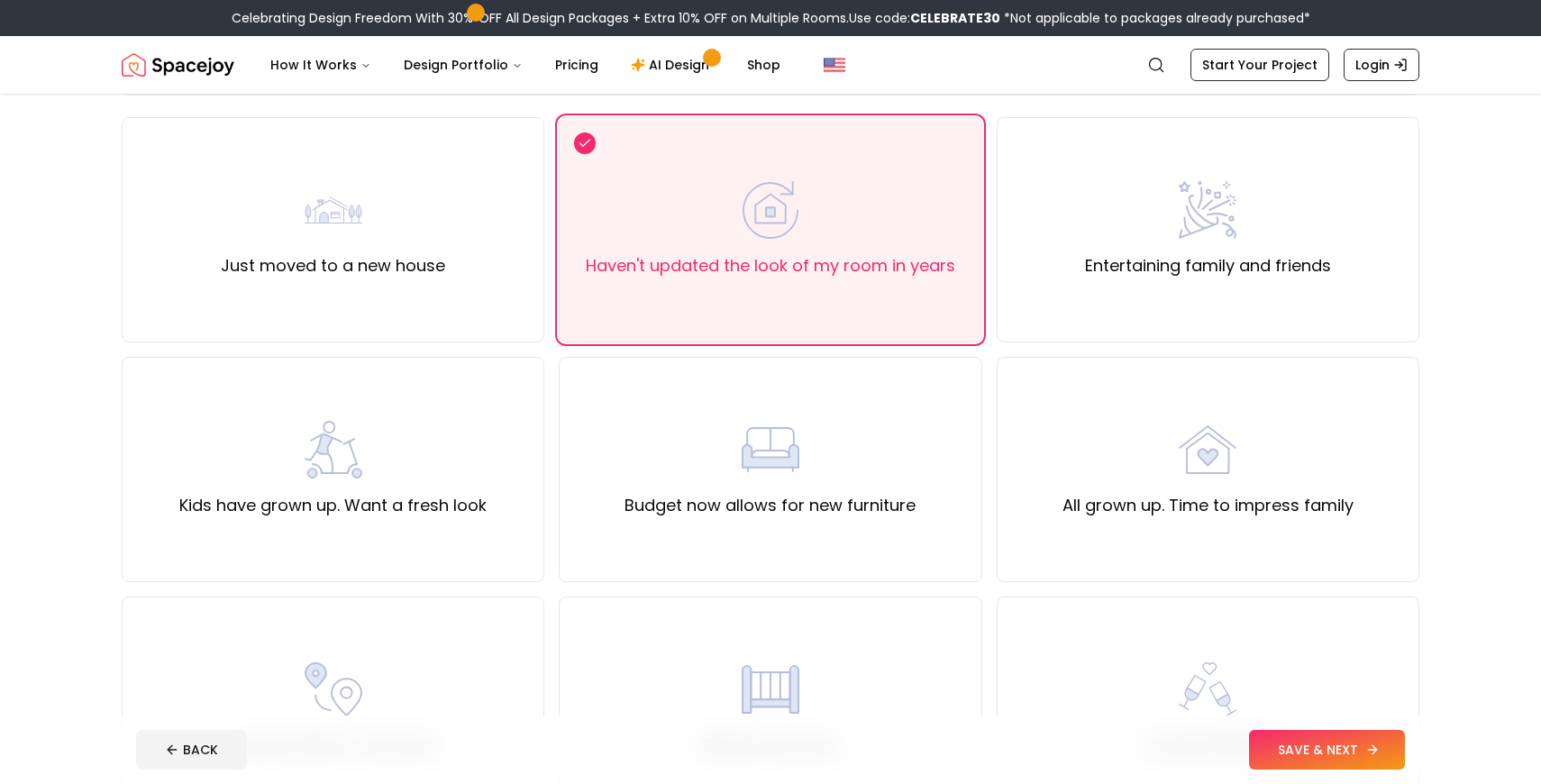
click at [1307, 752] on button "SAVE & NEXT" at bounding box center [1326, 749] width 156 height 40
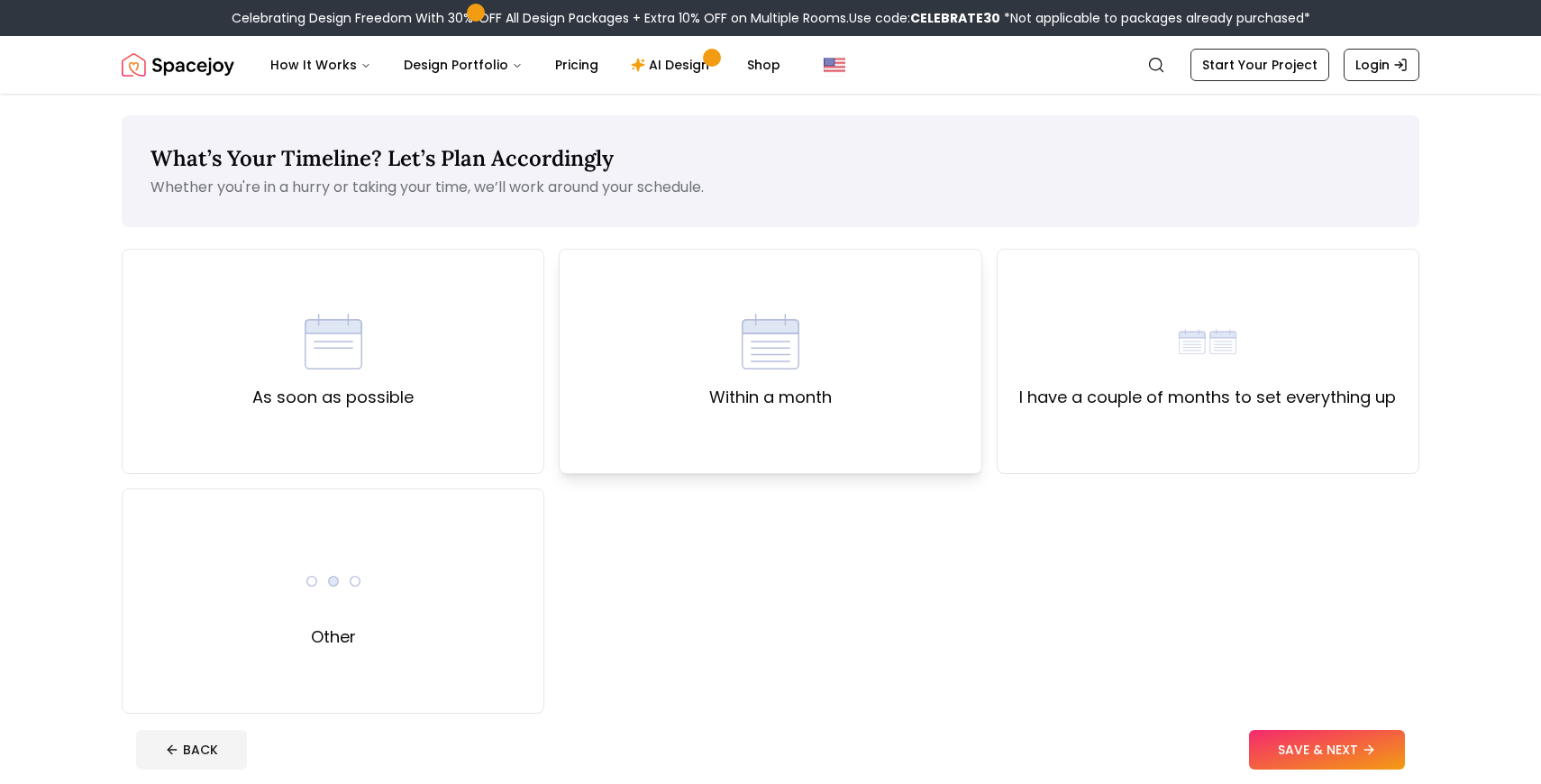
click at [714, 432] on div "Within a month" at bounding box center [770, 361] width 422 height 225
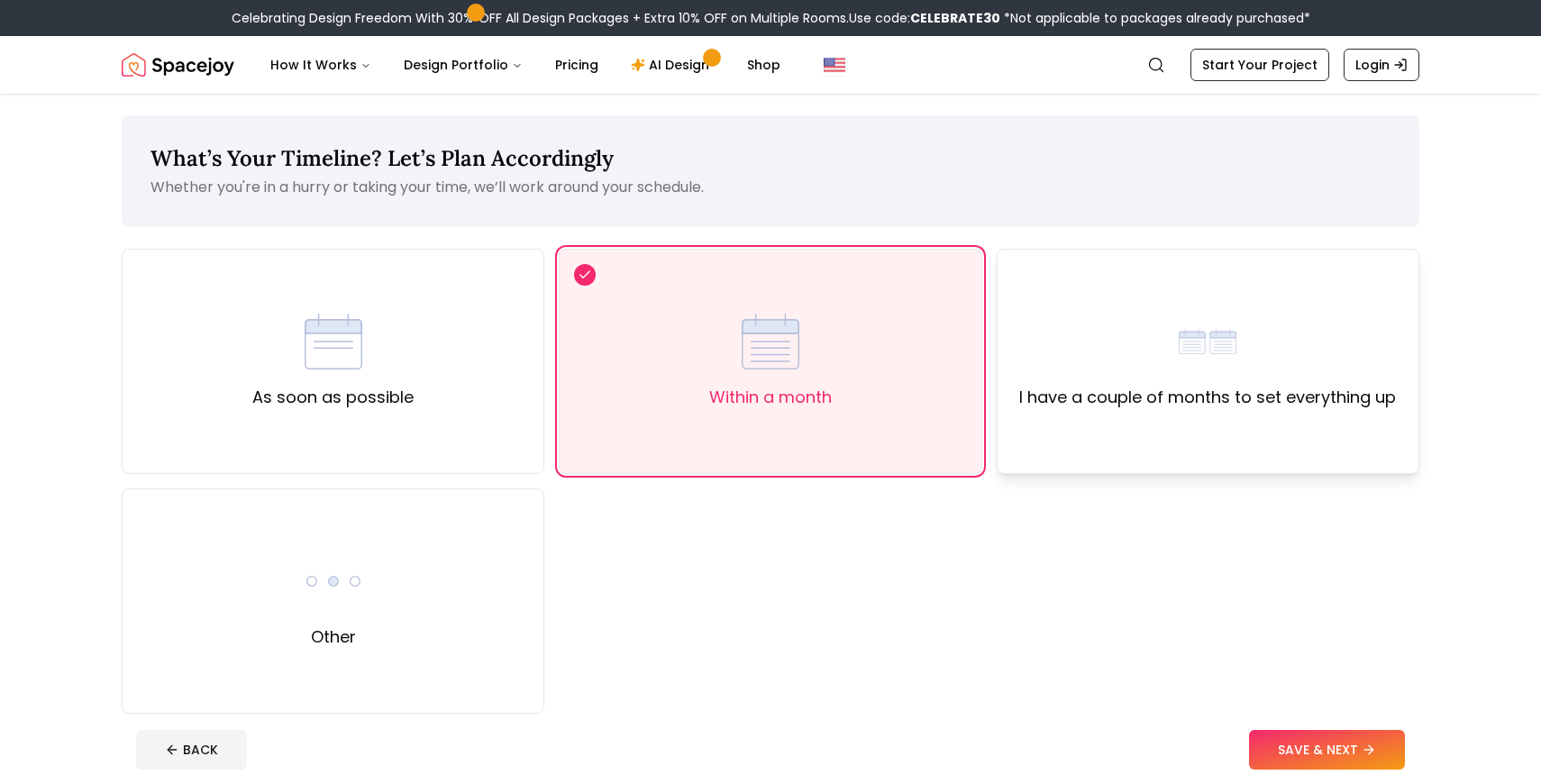
click at [1121, 356] on div "I have a couple of months to set everything up" at bounding box center [1207, 362] width 377 height 98
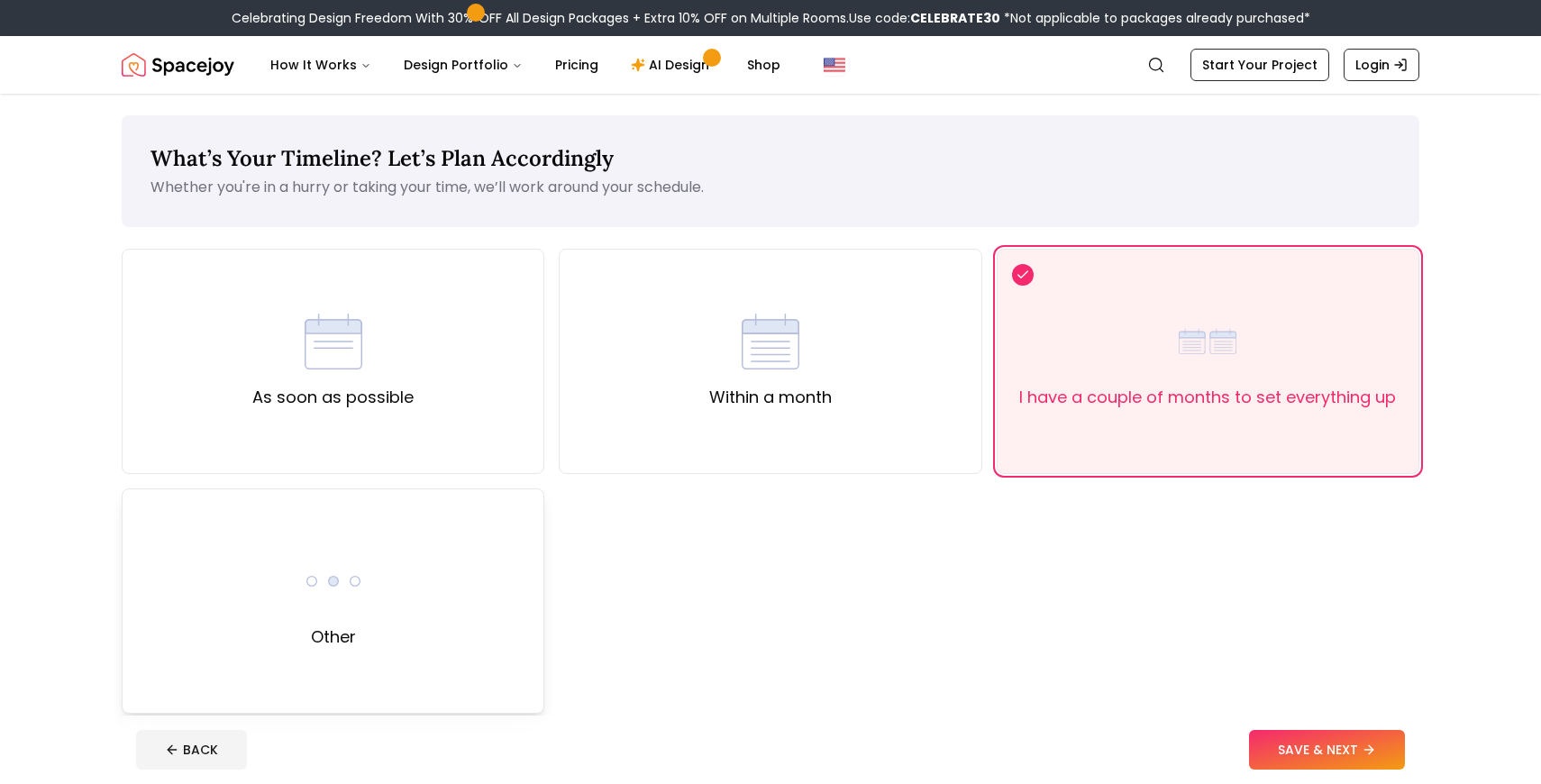
click at [409, 629] on div "Other" at bounding box center [333, 600] width 422 height 225
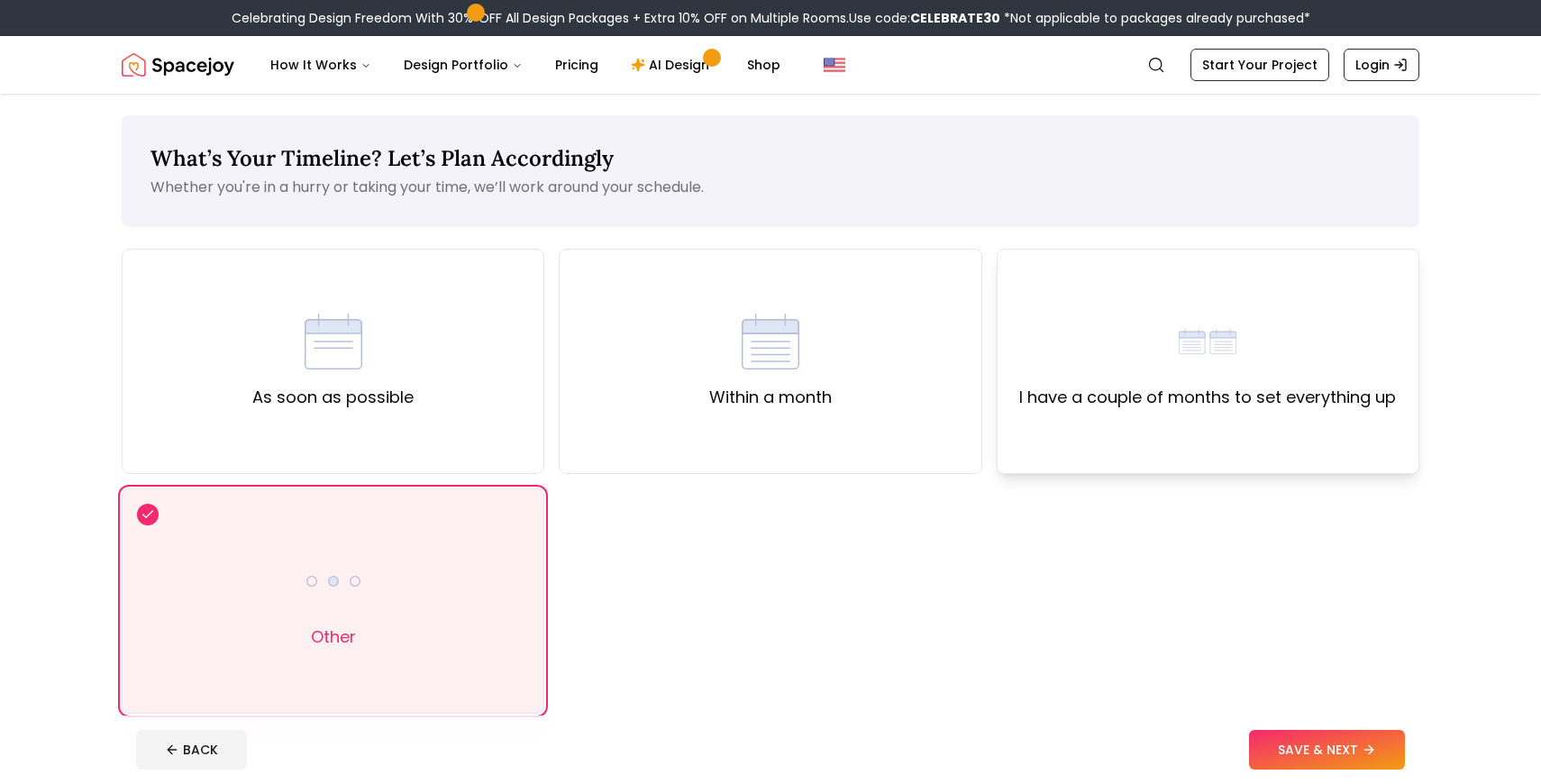
click at [1038, 393] on label "I have a couple of months to set everything up" at bounding box center [1207, 397] width 377 height 25
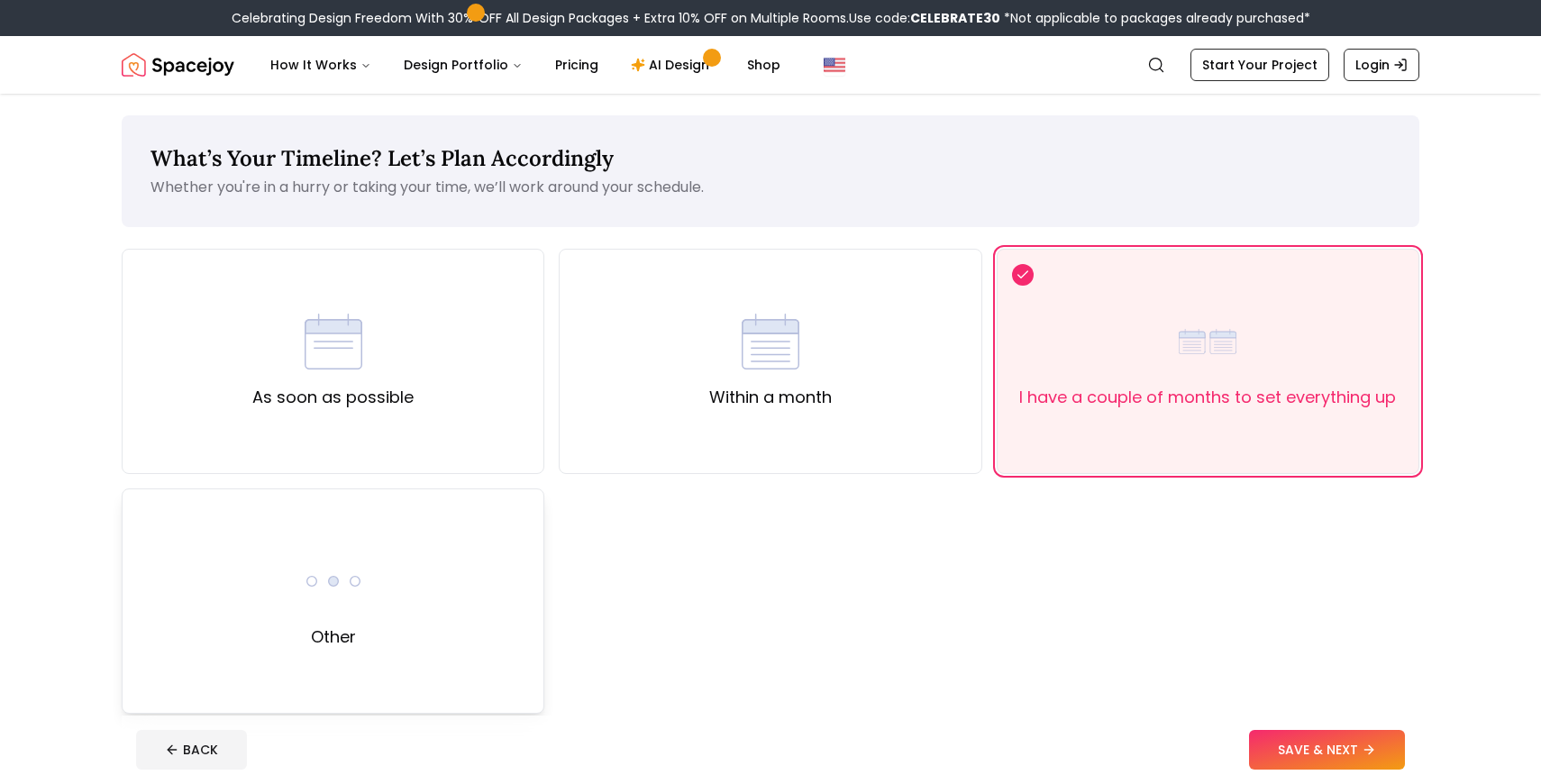
click at [383, 572] on div "Other" at bounding box center [333, 600] width 422 height 225
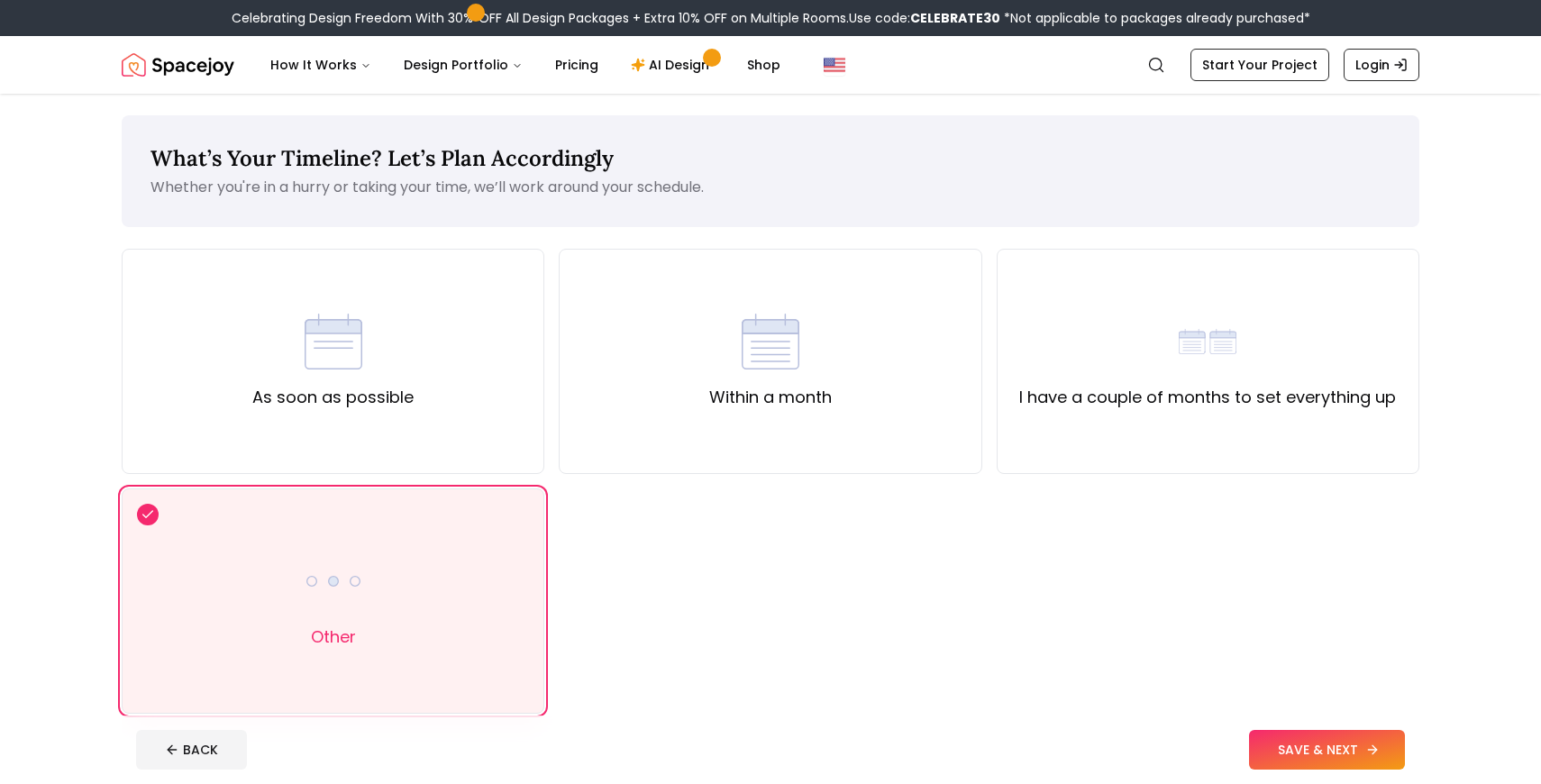
click at [1321, 743] on button "SAVE & NEXT" at bounding box center [1326, 749] width 156 height 40
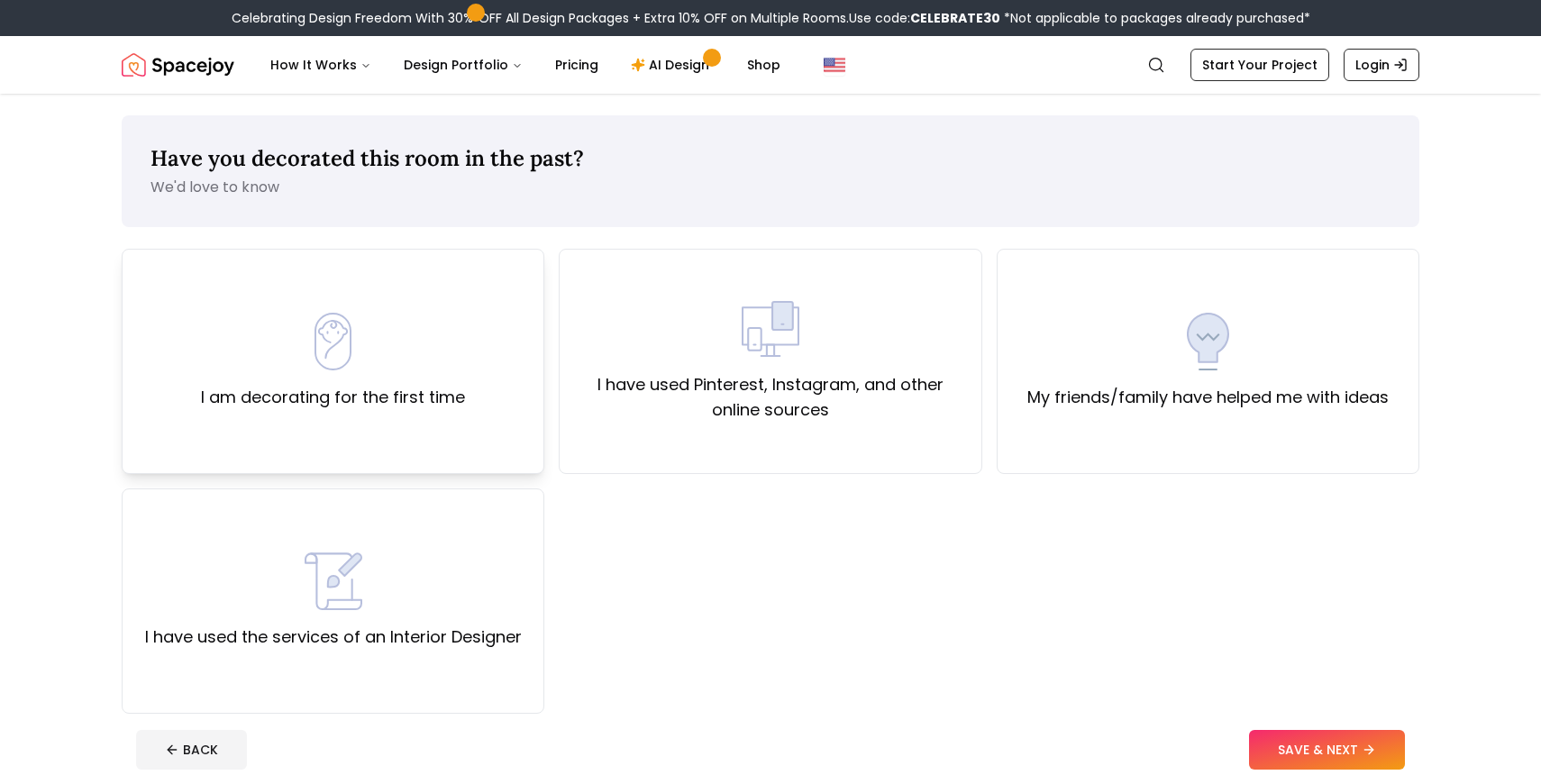
click at [447, 395] on label "I am decorating for the first time" at bounding box center [333, 397] width 264 height 25
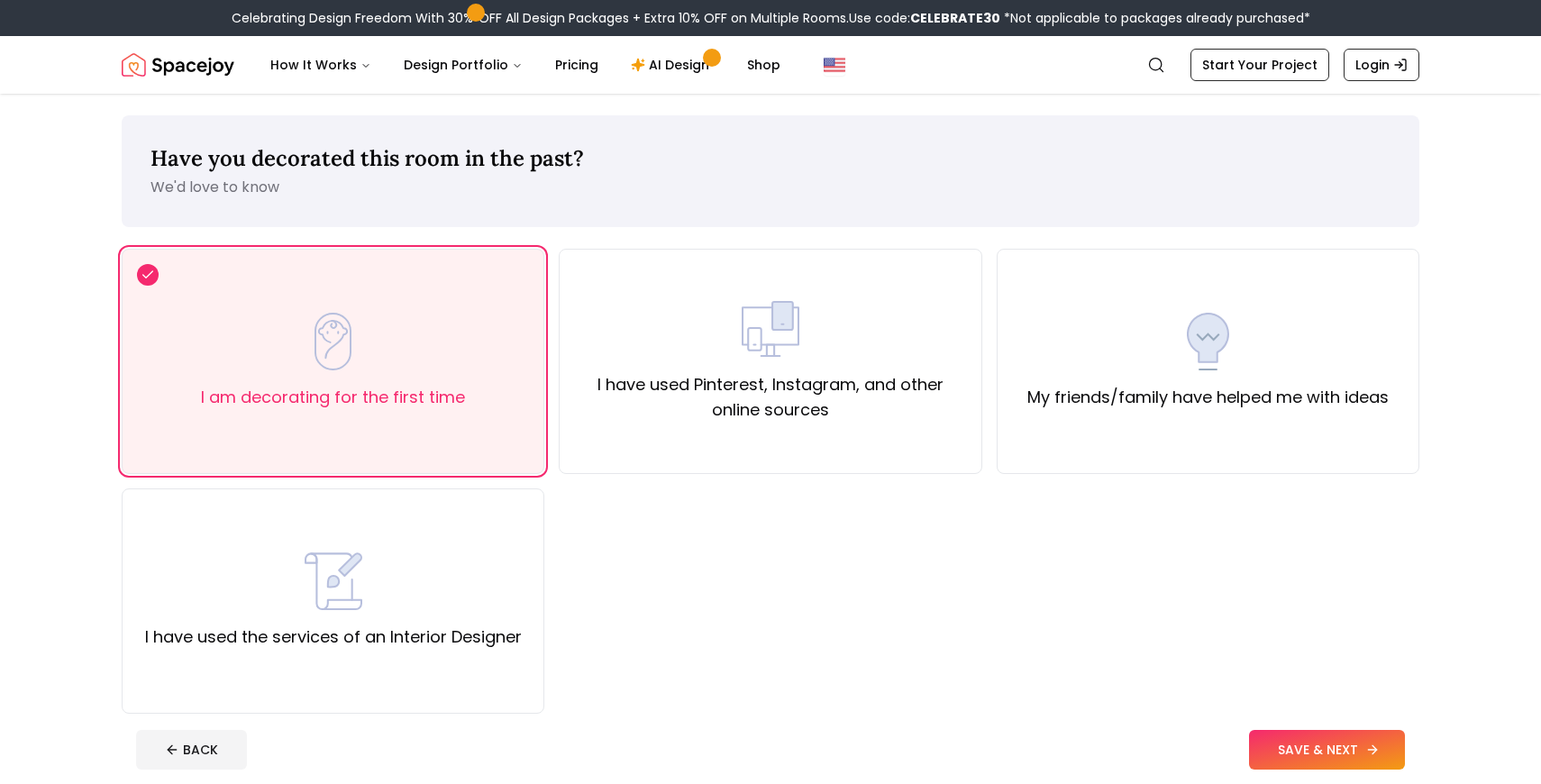
click at [1311, 749] on button "SAVE & NEXT" at bounding box center [1326, 749] width 156 height 40
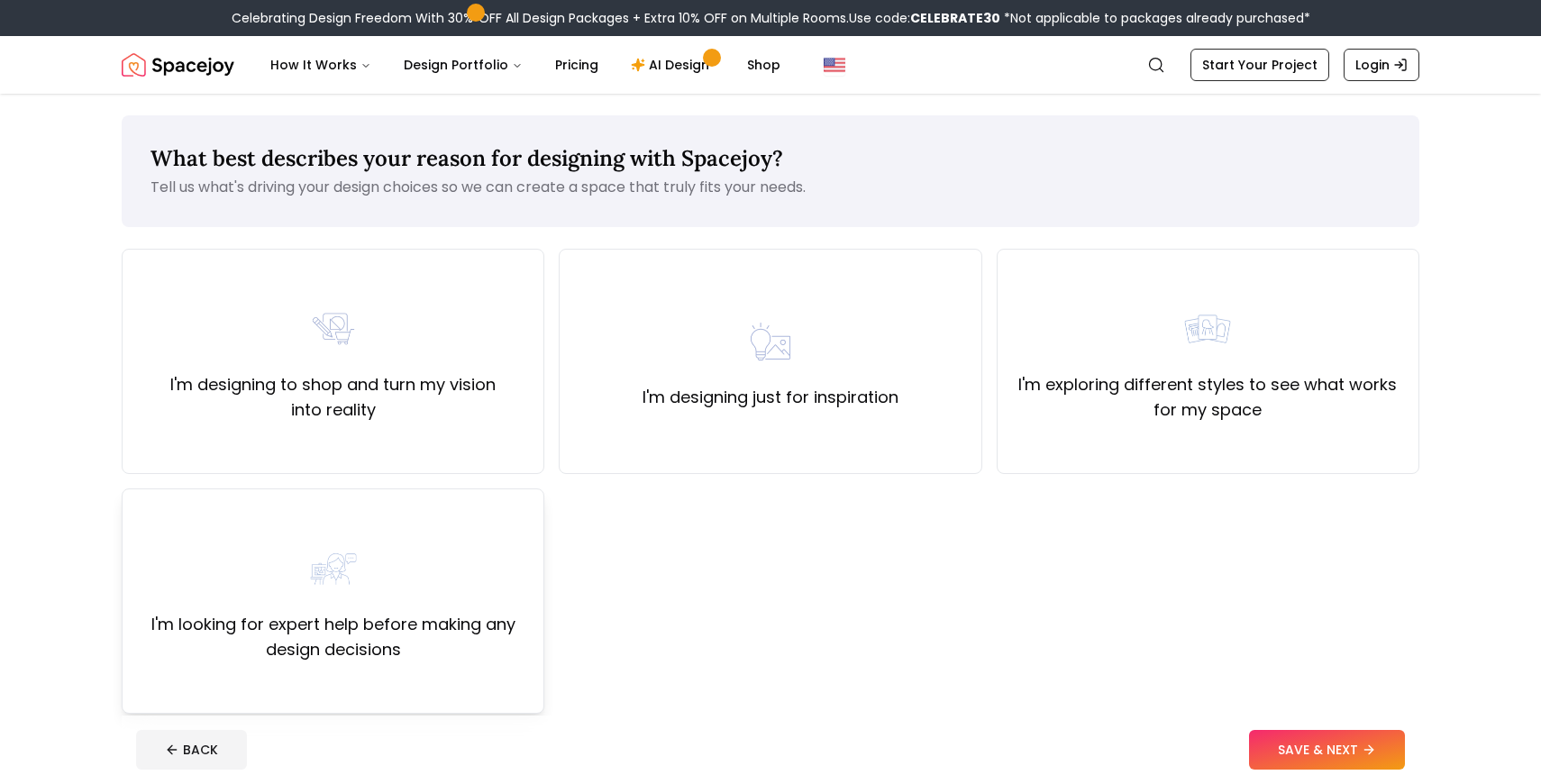
click at [496, 603] on div "I'm looking for expert help before making any design decisions" at bounding box center [334, 600] width 393 height 123
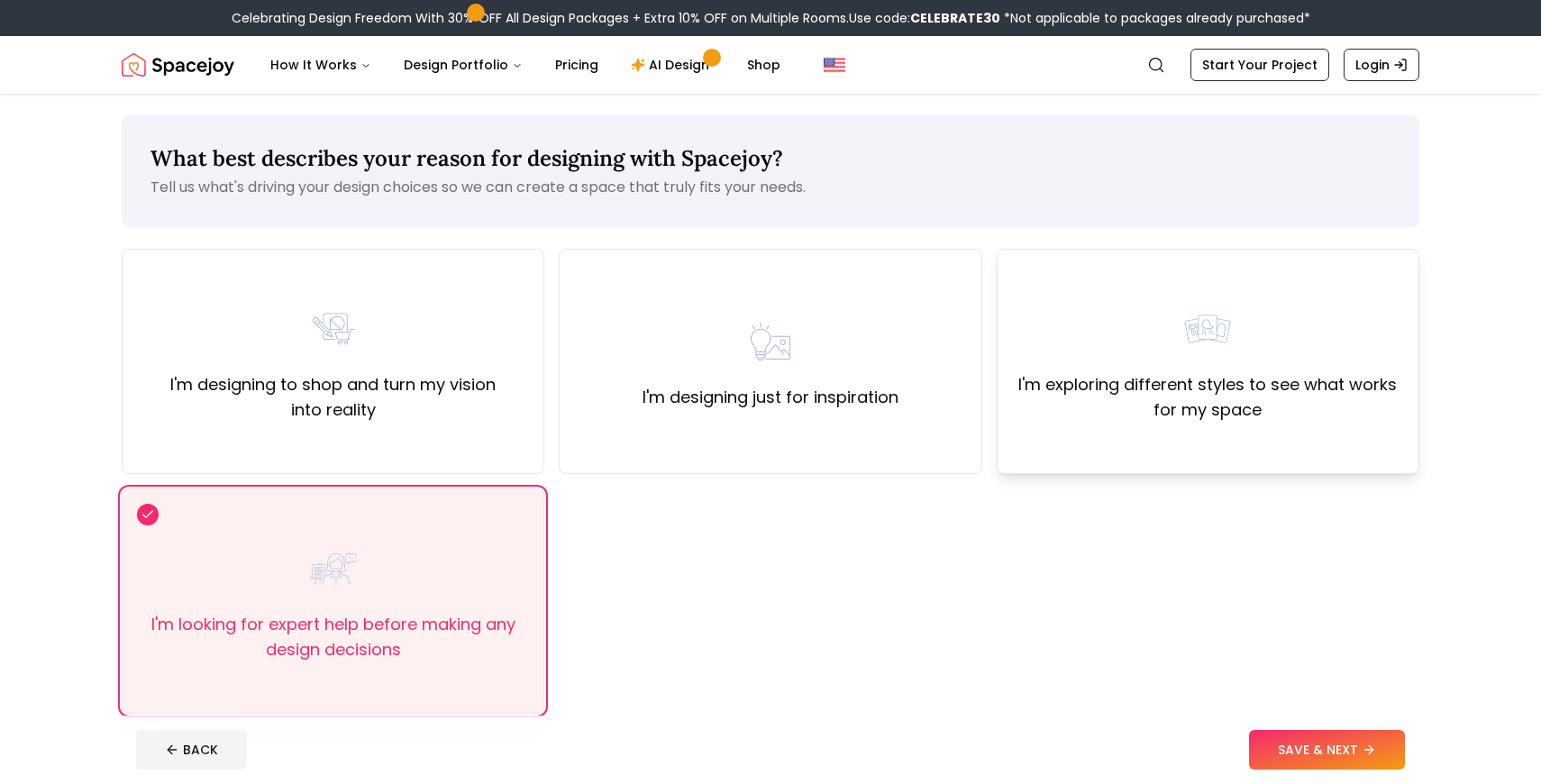
click at [1161, 447] on div "I'm exploring different styles to see what works for my space" at bounding box center [1207, 361] width 422 height 225
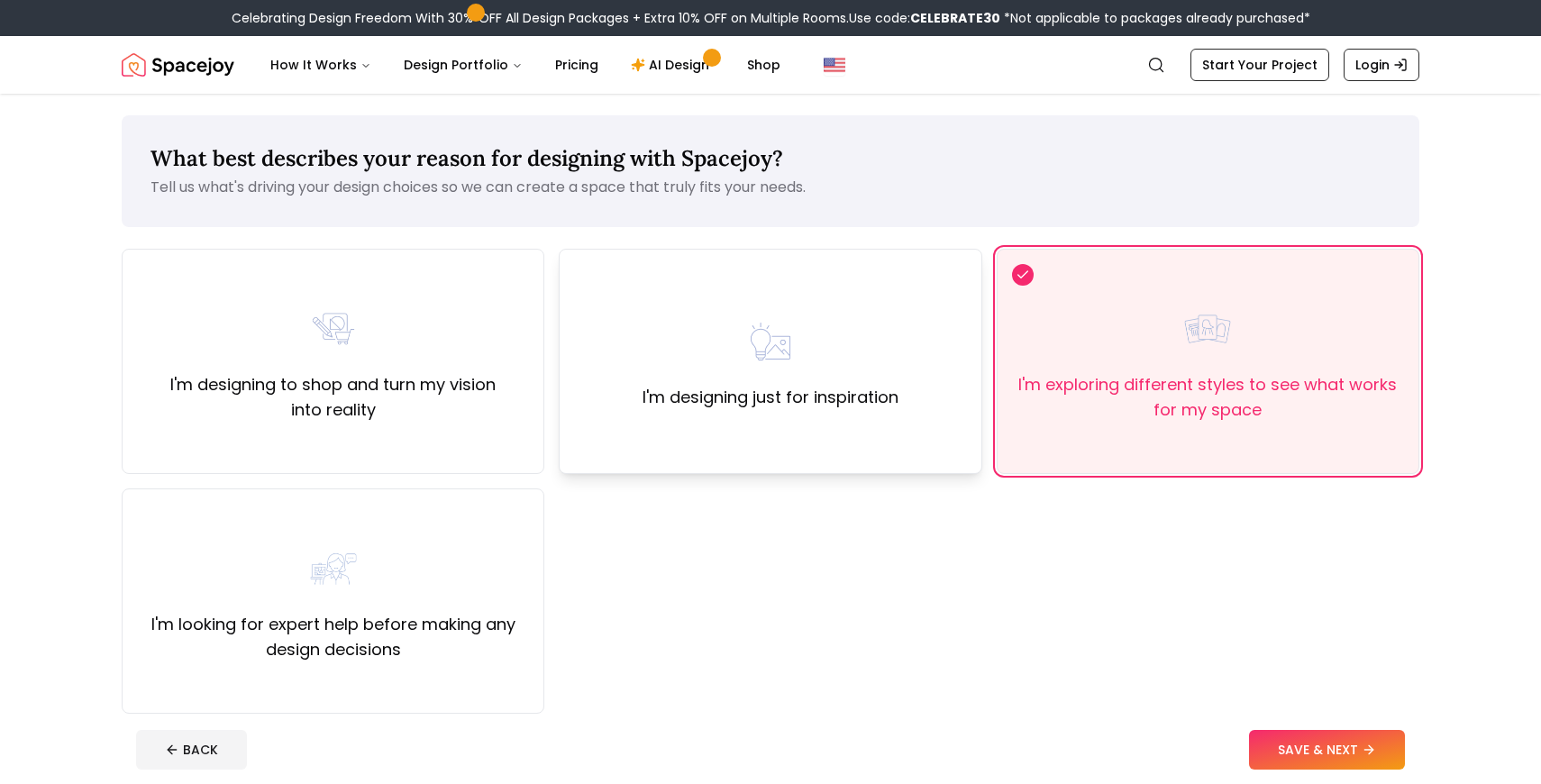
click at [832, 433] on div "I'm designing just for inspiration" at bounding box center [770, 361] width 422 height 225
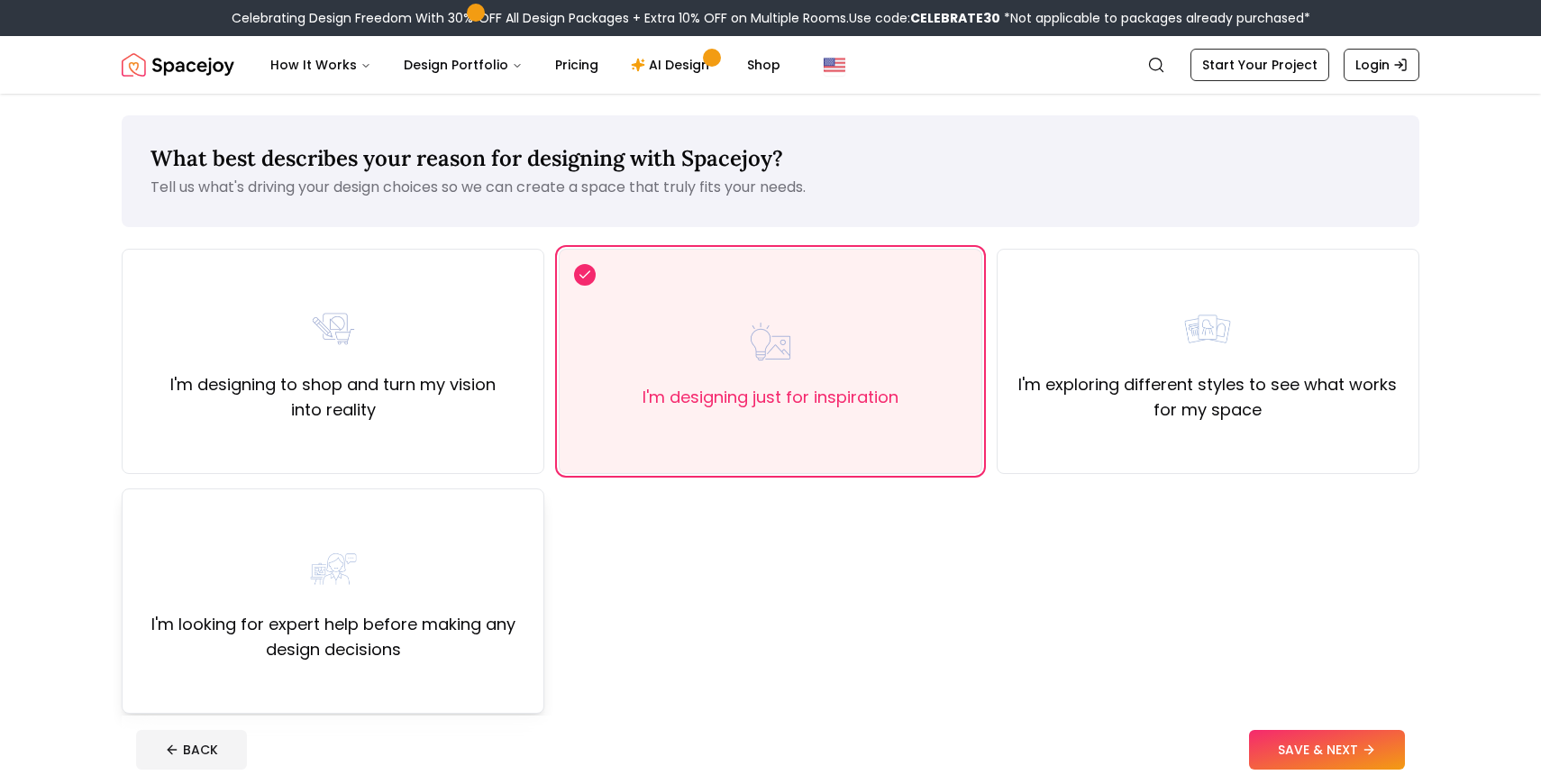
click at [476, 579] on div "I'm looking for expert help before making any design decisions" at bounding box center [334, 600] width 393 height 123
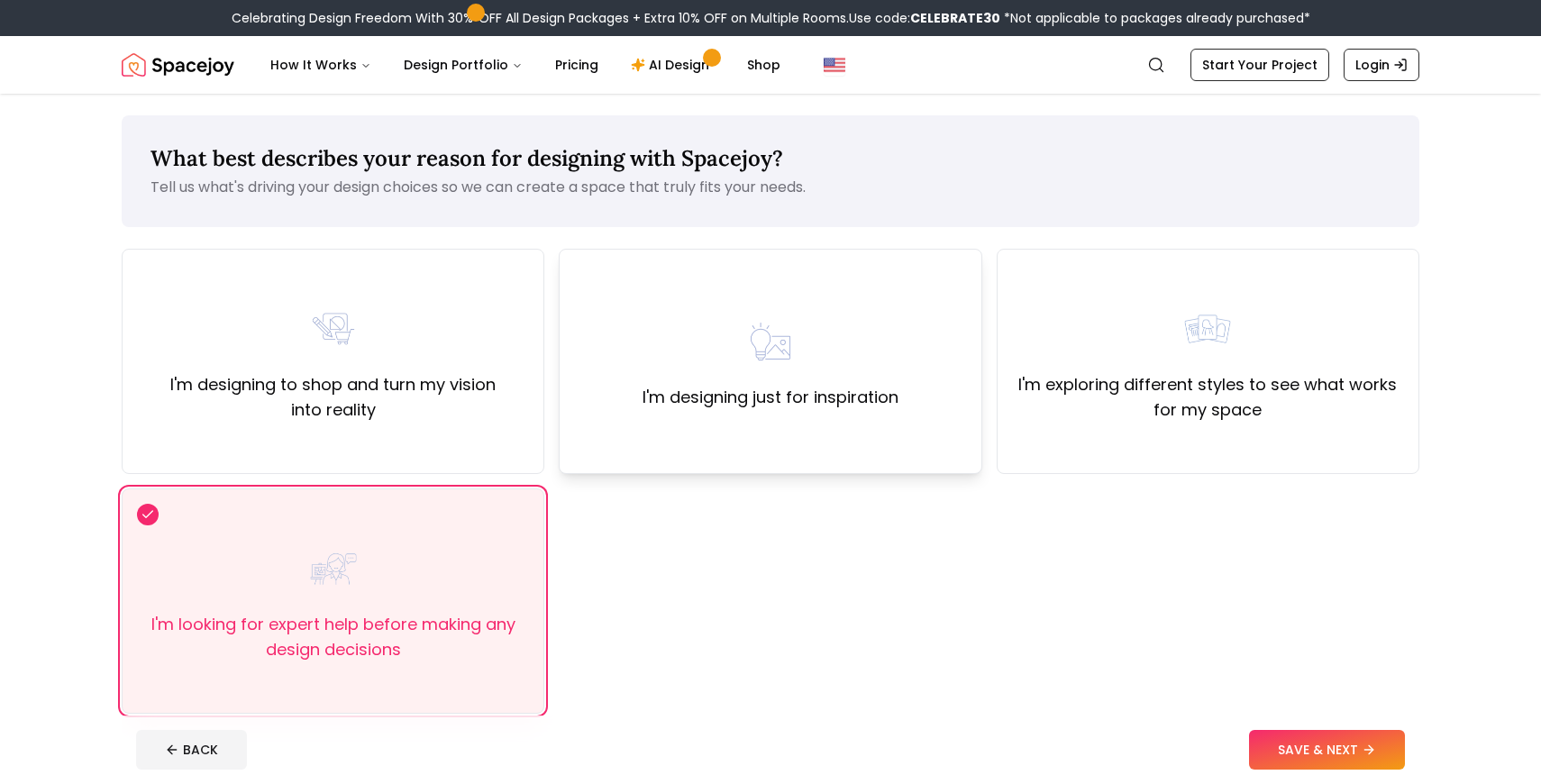
click at [768, 377] on div "I'm designing just for inspiration" at bounding box center [770, 362] width 256 height 98
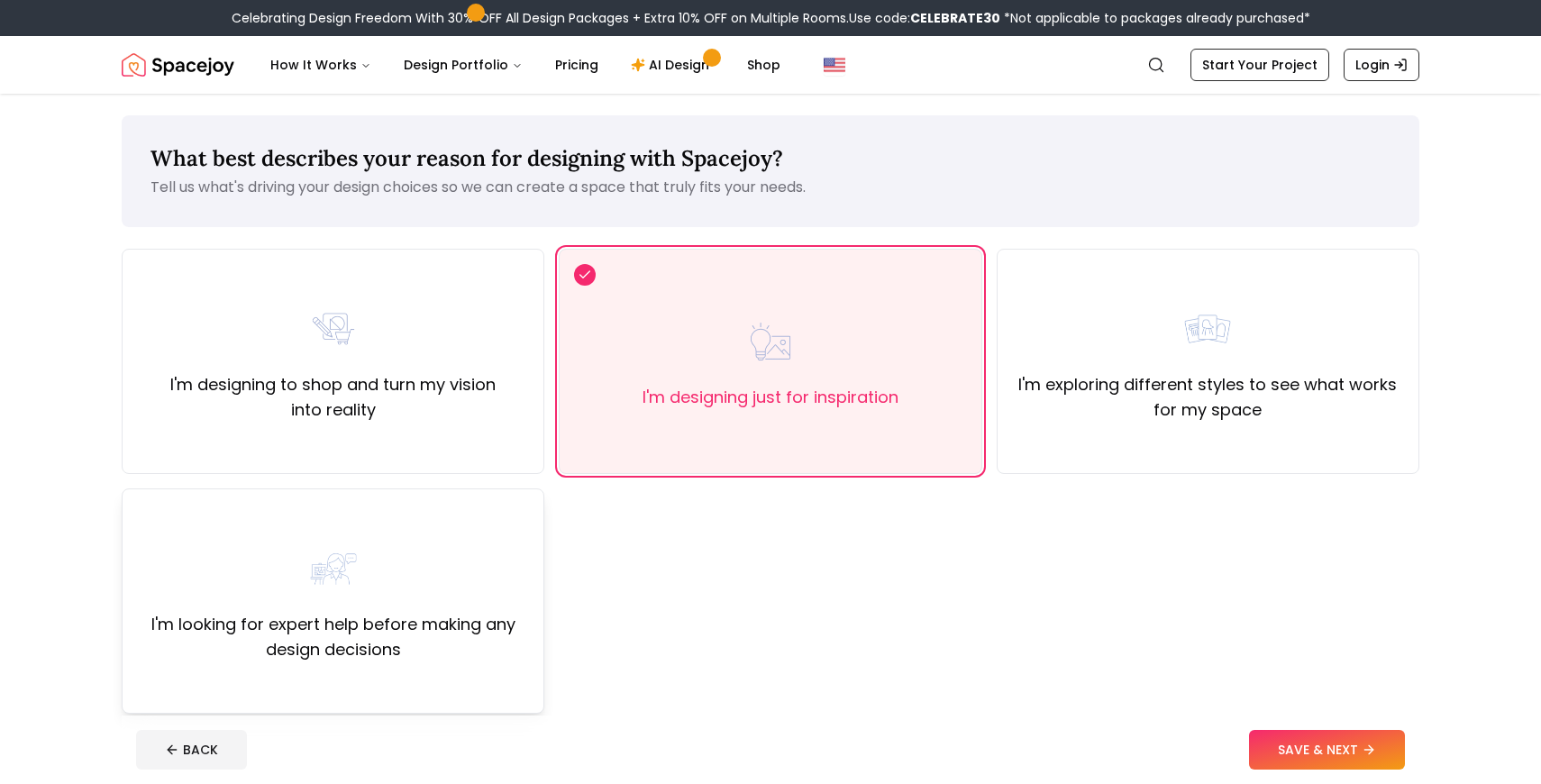
click at [442, 663] on div "I'm looking for expert help before making any design decisions" at bounding box center [333, 600] width 422 height 225
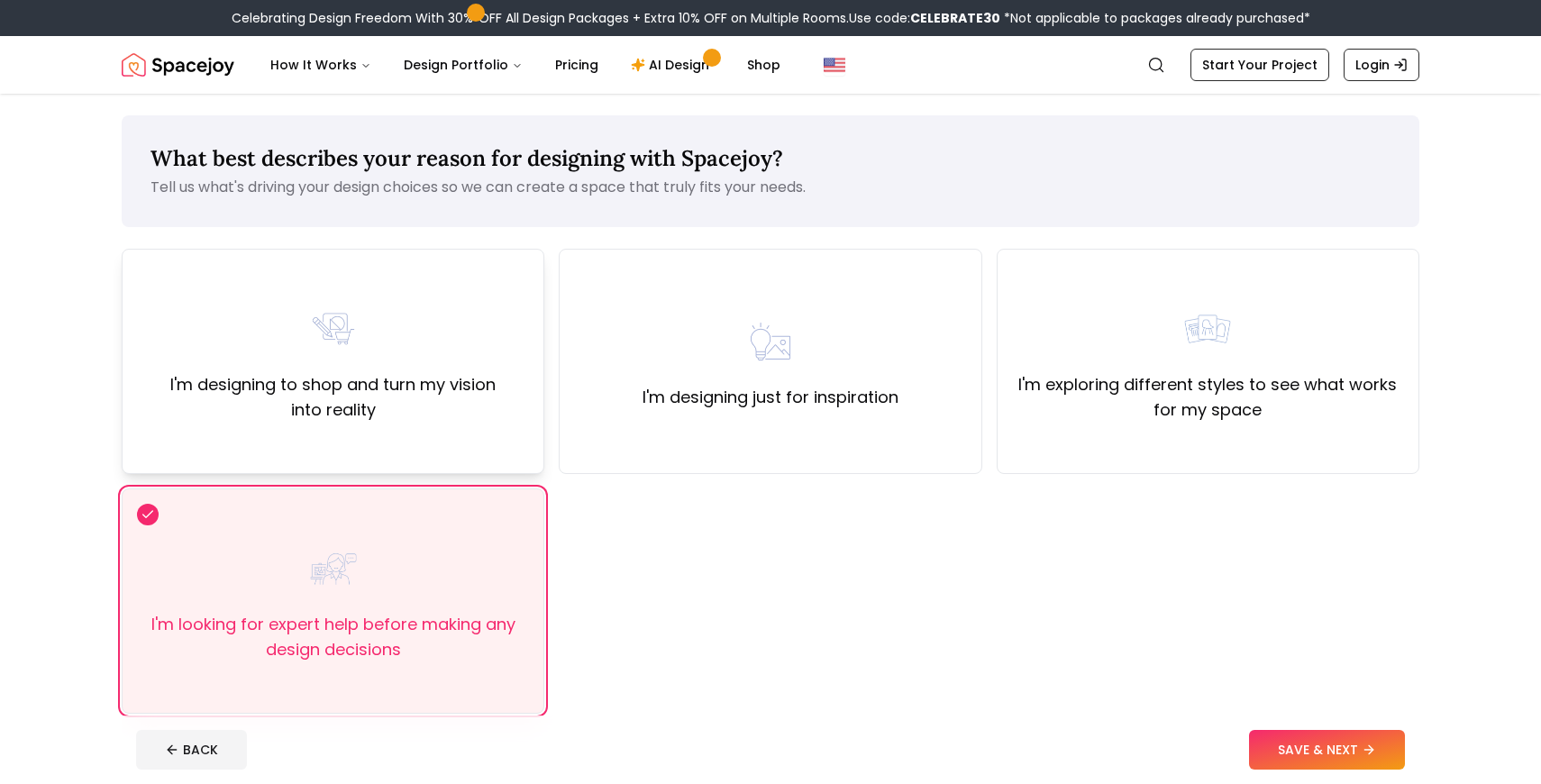
click at [346, 350] on img at bounding box center [334, 329] width 58 height 58
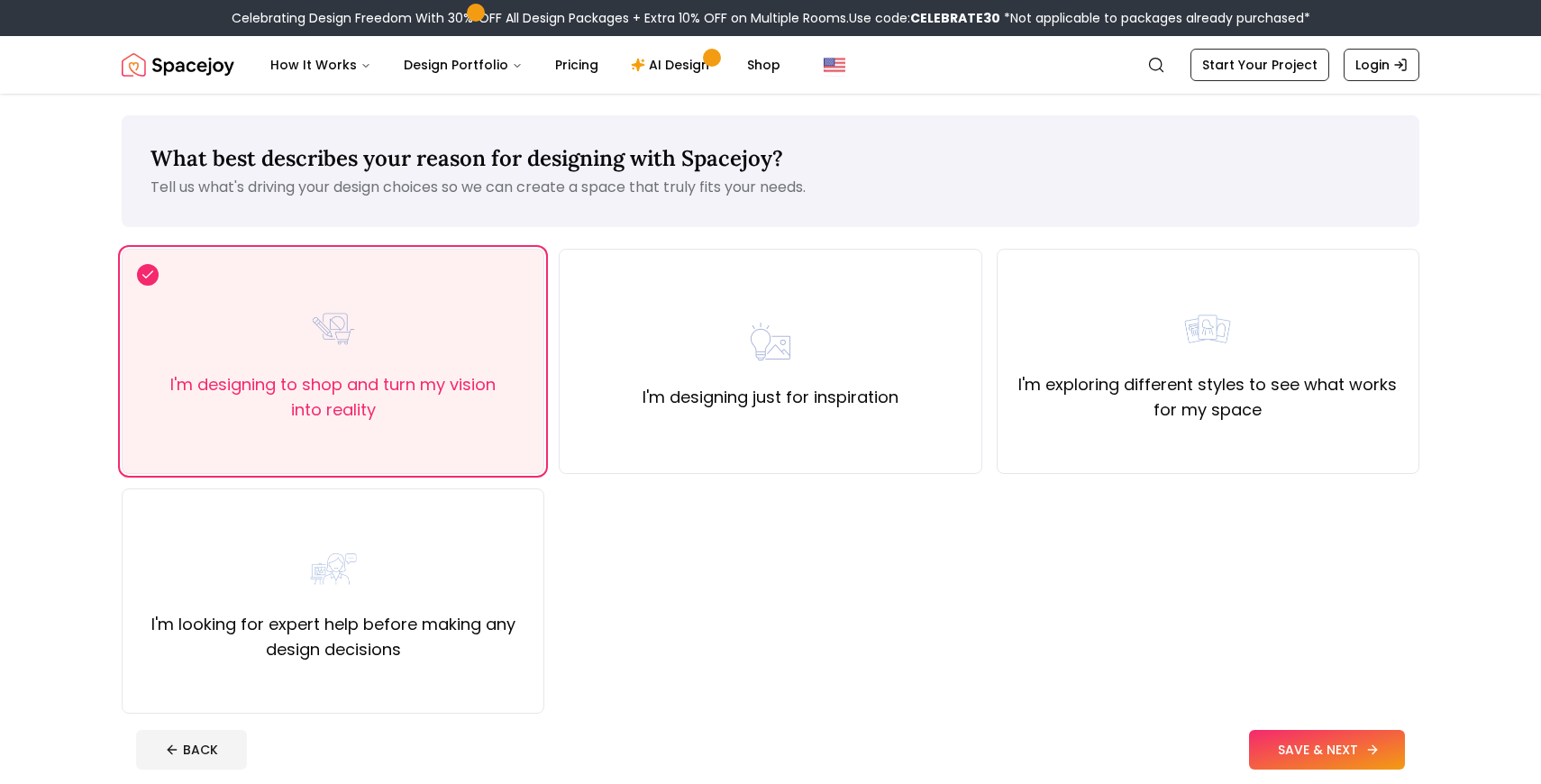
click at [1325, 747] on button "SAVE & NEXT" at bounding box center [1326, 749] width 156 height 40
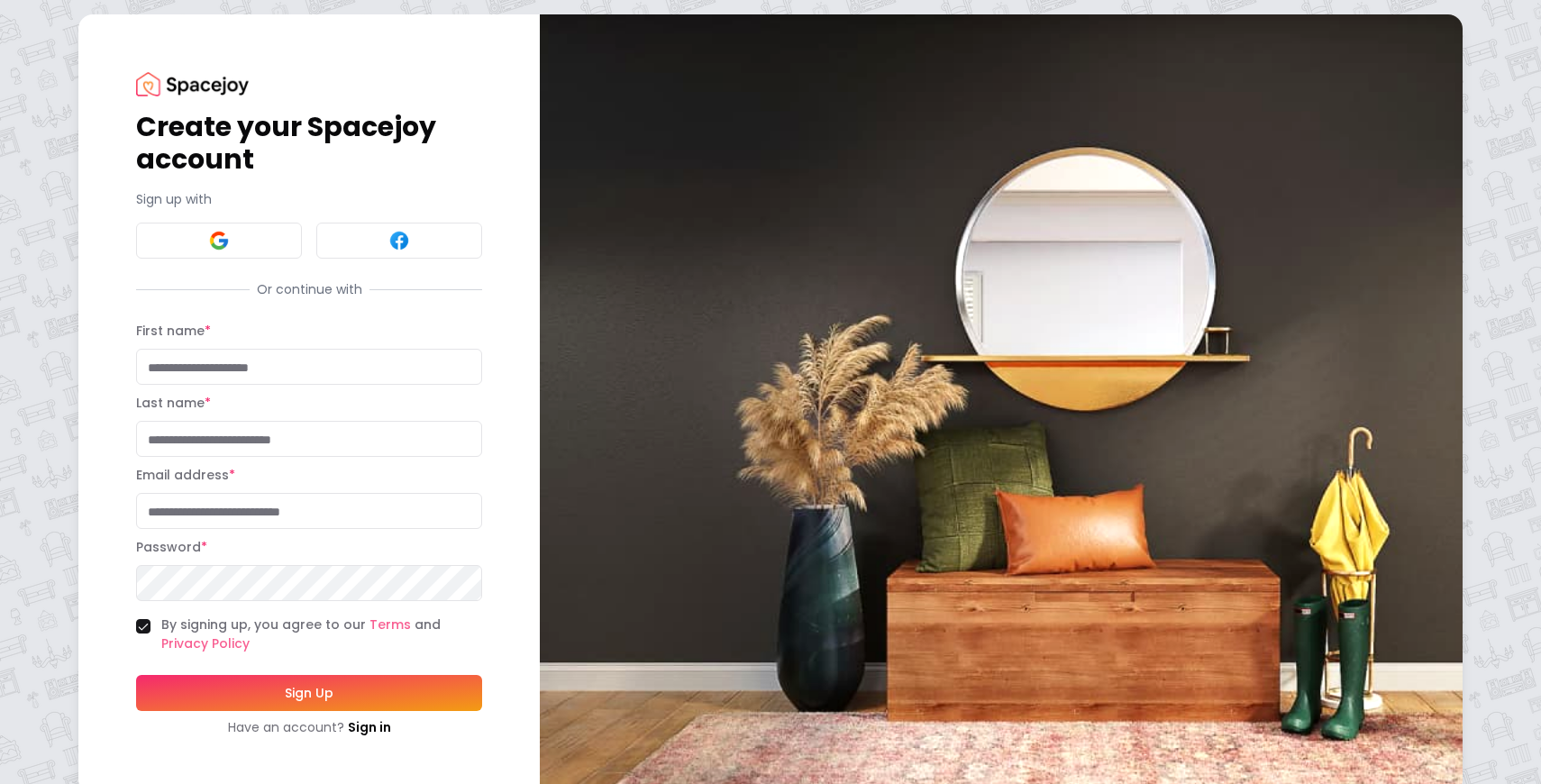
scroll to position [24, 0]
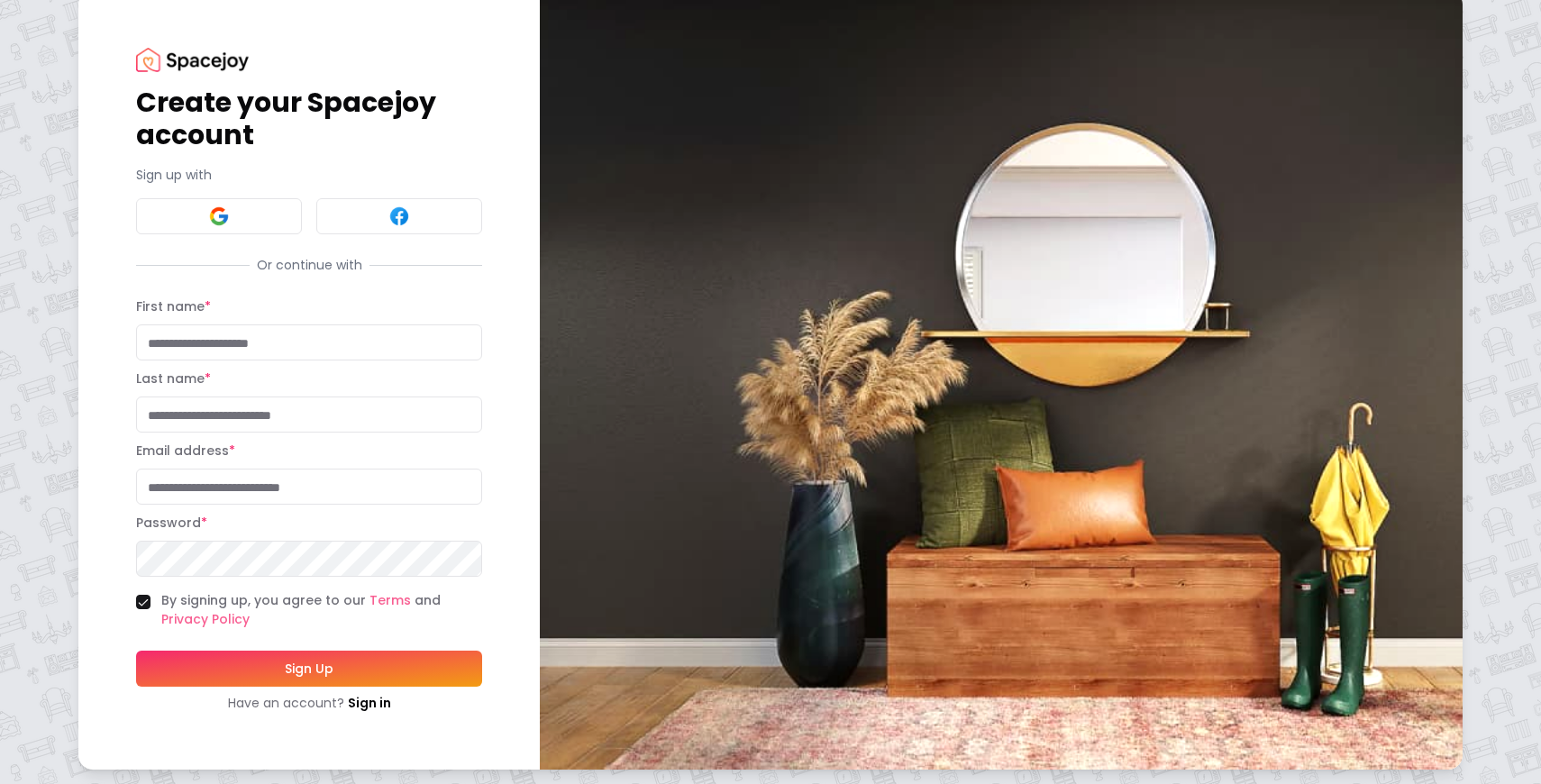
click at [204, 367] on div "Last name *" at bounding box center [309, 399] width 346 height 65
click at [218, 343] on input "First name *" at bounding box center [309, 342] width 346 height 36
type input "******"
type input "**********"
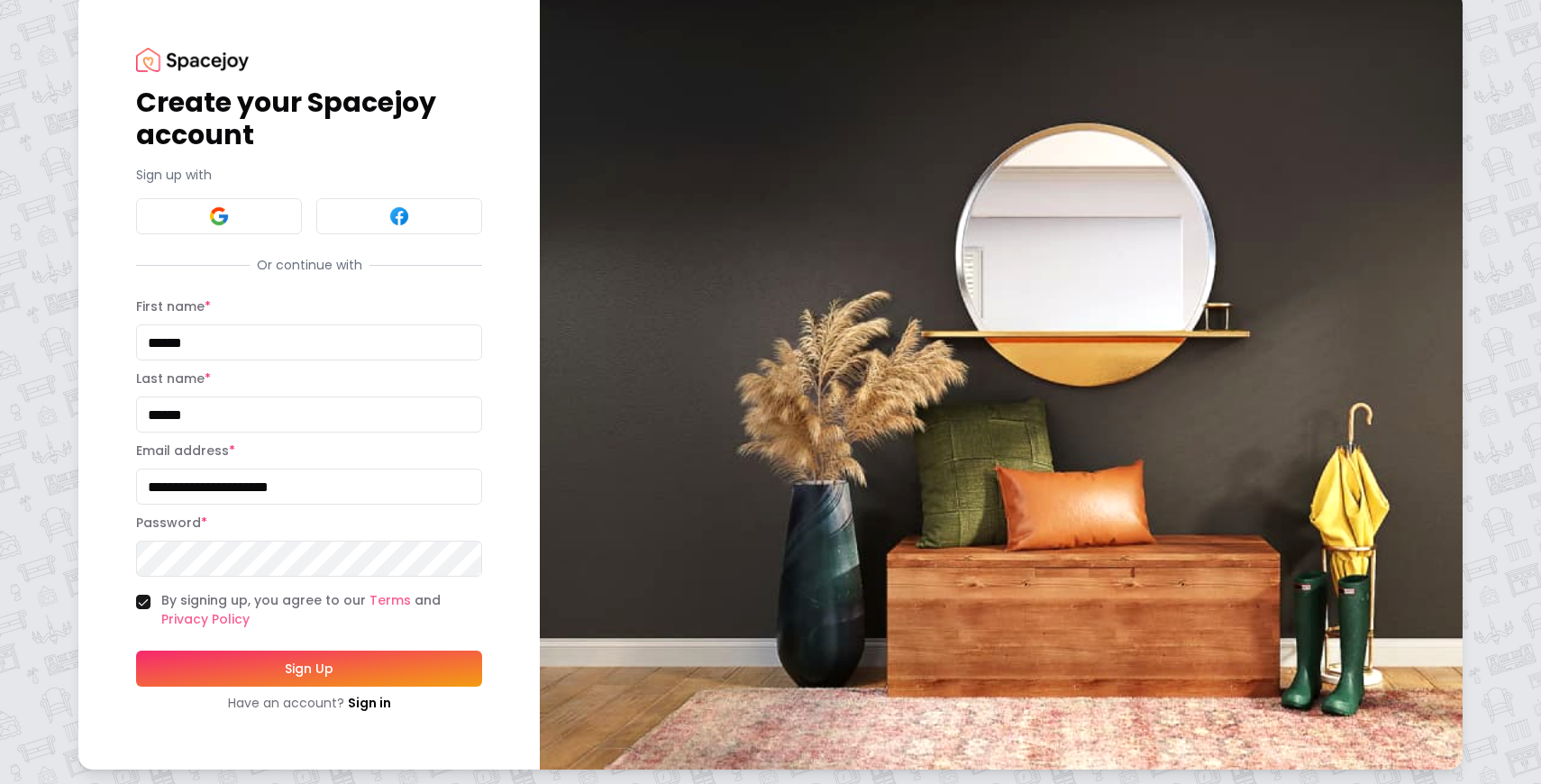
click at [141, 603] on button "By signing up, you agree to our Terms and Privacy Policy" at bounding box center [143, 601] width 15 height 15
click at [138, 594] on div "By signing up, you agree to our Terms and Privacy Policy" at bounding box center [309, 610] width 346 height 38
click at [140, 599] on button "By signing up, you agree to our Terms and Privacy Policy" at bounding box center [143, 601] width 15 height 15
click at [168, 659] on button "Sign Up" at bounding box center [309, 668] width 346 height 36
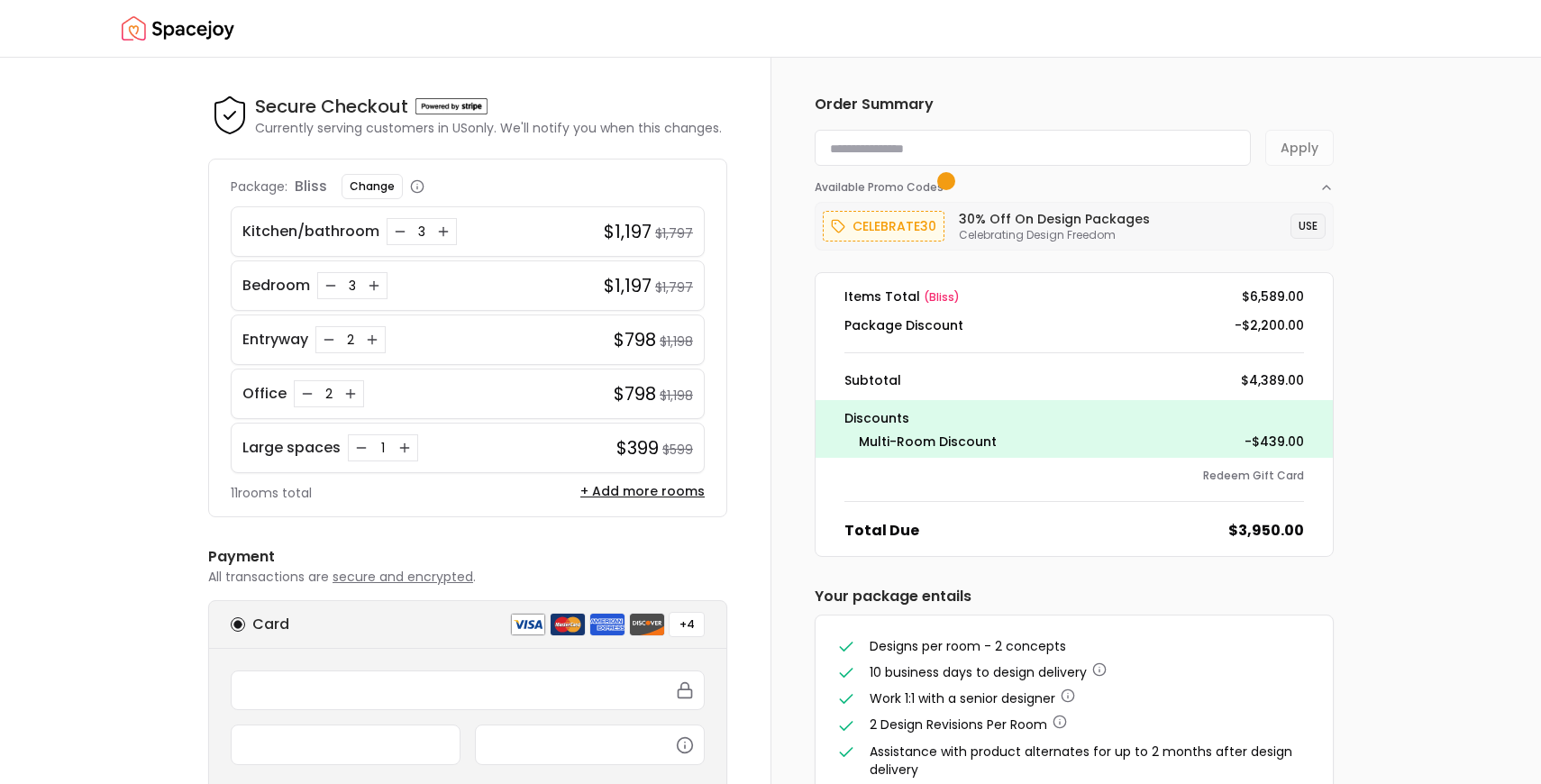
click at [1315, 226] on button "USE" at bounding box center [1308, 226] width 35 height 25
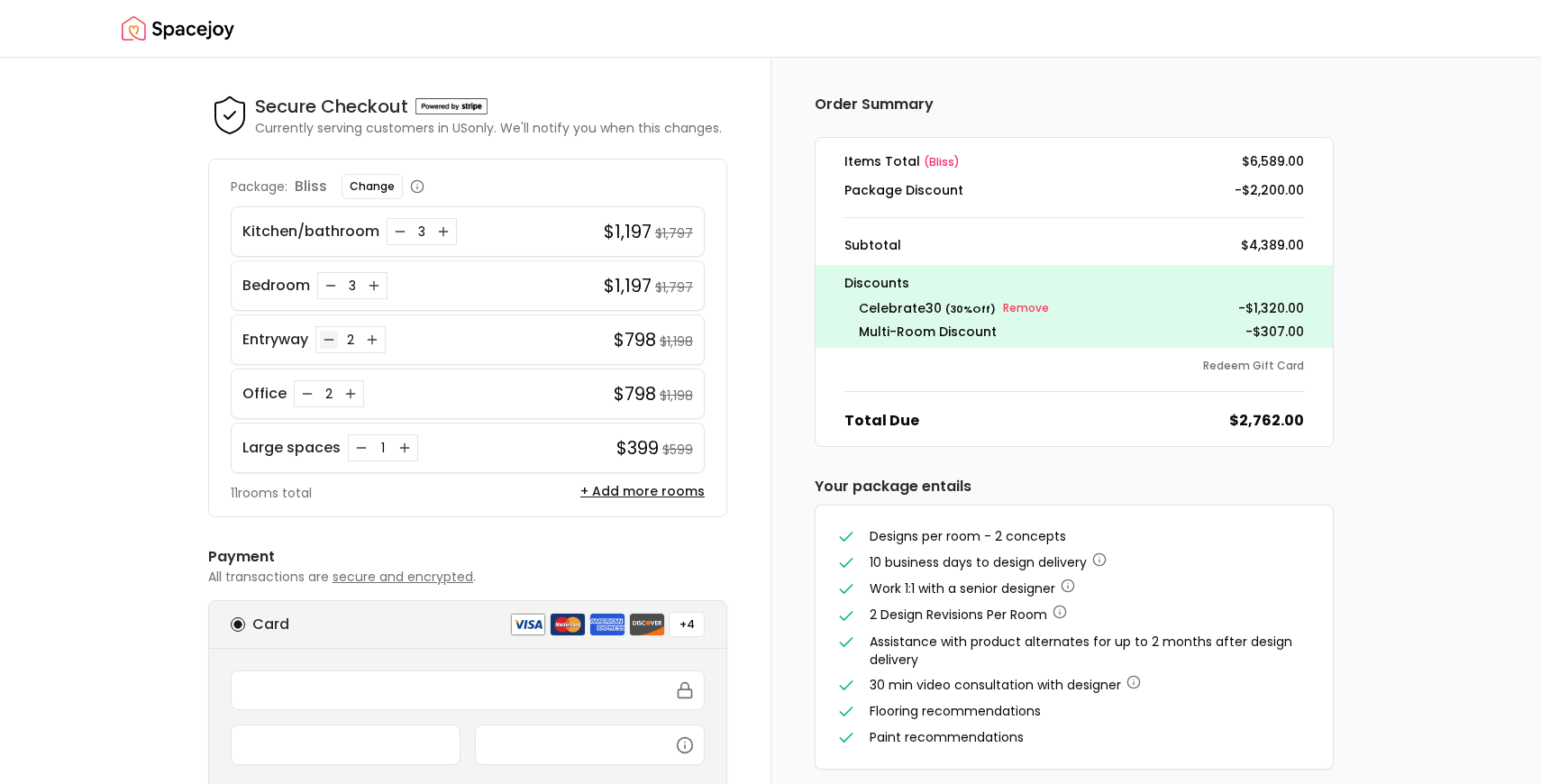
click at [327, 340] on icon "Decrease quantity for Entryway" at bounding box center [329, 339] width 15 height 15
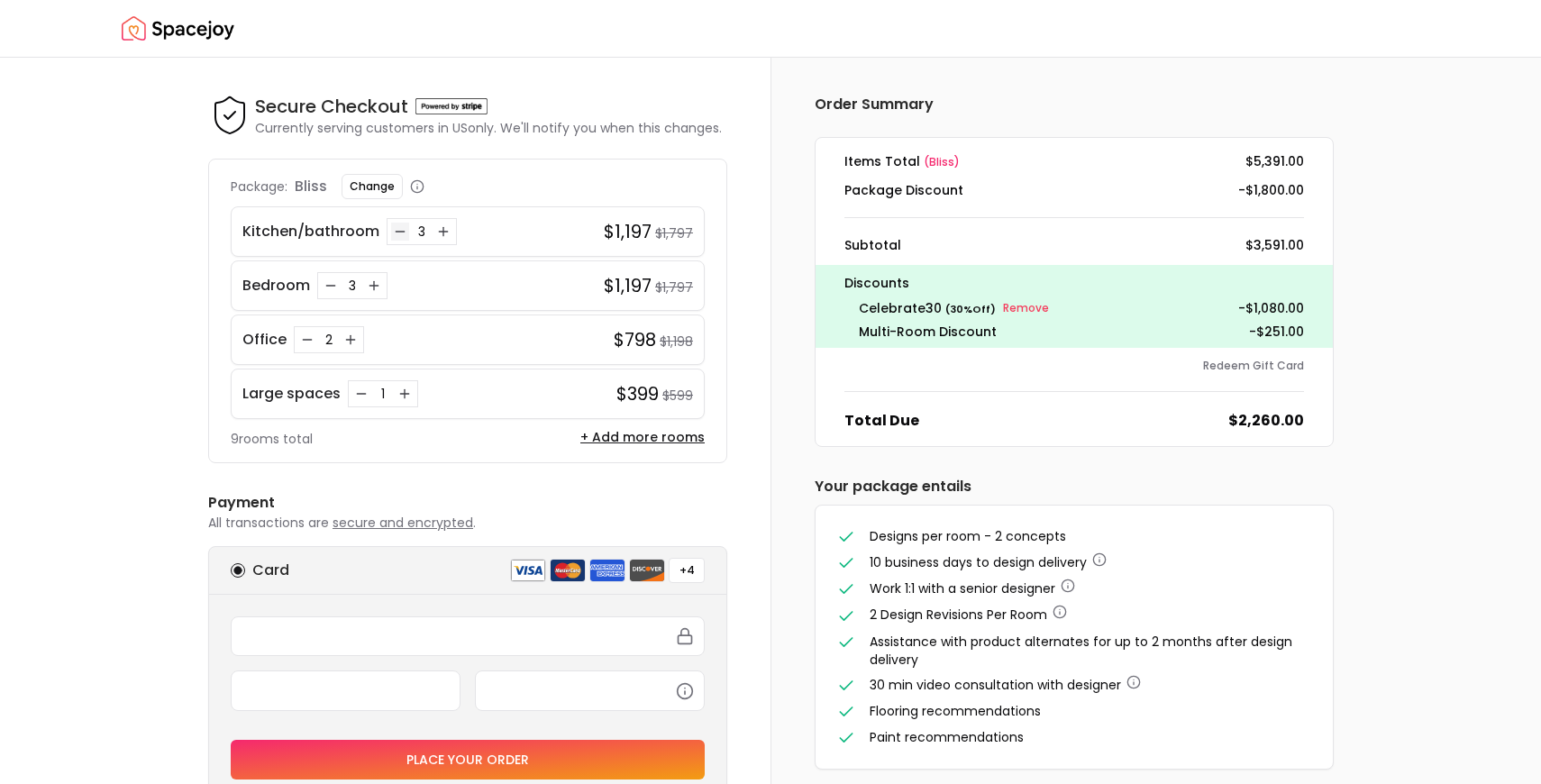
click at [399, 237] on icon "Decrease quantity for Kitchen/bathroom" at bounding box center [400, 231] width 15 height 15
